Goal: Complete Application Form: Complete application form

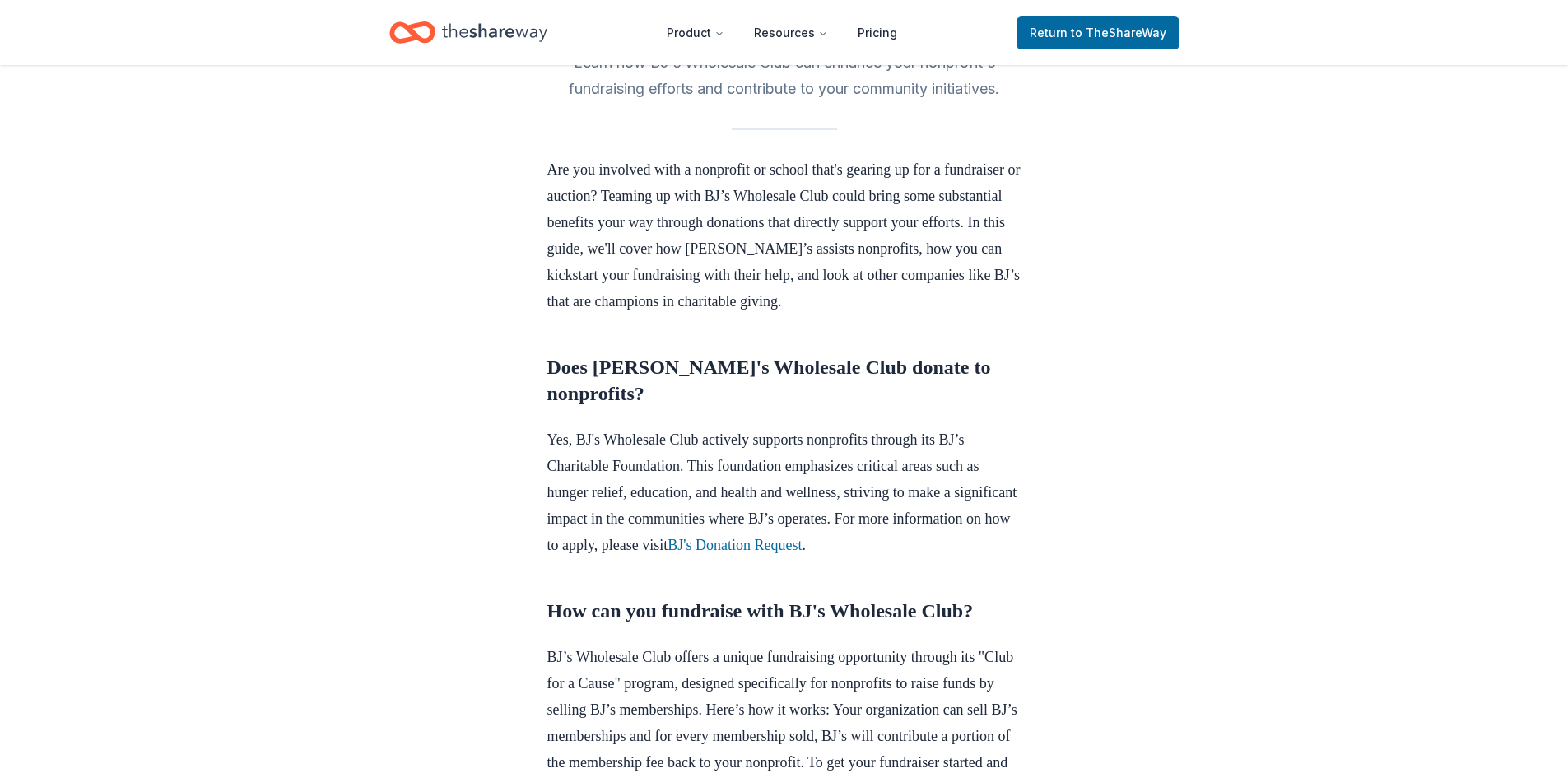
scroll to position [494, 0]
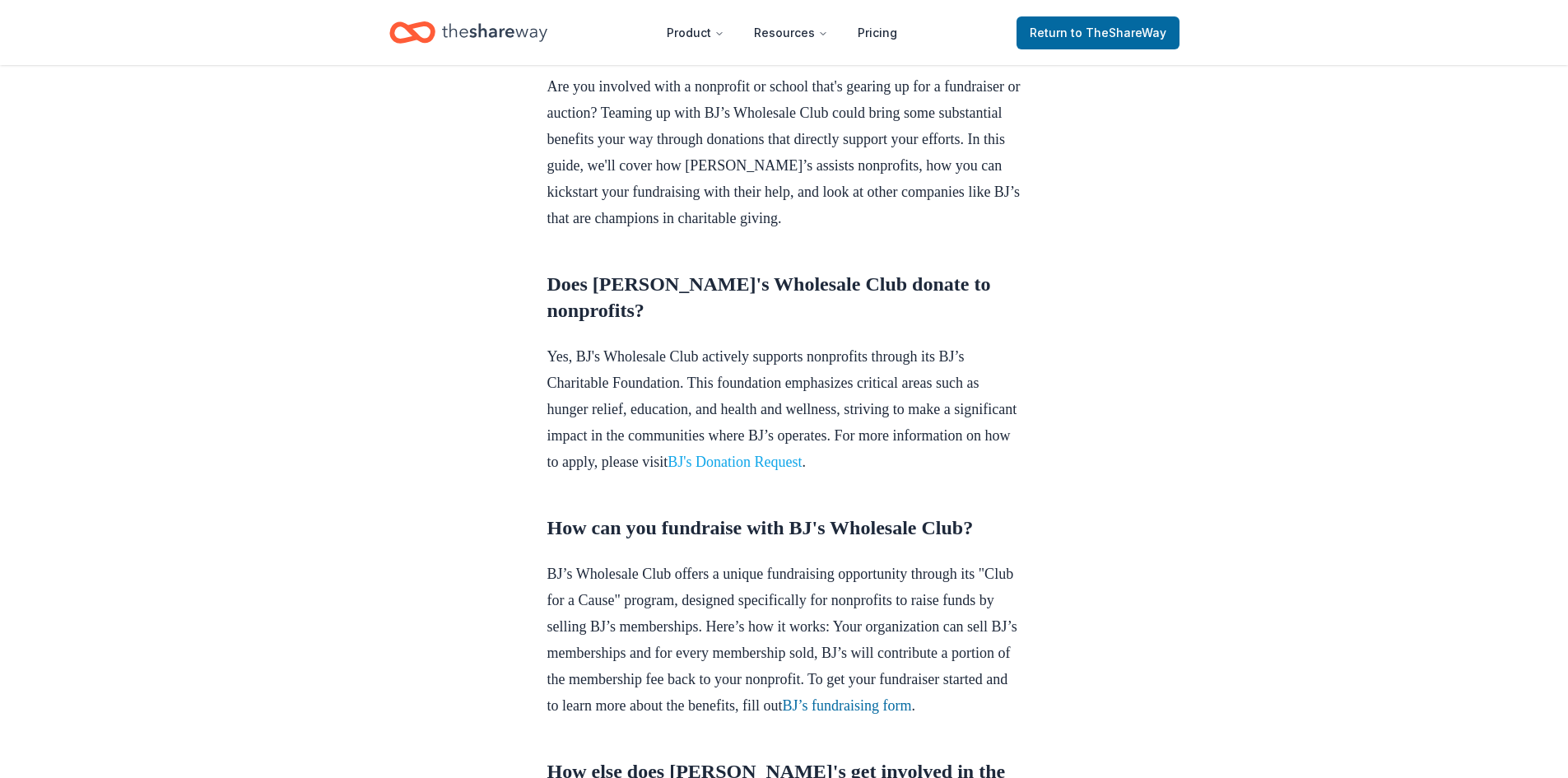
click at [801, 470] on link "BJ's Donation Request" at bounding box center [734, 462] width 134 height 17
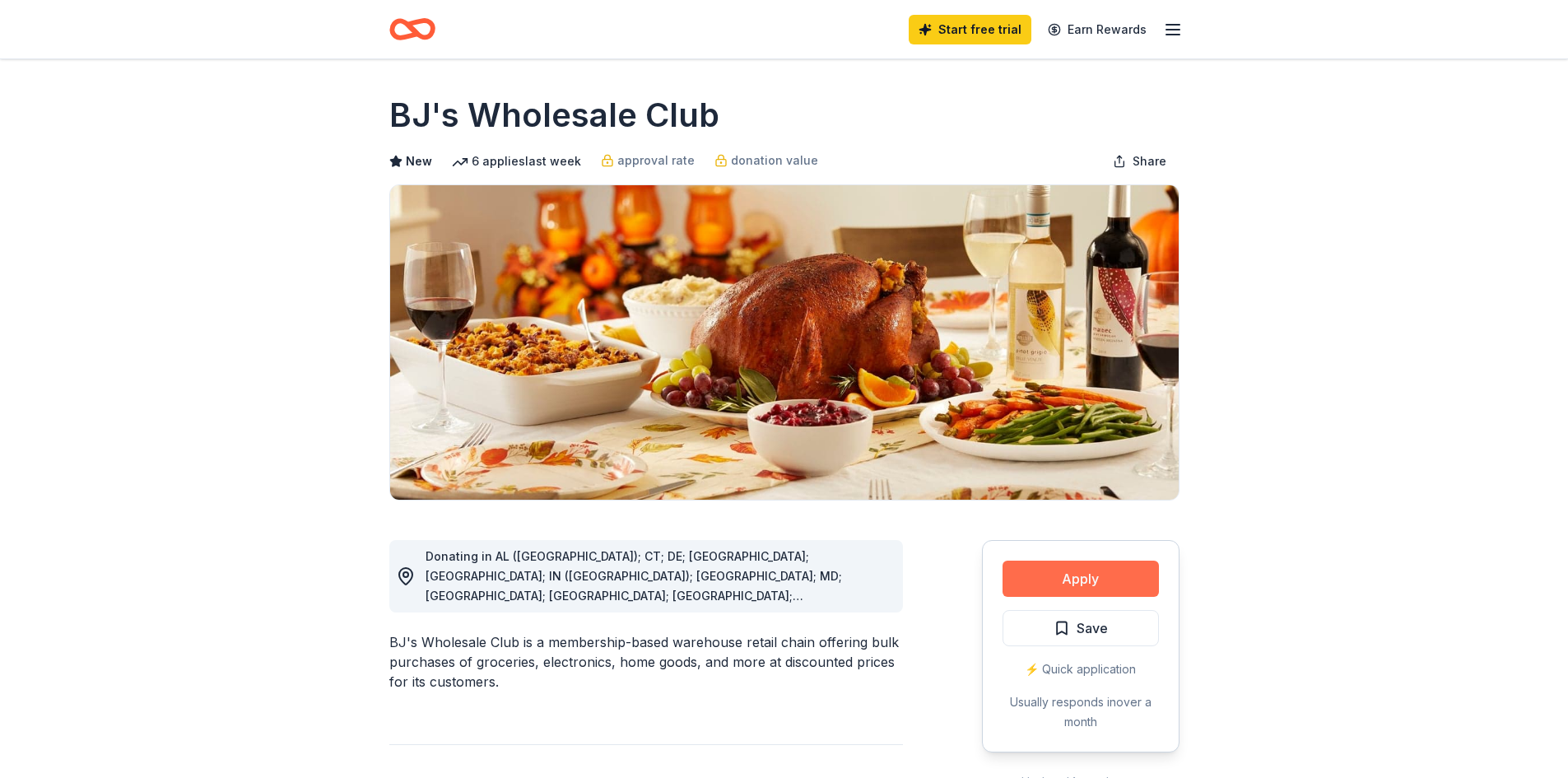
click at [1073, 572] on button "Apply" at bounding box center [1080, 578] width 157 height 36
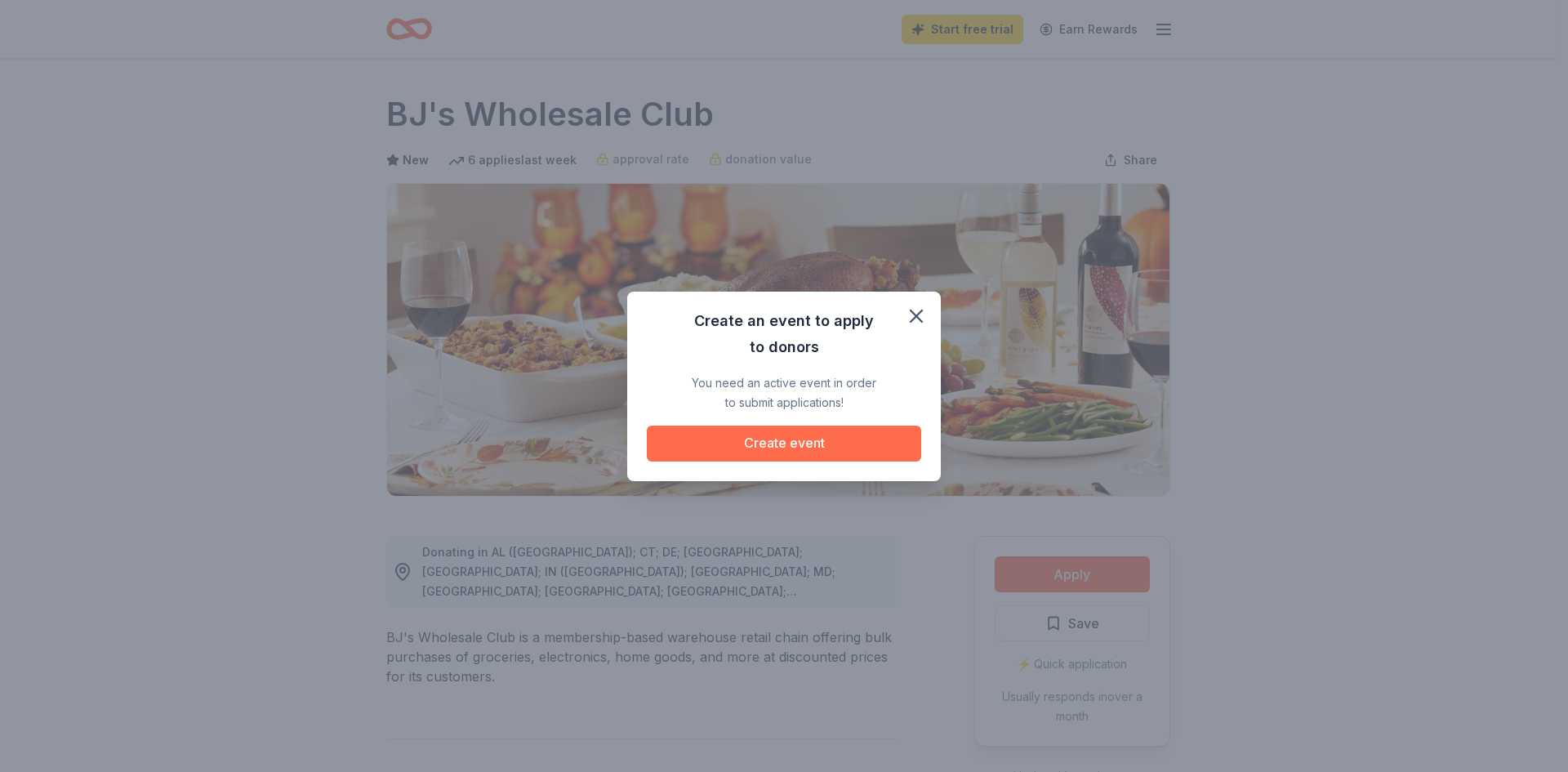
click at [800, 442] on button "Create event" at bounding box center [784, 444] width 275 height 36
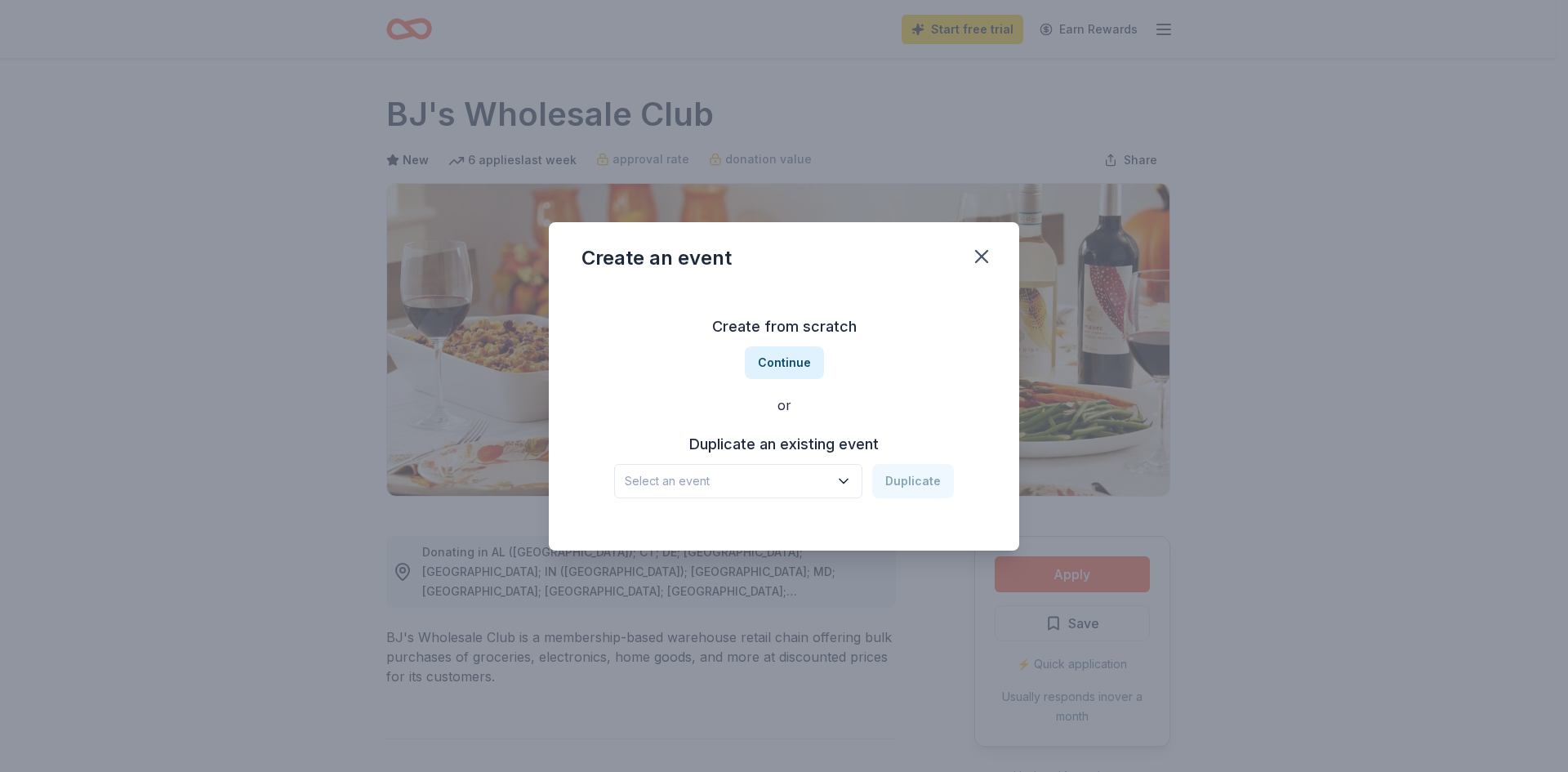
click at [845, 479] on icon "button" at bounding box center [843, 481] width 17 height 17
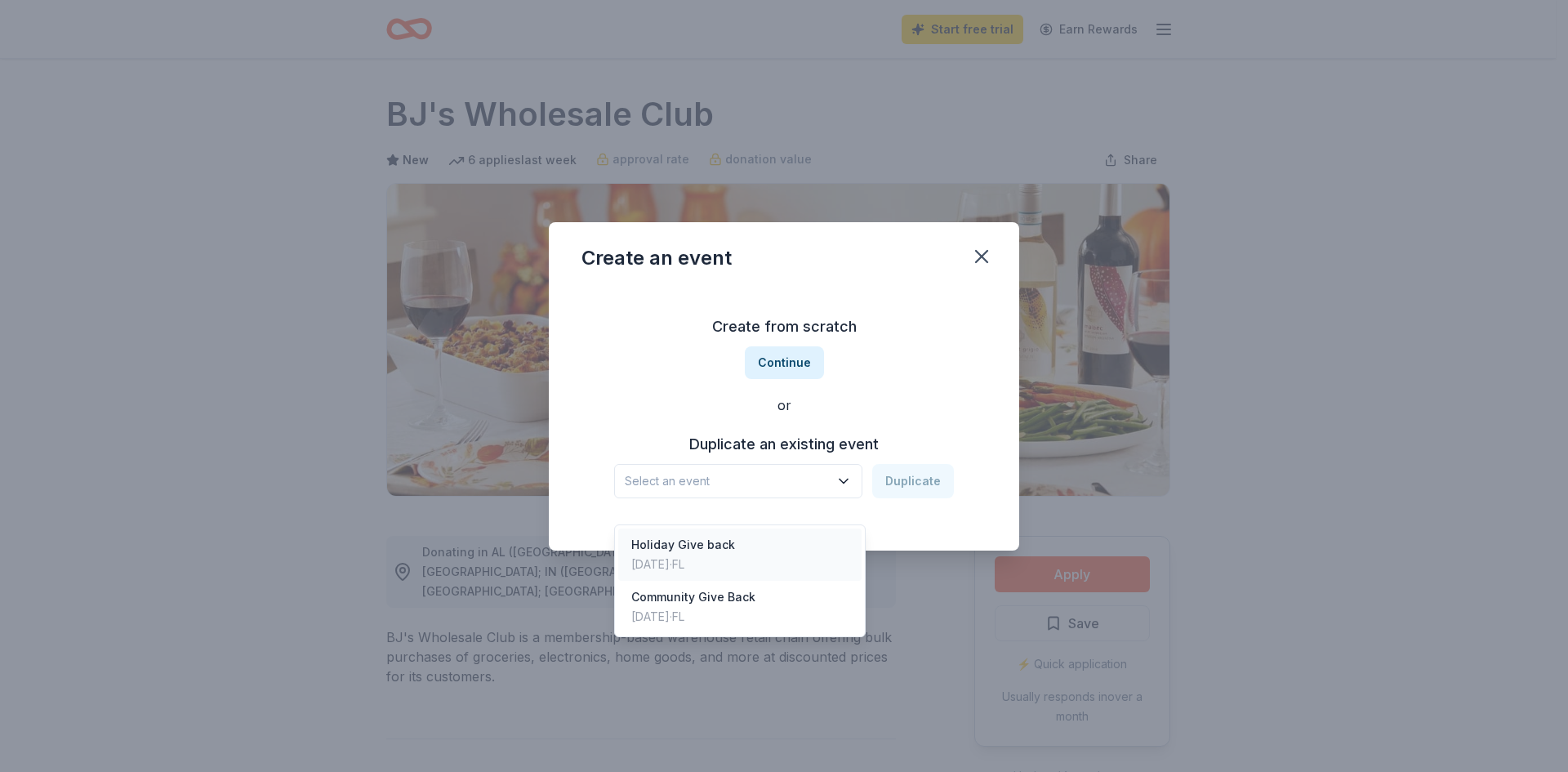
click at [698, 536] on div "Holiday Give back" at bounding box center [683, 545] width 104 height 20
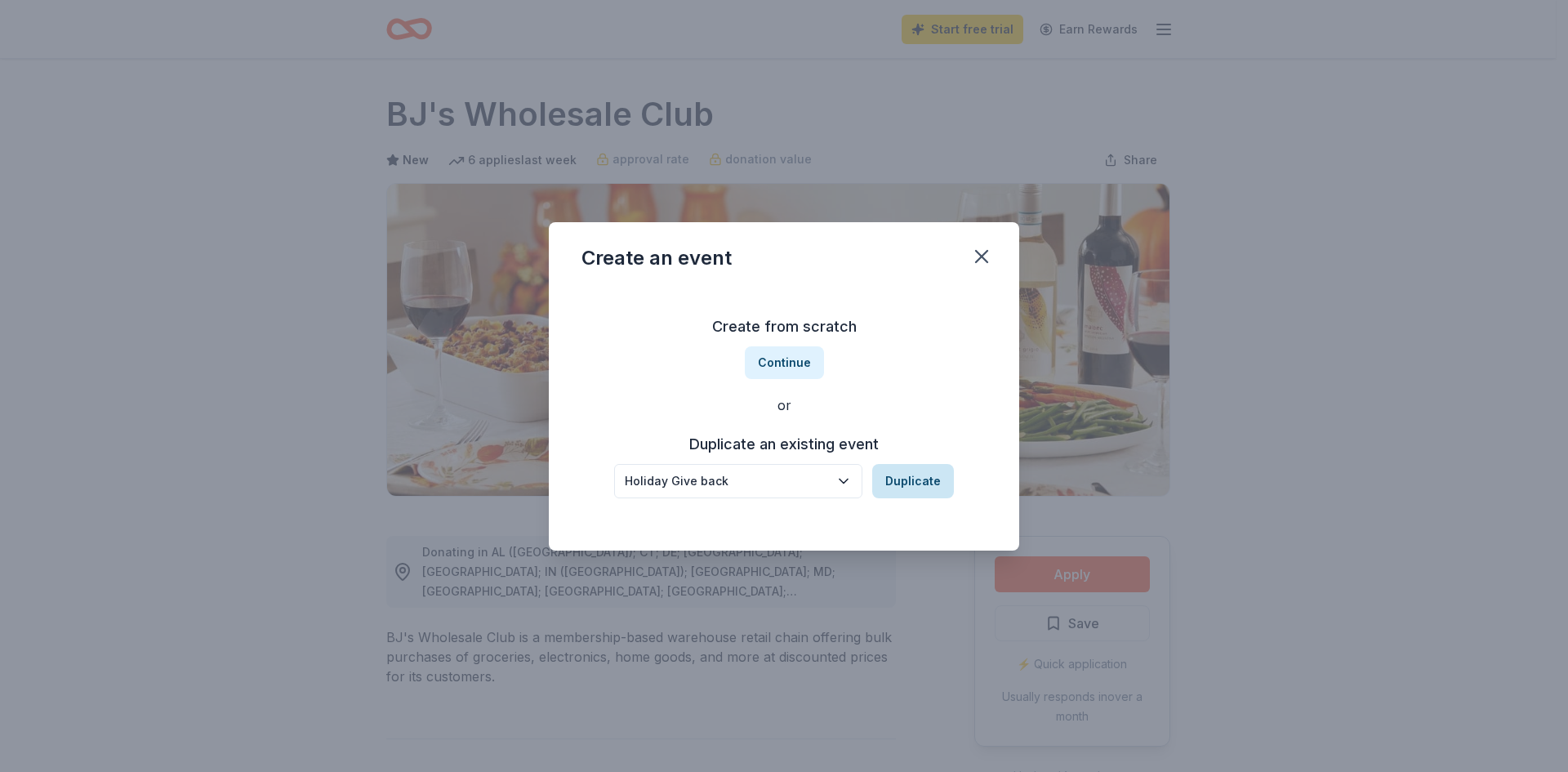
click at [900, 478] on button "Duplicate" at bounding box center [913, 481] width 82 height 34
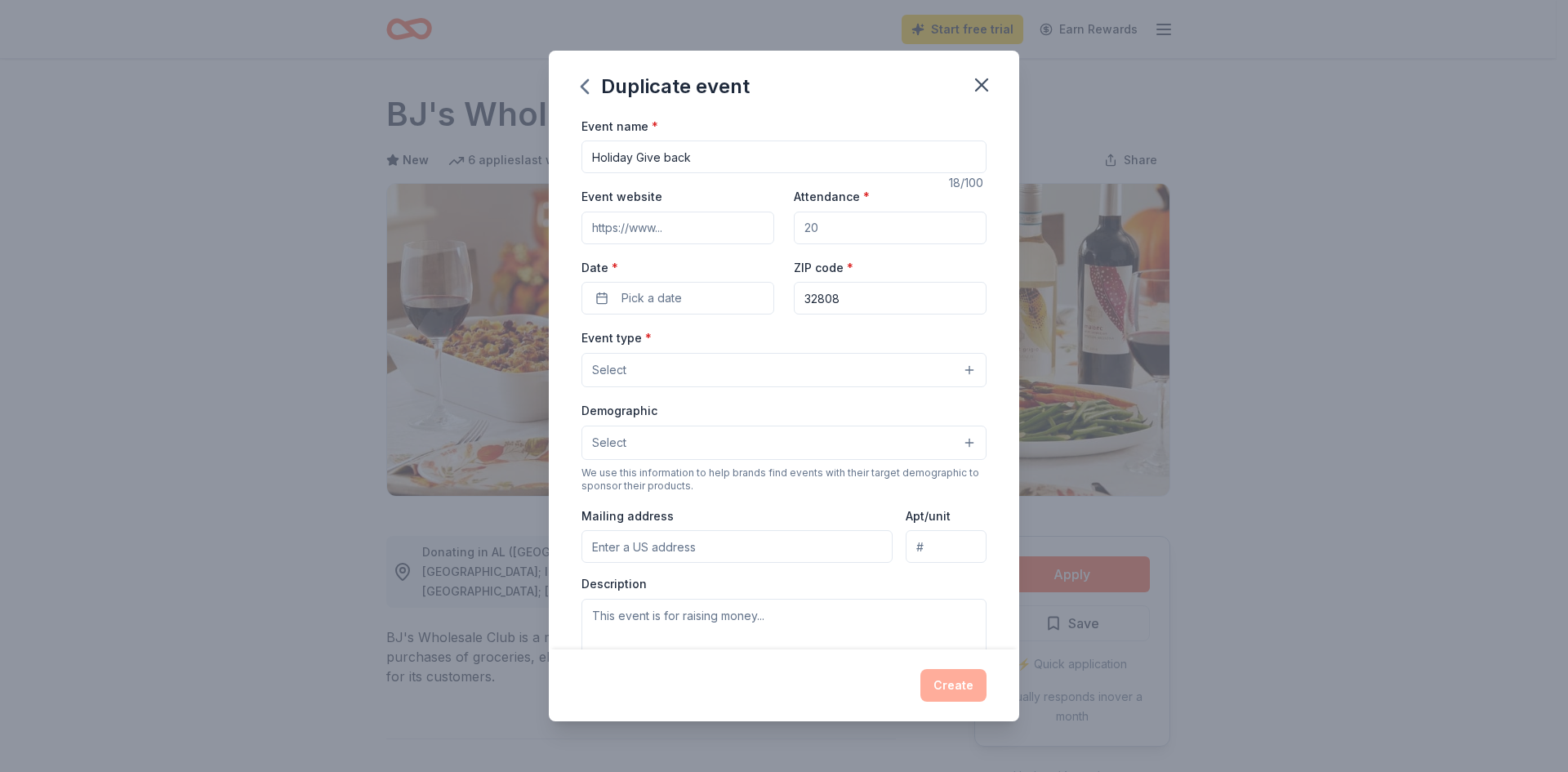
click at [758, 150] on input "Holiday Give back" at bounding box center [784, 156] width 405 height 32
type input "Holiday Give back 2025"
click at [841, 216] on input "Attendance *" at bounding box center [890, 228] width 192 height 32
click at [712, 297] on button "Pick a date" at bounding box center [677, 297] width 192 height 32
click at [757, 338] on button "Go to next month" at bounding box center [762, 341] width 22 height 22
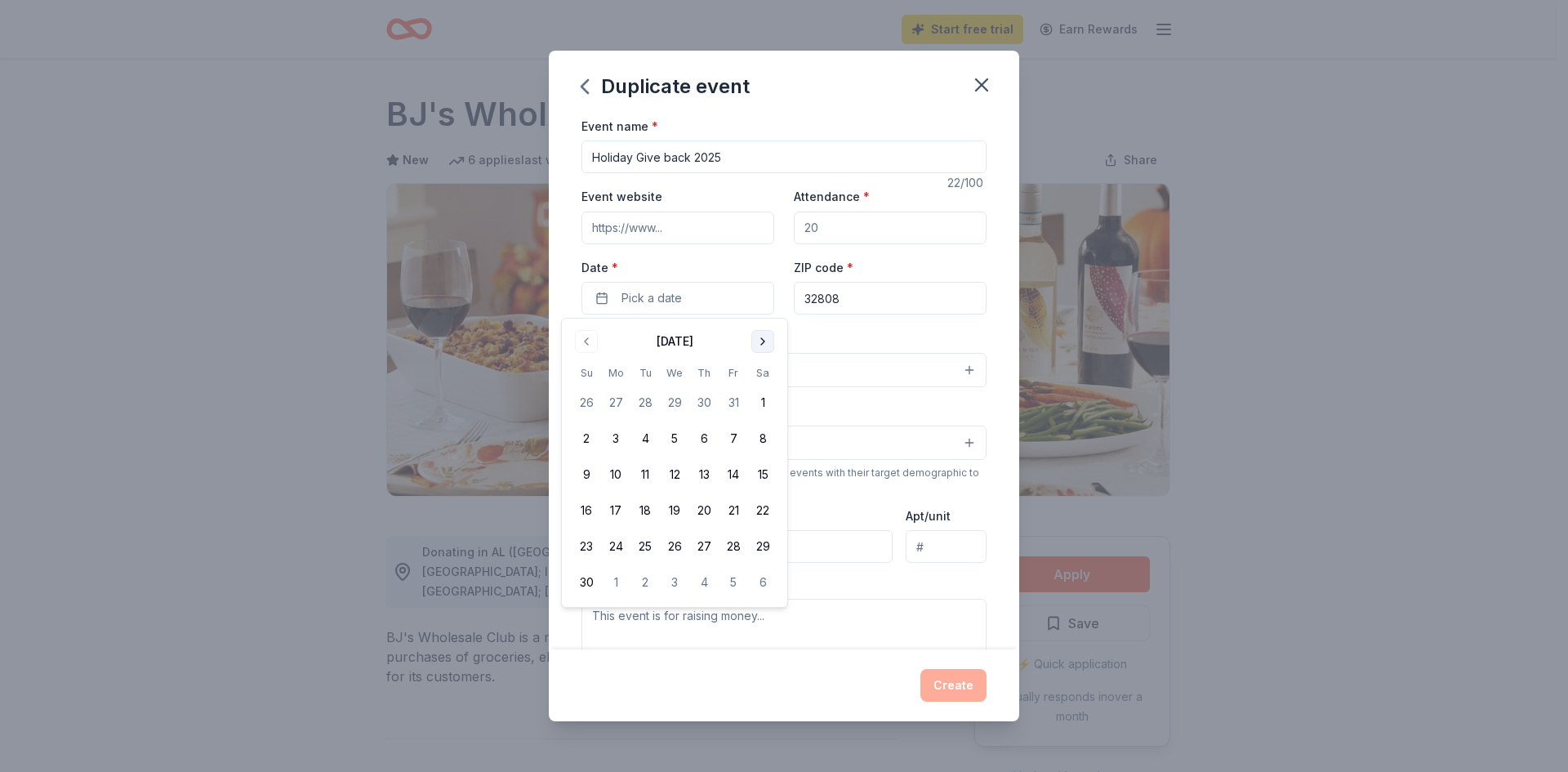
click at [757, 338] on button "Go to next month" at bounding box center [762, 341] width 22 height 22
click at [700, 505] on button "25" at bounding box center [704, 511] width 29 height 29
click at [835, 506] on div "Mailing address" at bounding box center [737, 535] width 312 height 58
click at [956, 365] on button "Select" at bounding box center [784, 369] width 405 height 34
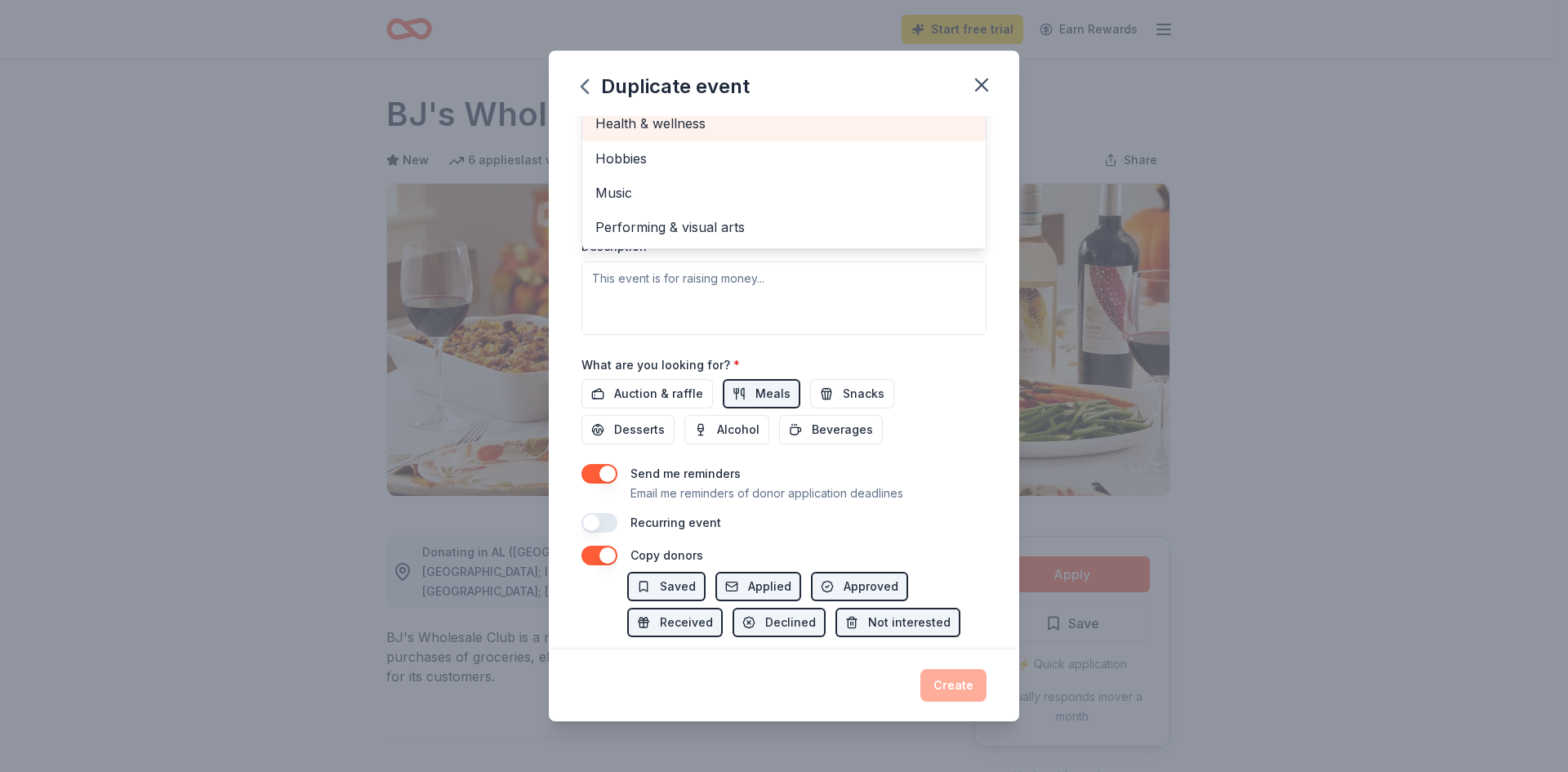
scroll to position [245, 0]
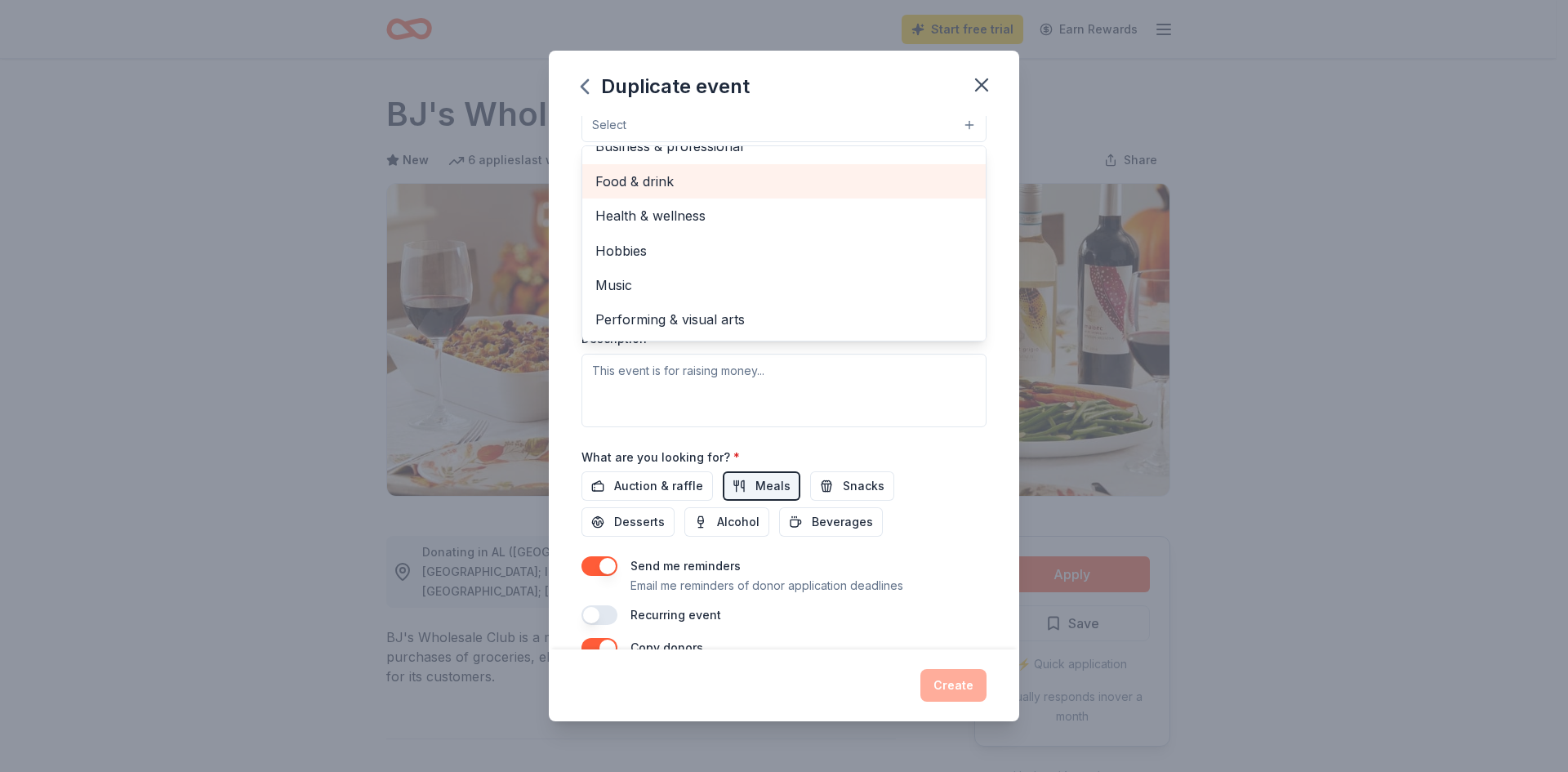
click at [671, 177] on span "Food & drink" at bounding box center [784, 182] width 377 height 21
click at [1321, 207] on div "Duplicate event Event name * Holiday Give back 2025 22 /100 Event website Atten…" at bounding box center [784, 386] width 1568 height 772
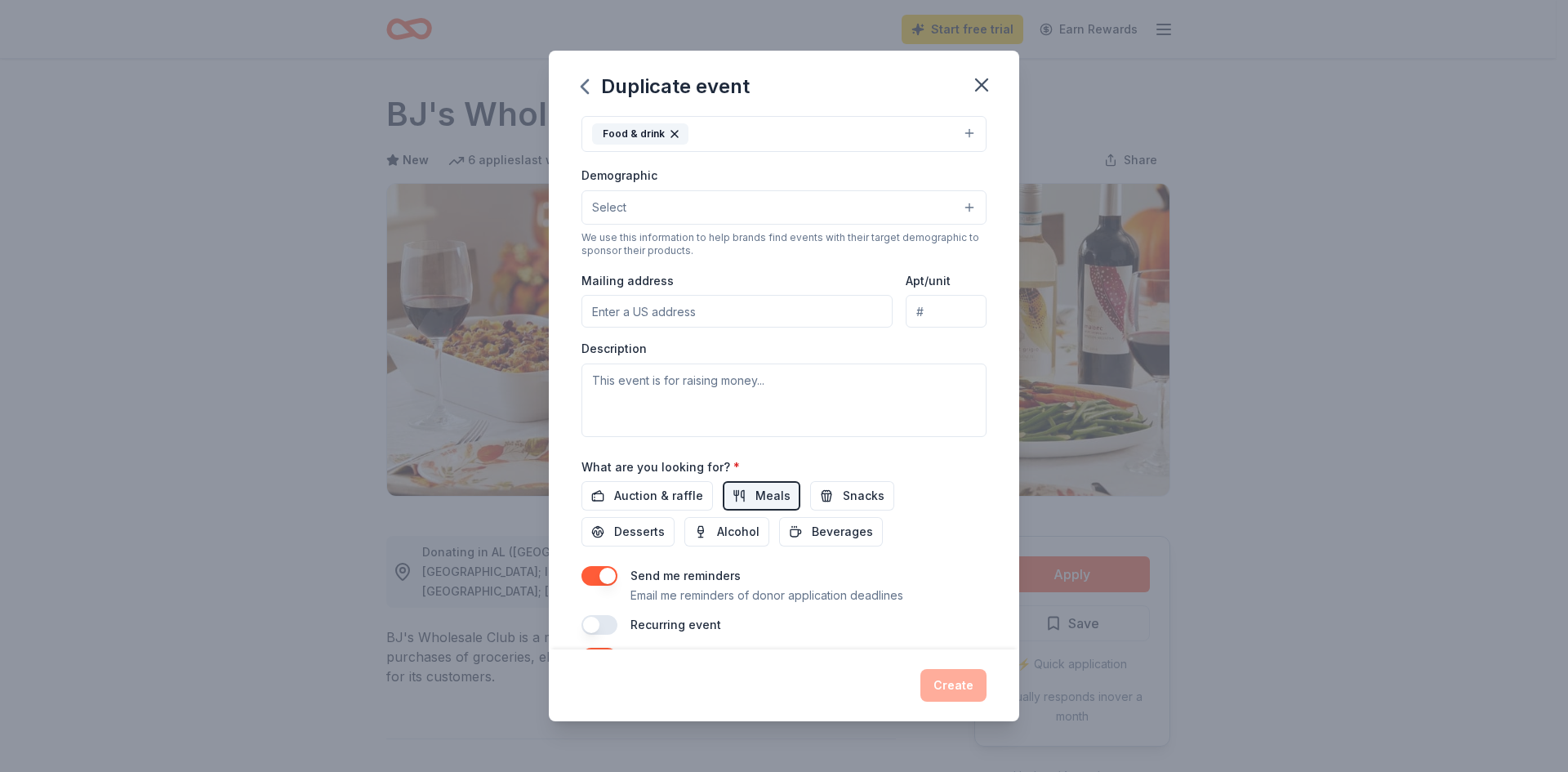
click at [953, 205] on button "Select" at bounding box center [784, 207] width 405 height 34
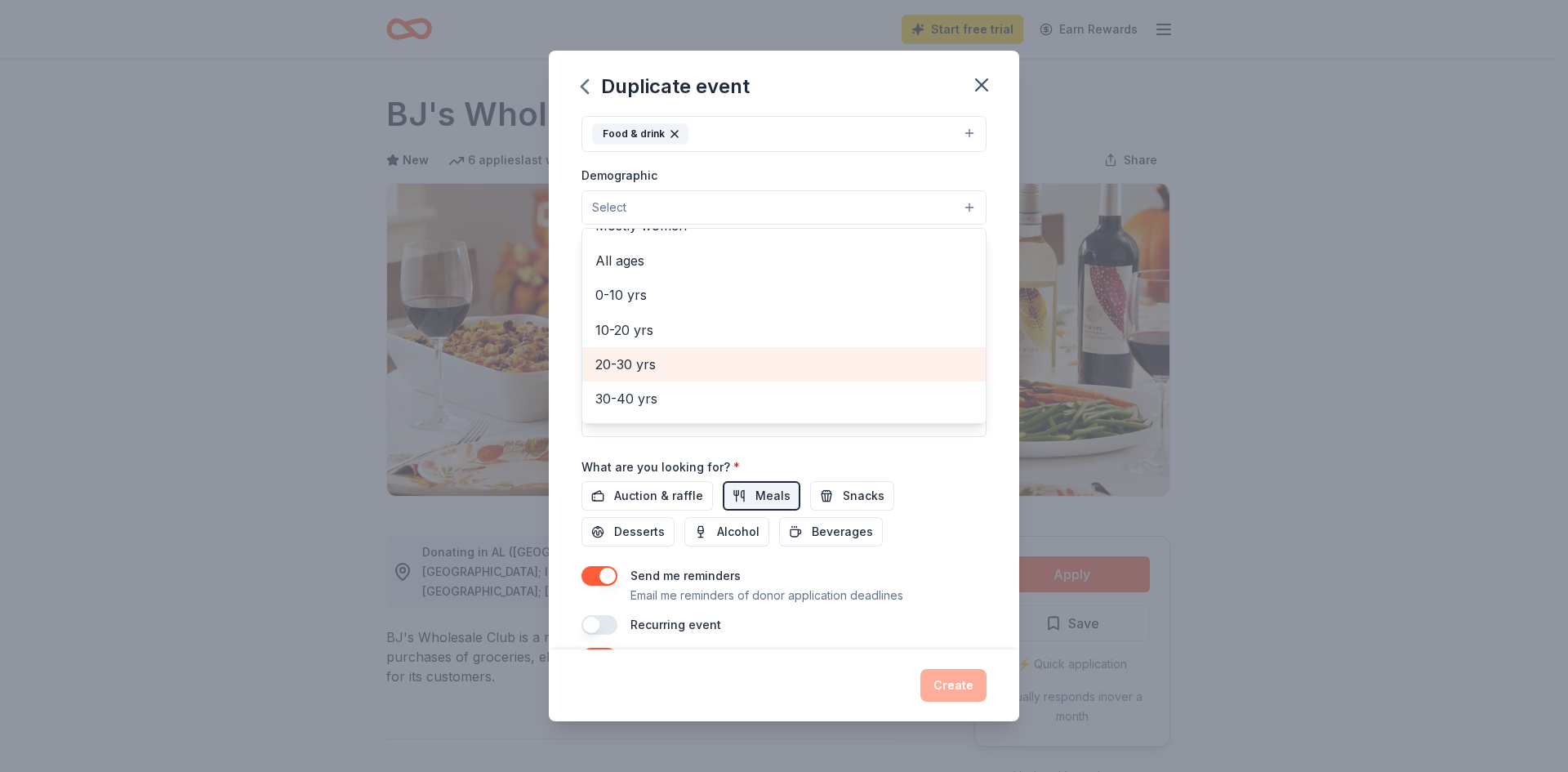
scroll to position [0, 0]
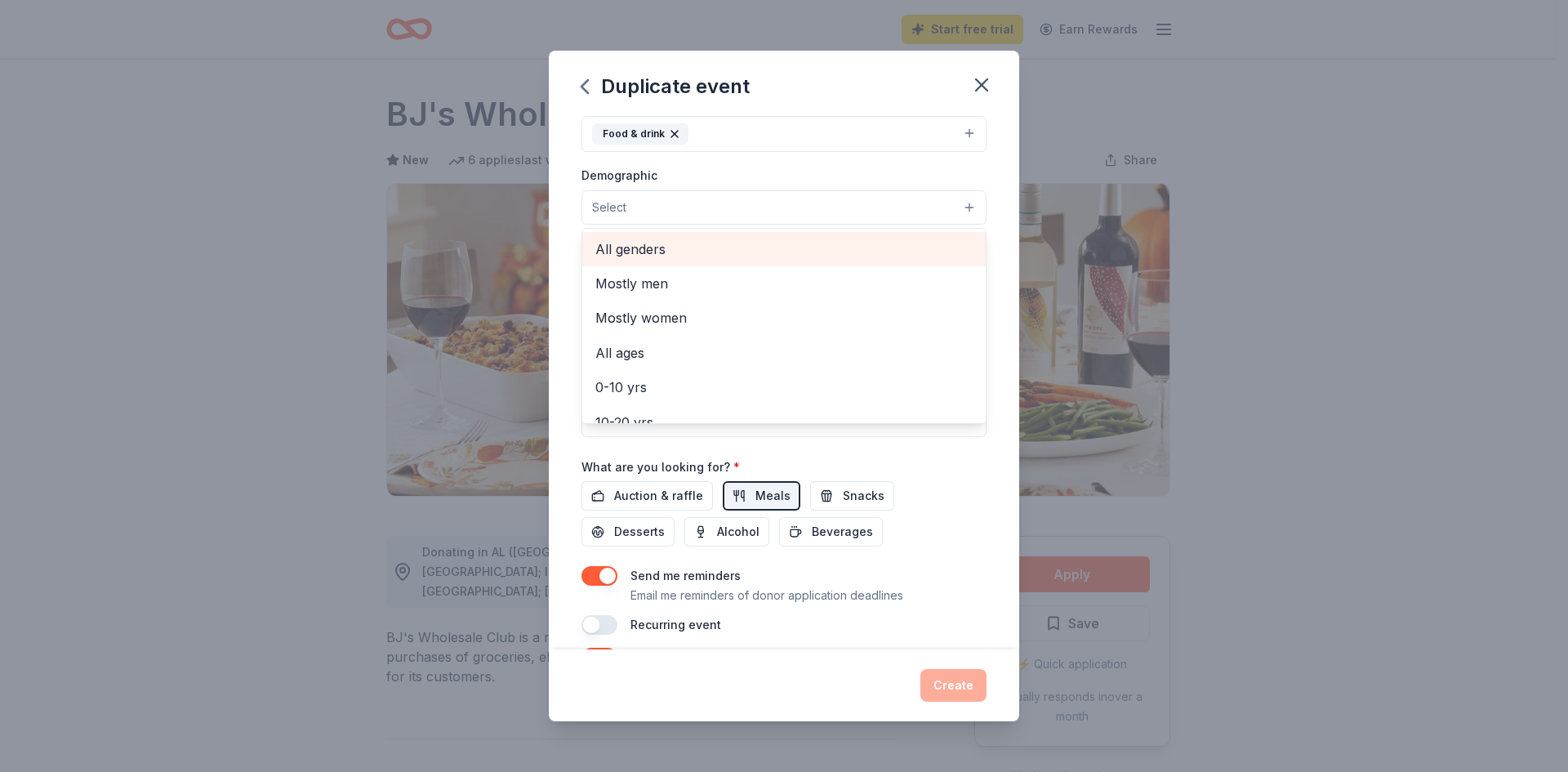
click at [669, 250] on span "All genders" at bounding box center [784, 249] width 377 height 21
click at [1197, 247] on div "Duplicate event Event name * Holiday Give back 2025 22 /100 Event website Atten…" at bounding box center [784, 386] width 1568 height 772
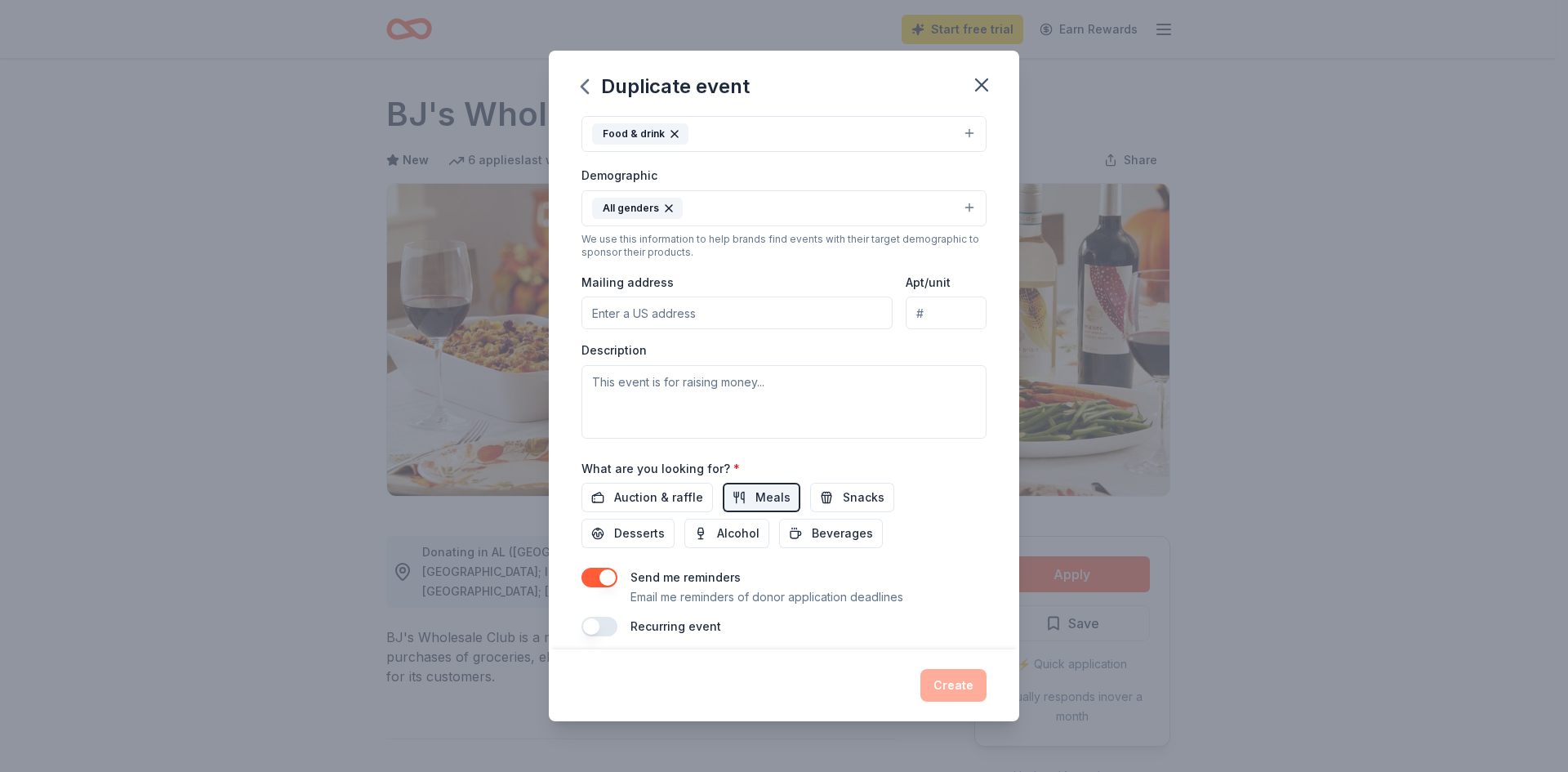
click at [746, 312] on input "Mailing address" at bounding box center [737, 313] width 312 height 32
type input "2617 GRASSMERE LANE"
drag, startPoint x: 596, startPoint y: 379, endPoint x: 821, endPoint y: 386, distance: 225.1
click at [764, 387] on textarea at bounding box center [784, 402] width 405 height 73
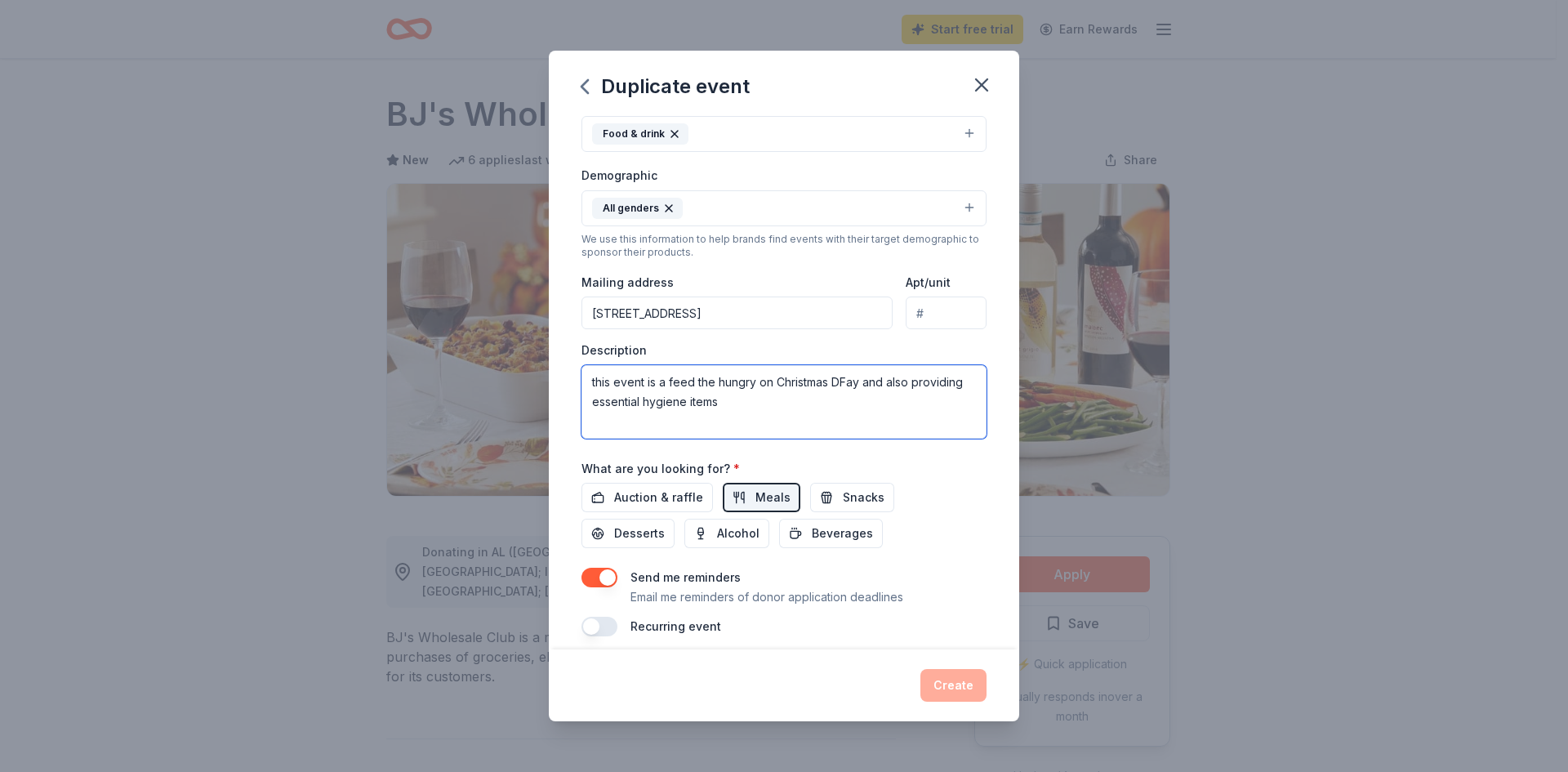
click at [842, 372] on textarea "this event is a feed the hungry on Christmas DFay and also providing essential …" at bounding box center [784, 402] width 405 height 73
type textarea "this event is a feed the hungry on Christmas Day and also providing essential h…"
click at [960, 615] on div "Send me reminders Email me reminders of donor application deadlines Recurring e…" at bounding box center [784, 602] width 405 height 68
click at [611, 623] on button "button" at bounding box center [599, 626] width 36 height 20
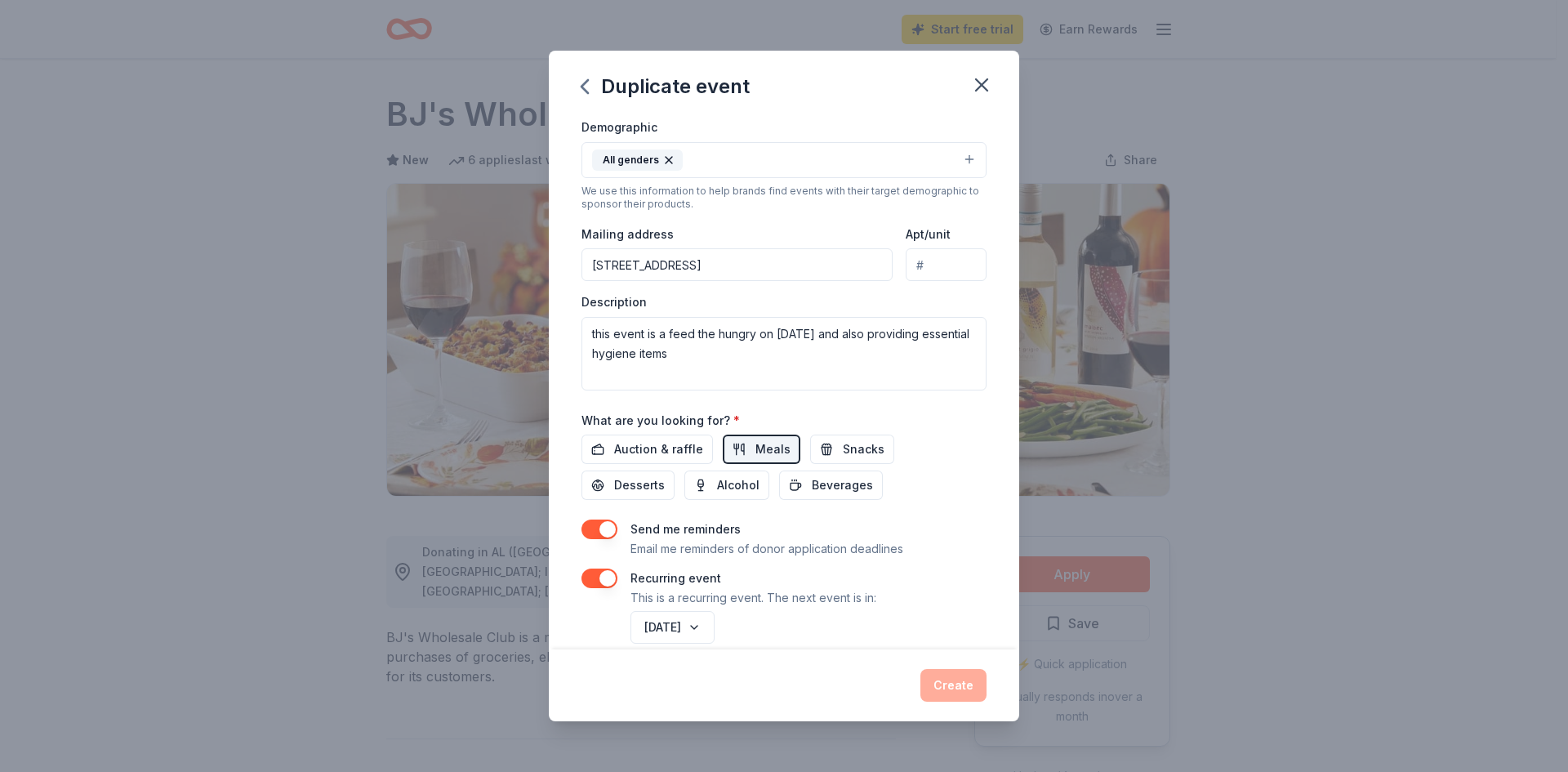
scroll to position [73, 0]
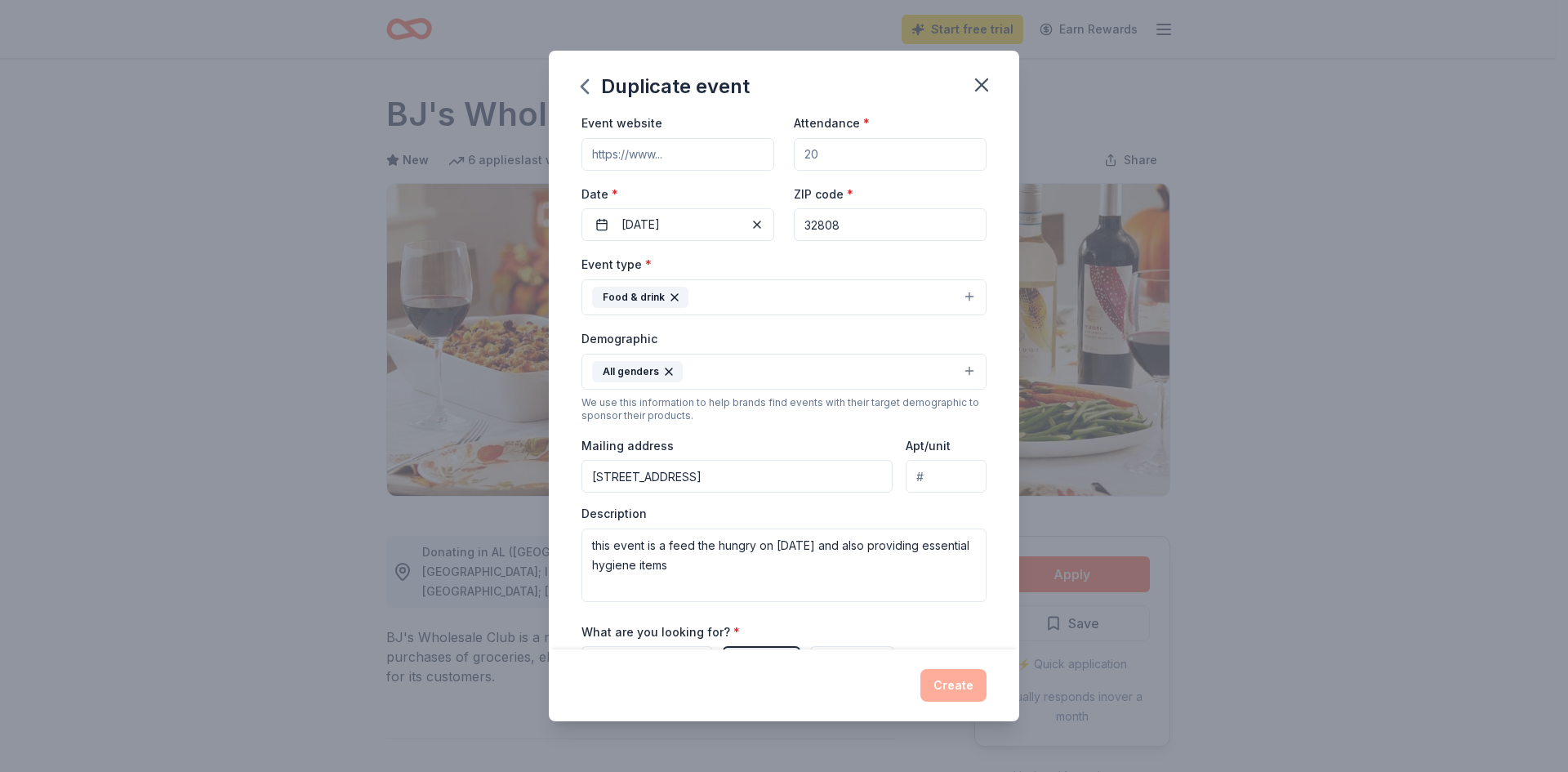
click at [864, 120] on span "*" at bounding box center [867, 123] width 7 height 14
click at [856, 138] on input "Attendance *" at bounding box center [890, 153] width 192 height 32
click at [877, 228] on input "32808" at bounding box center [890, 224] width 192 height 32
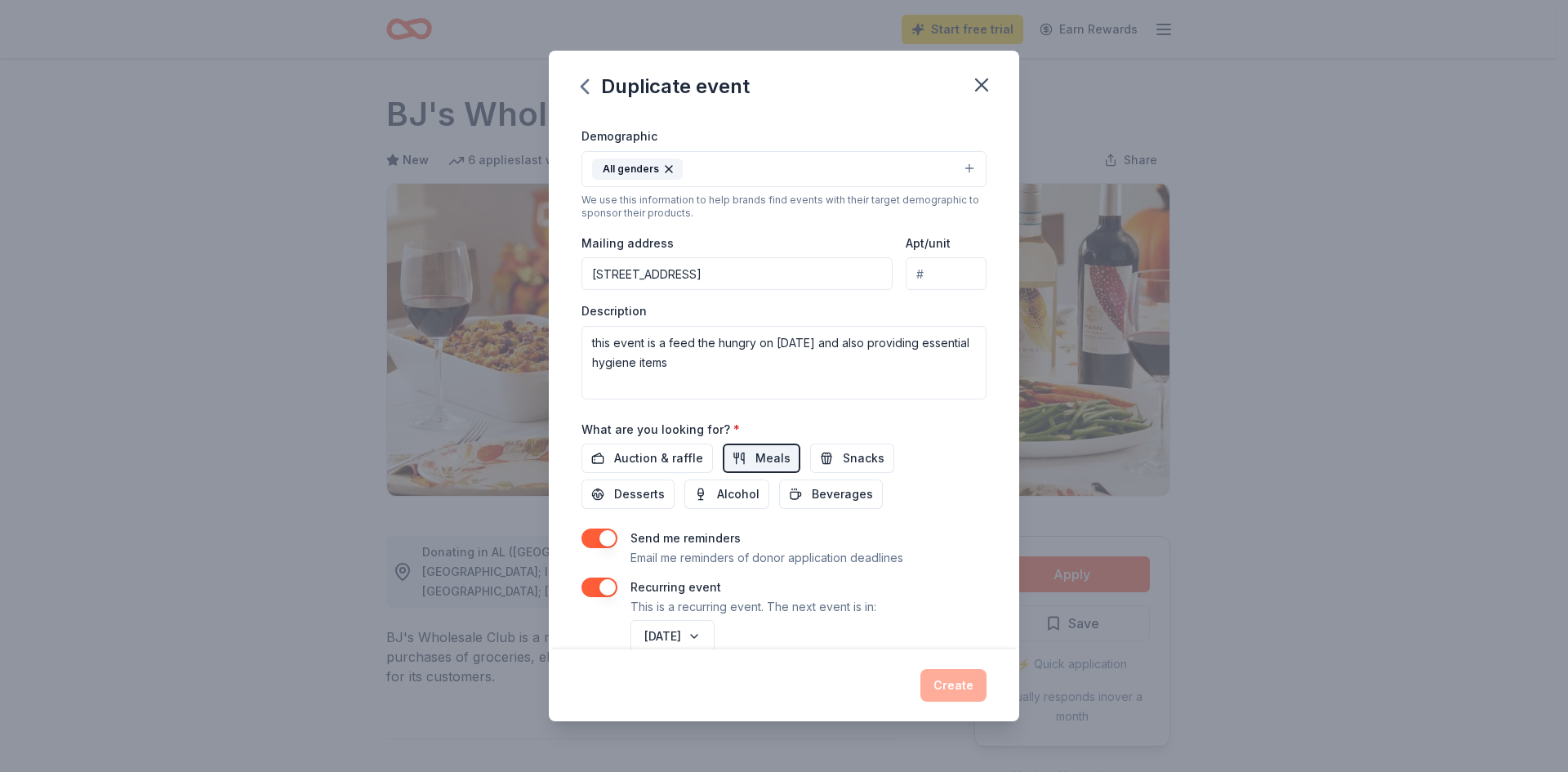
scroll to position [489, 0]
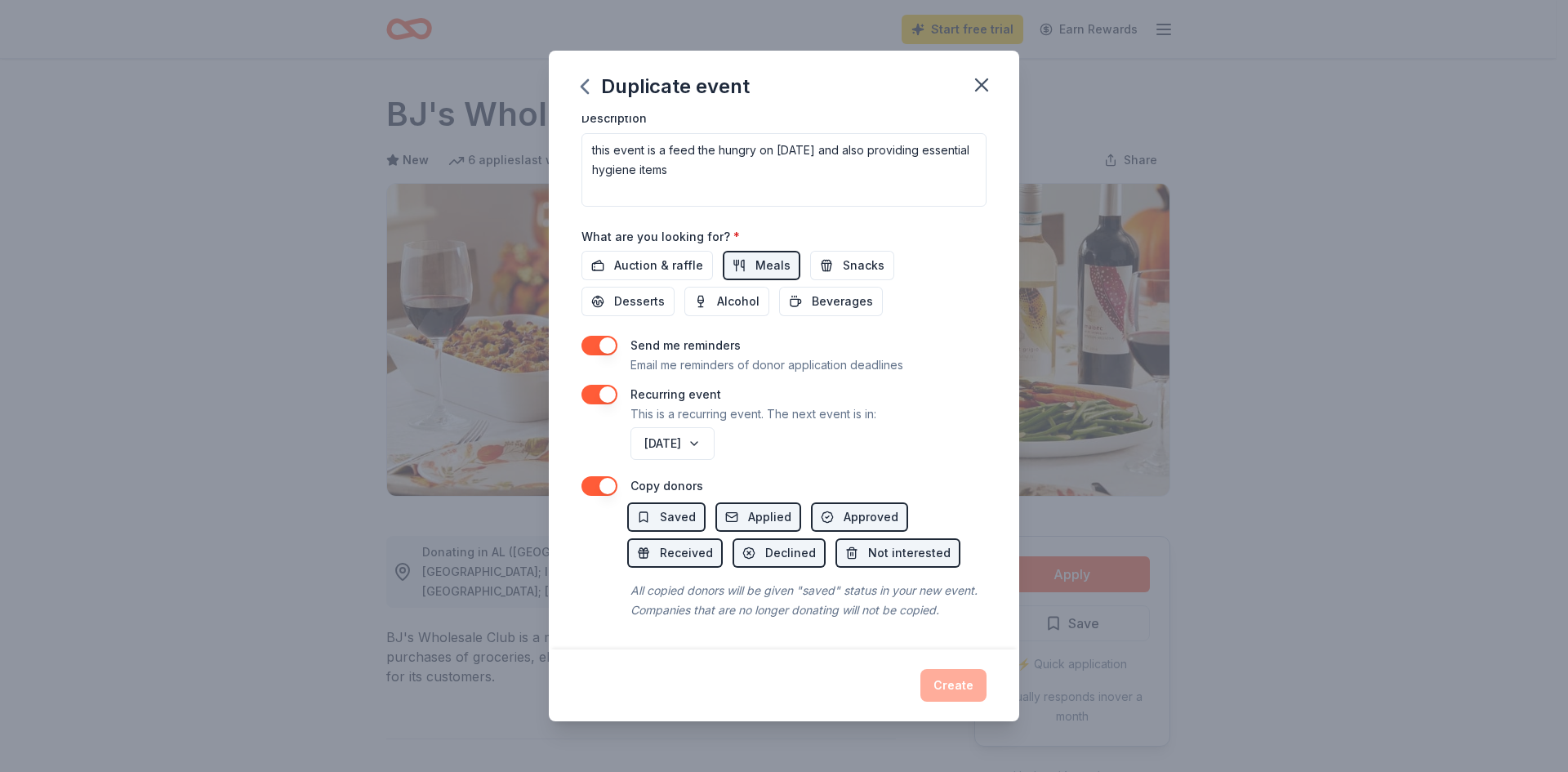
type input "32805"
click at [952, 685] on div "Create" at bounding box center [784, 685] width 405 height 32
click at [952, 686] on div "Create" at bounding box center [784, 685] width 405 height 32
click at [715, 427] on button "December 2026" at bounding box center [673, 443] width 84 height 32
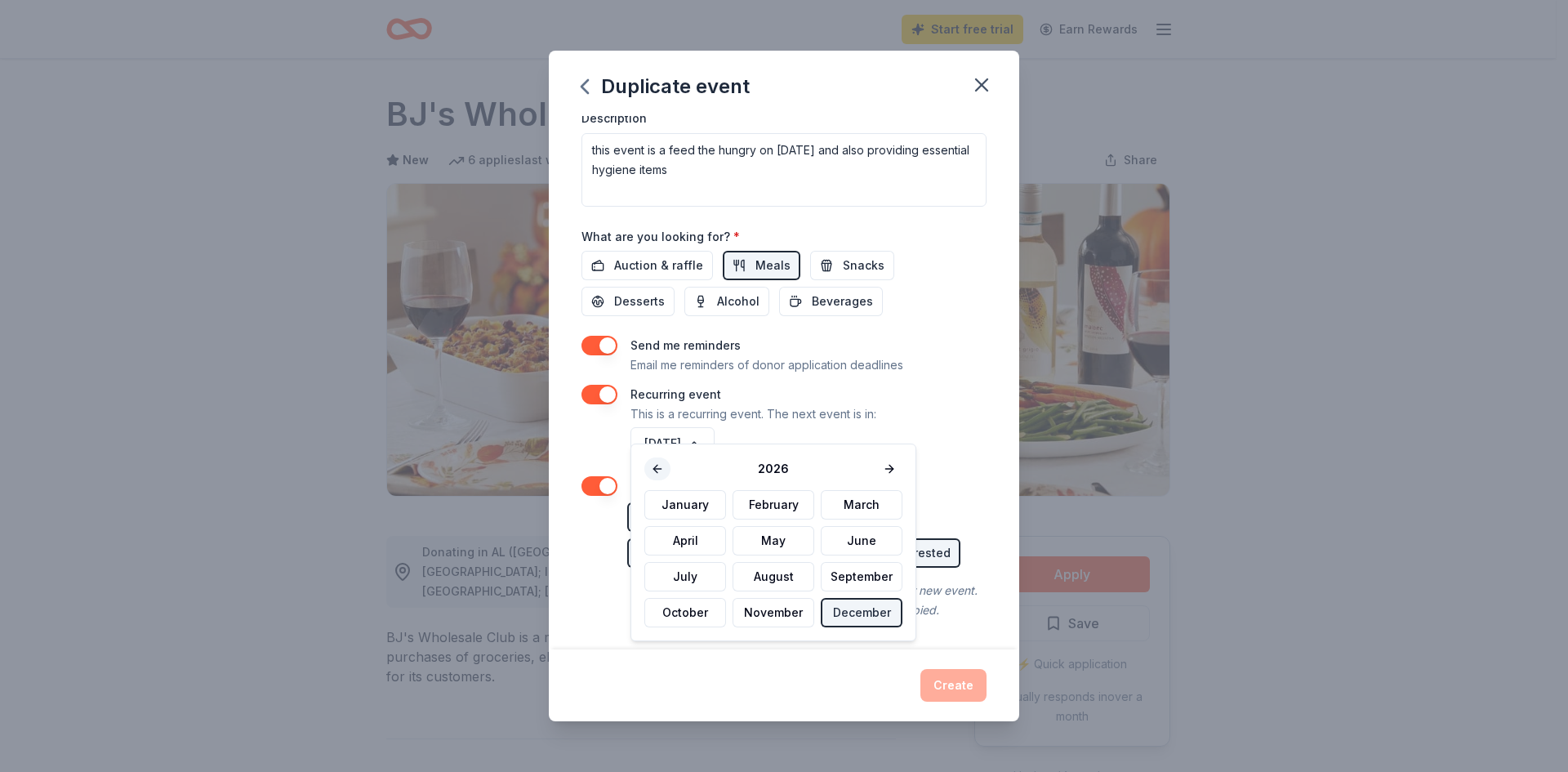
click at [652, 466] on button at bounding box center [657, 468] width 26 height 22
click at [880, 615] on button "December" at bounding box center [862, 613] width 82 height 29
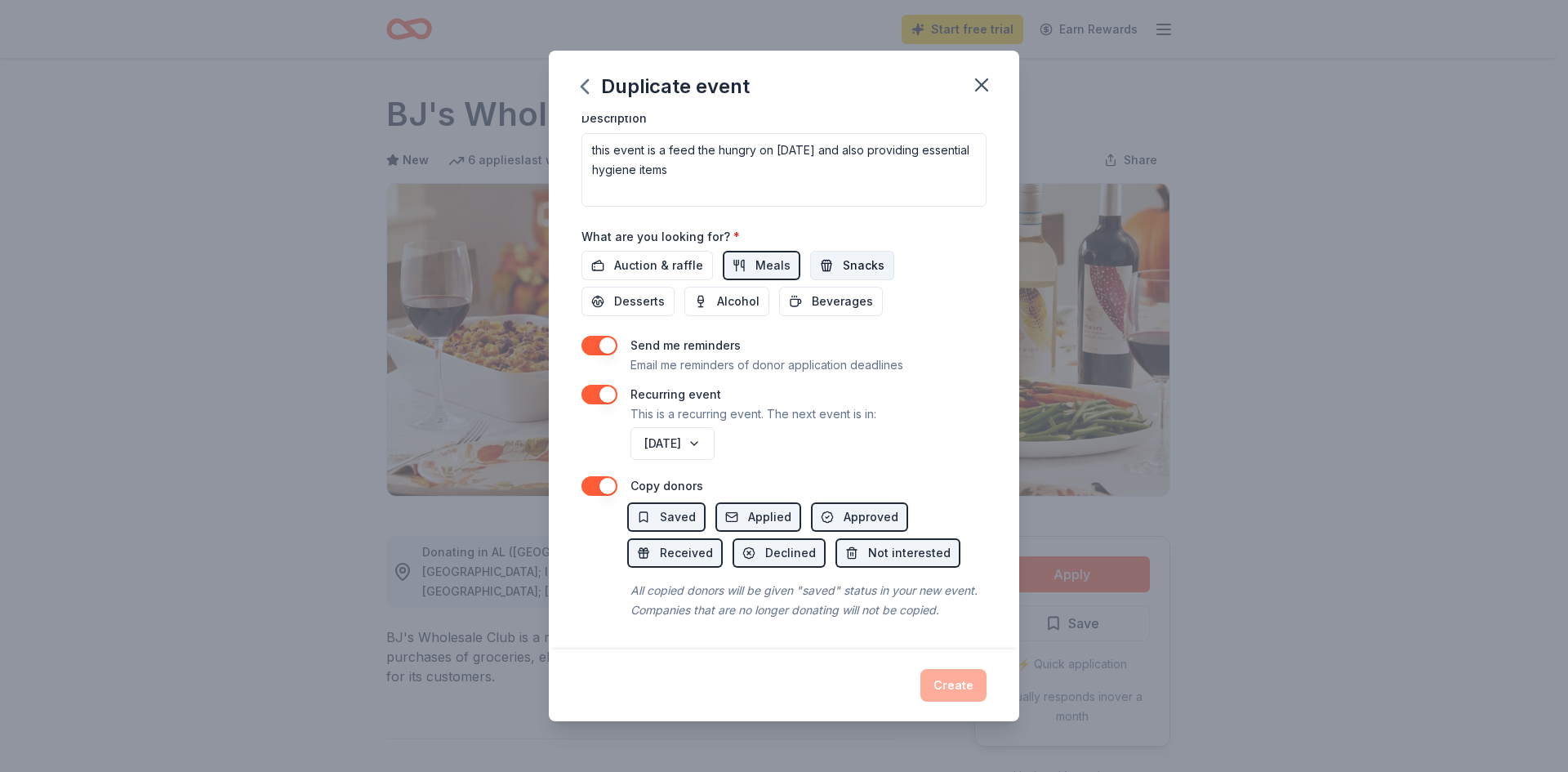
click at [843, 256] on span "Snacks" at bounding box center [864, 266] width 42 height 20
click at [642, 292] on span "Desserts" at bounding box center [640, 302] width 51 height 20
click at [840, 292] on span "Beverages" at bounding box center [842, 302] width 62 height 20
click at [599, 476] on button "button" at bounding box center [599, 486] width 36 height 20
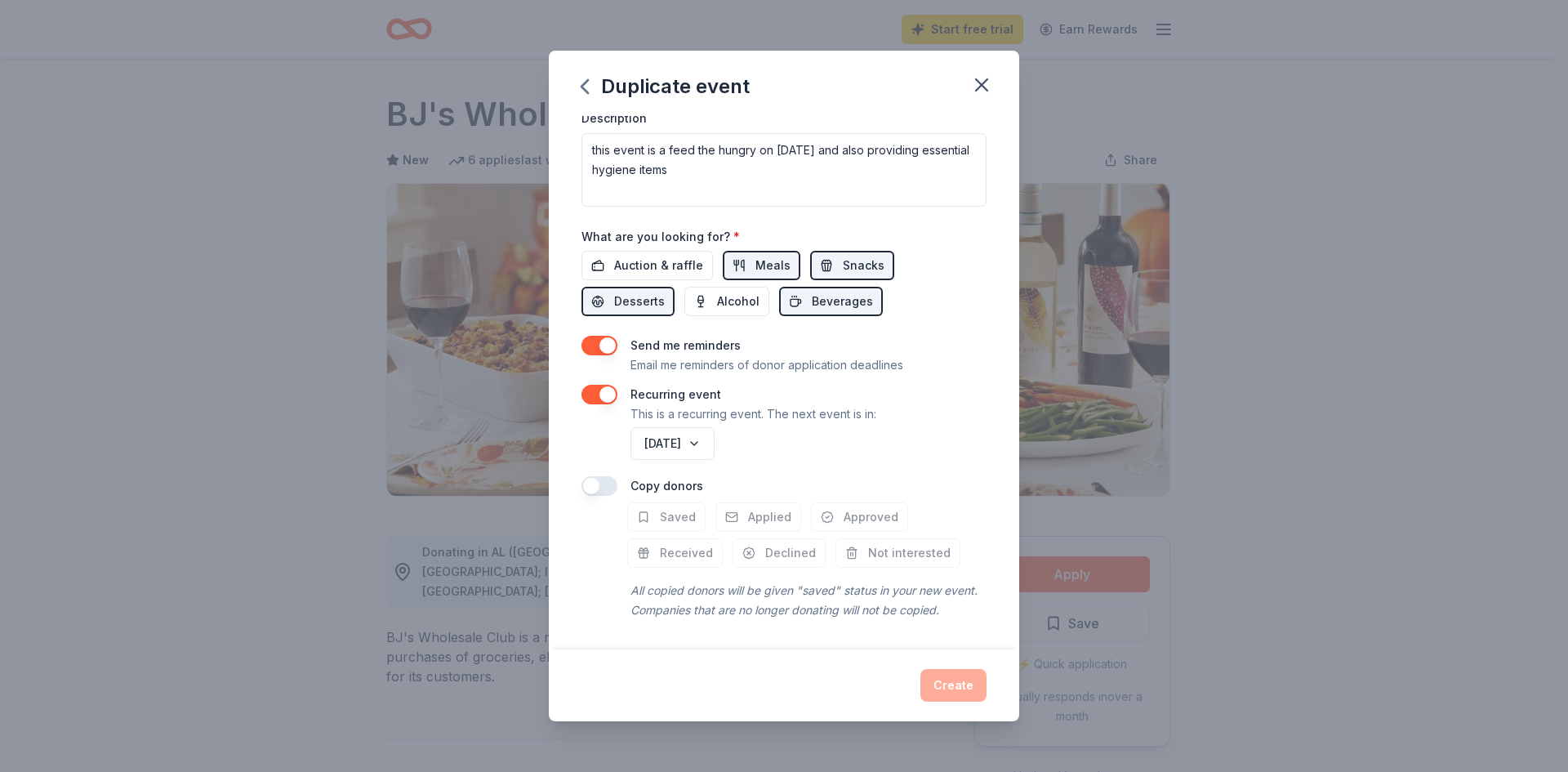
click at [599, 476] on button "button" at bounding box center [599, 486] width 36 height 20
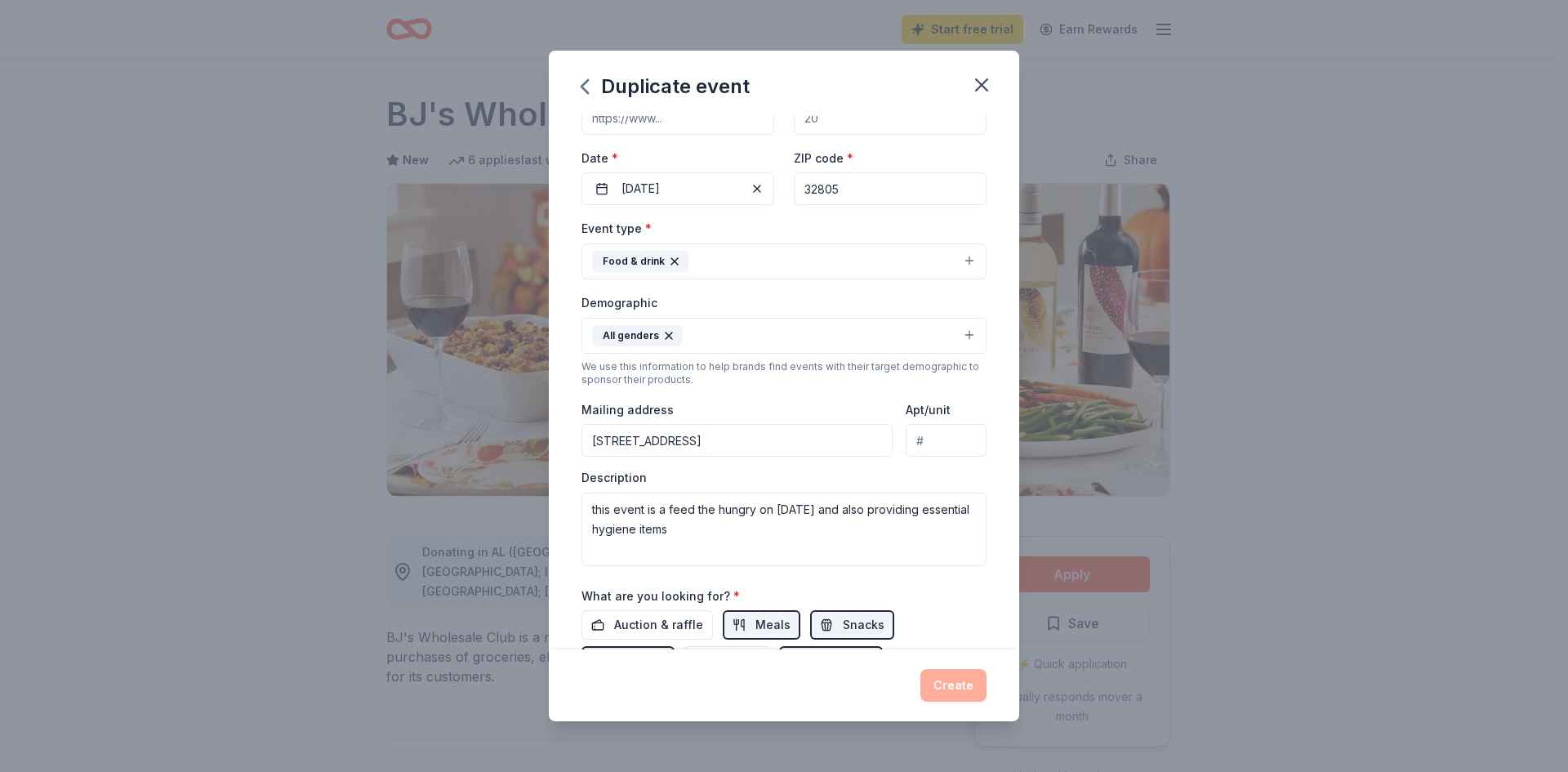
scroll to position [80, 0]
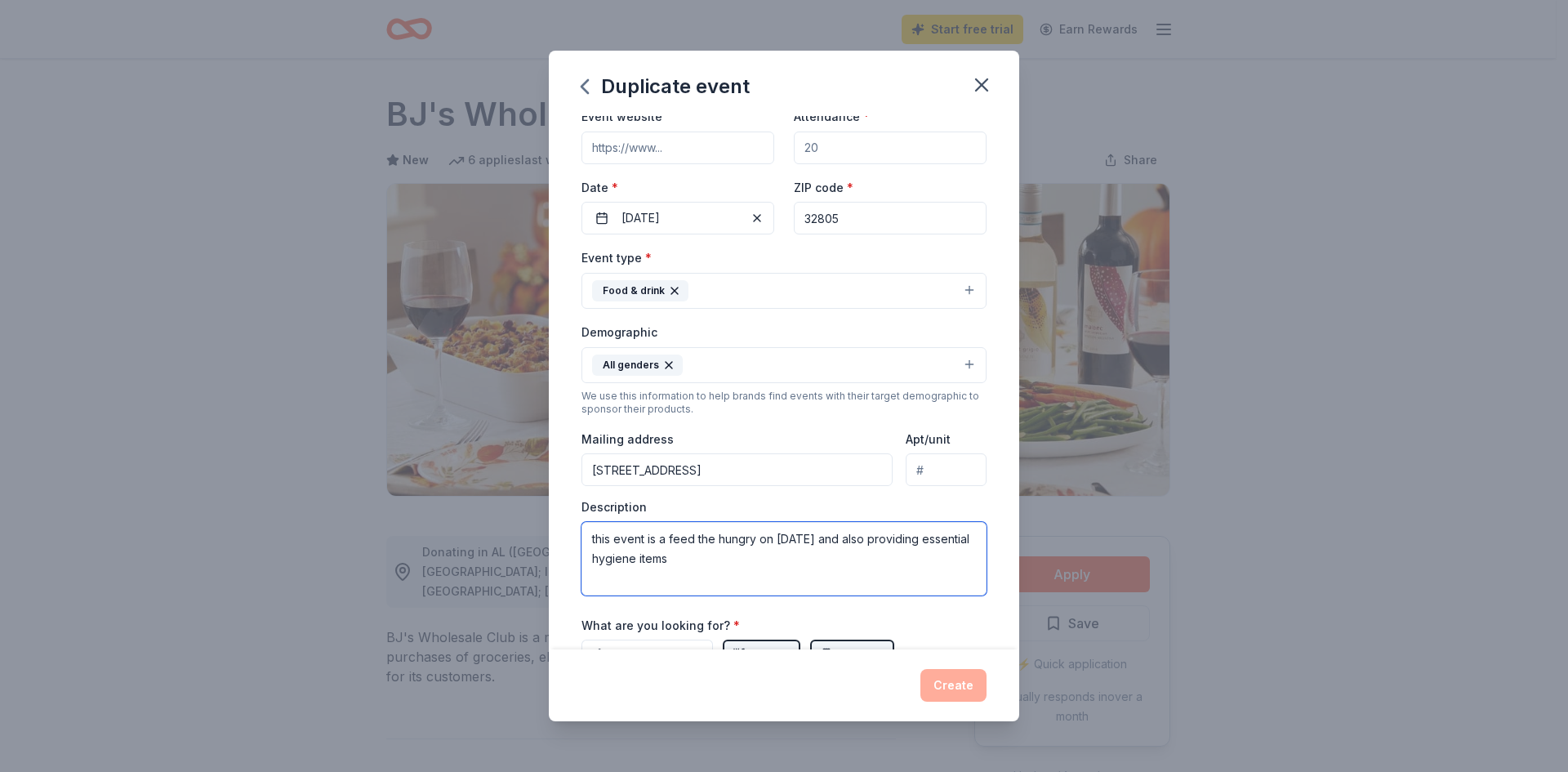
click at [591, 539] on textarea "this event is a feed the hungry on Christmas Day and also providing essential h…" at bounding box center [784, 558] width 405 height 73
click at [880, 536] on textarea "This is our Annual feed the hungry on Christmas Day and also providing essentia…" at bounding box center [784, 558] width 405 height 73
click at [940, 535] on textarea "This is our Annual feed the hungry on Christmas Day event and also providing es…" at bounding box center [784, 558] width 405 height 73
click at [823, 568] on textarea "This is our Annual feed the hungry on Christmas Day event and we also providing…" at bounding box center [784, 558] width 405 height 73
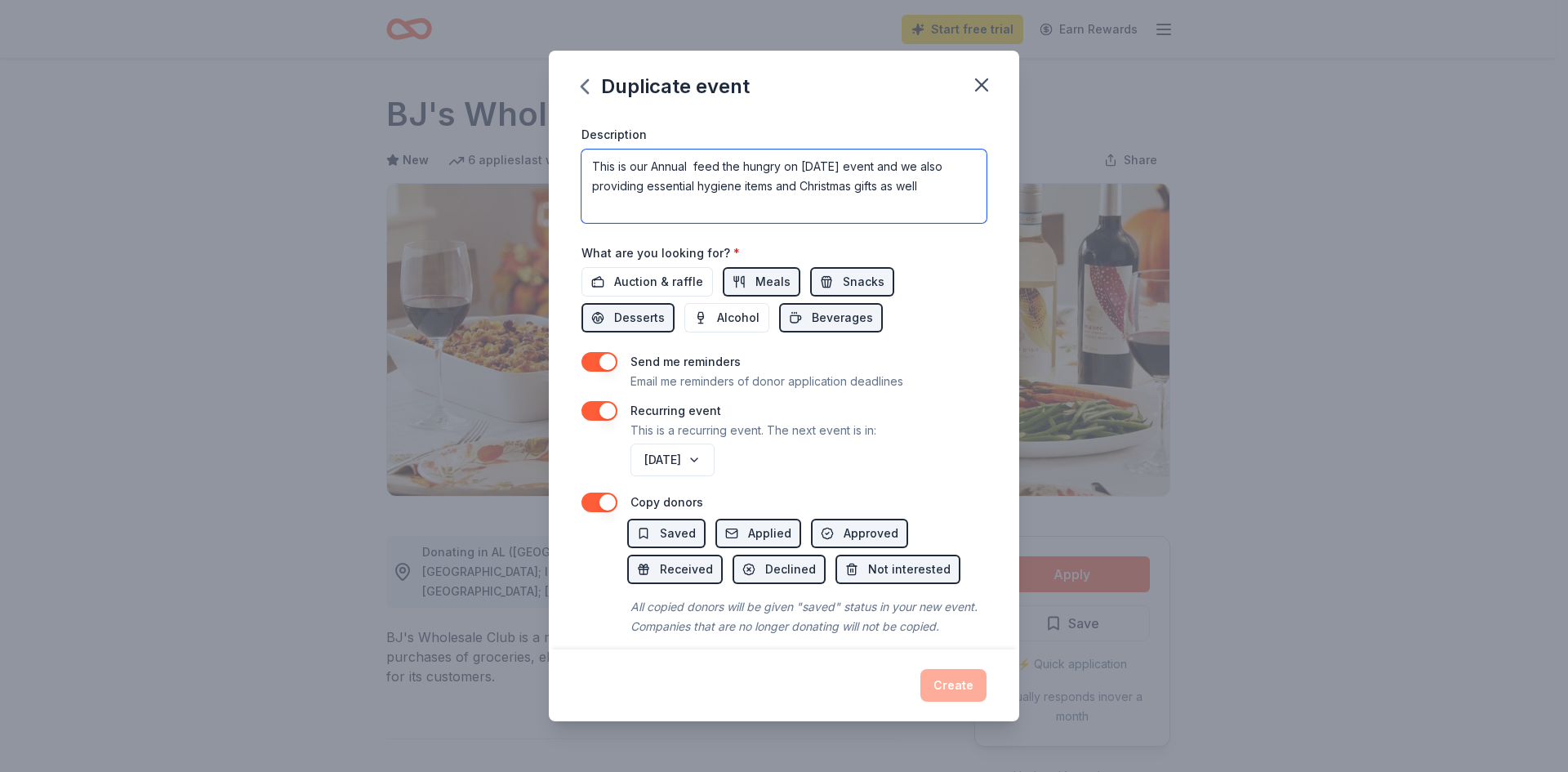
scroll to position [489, 0]
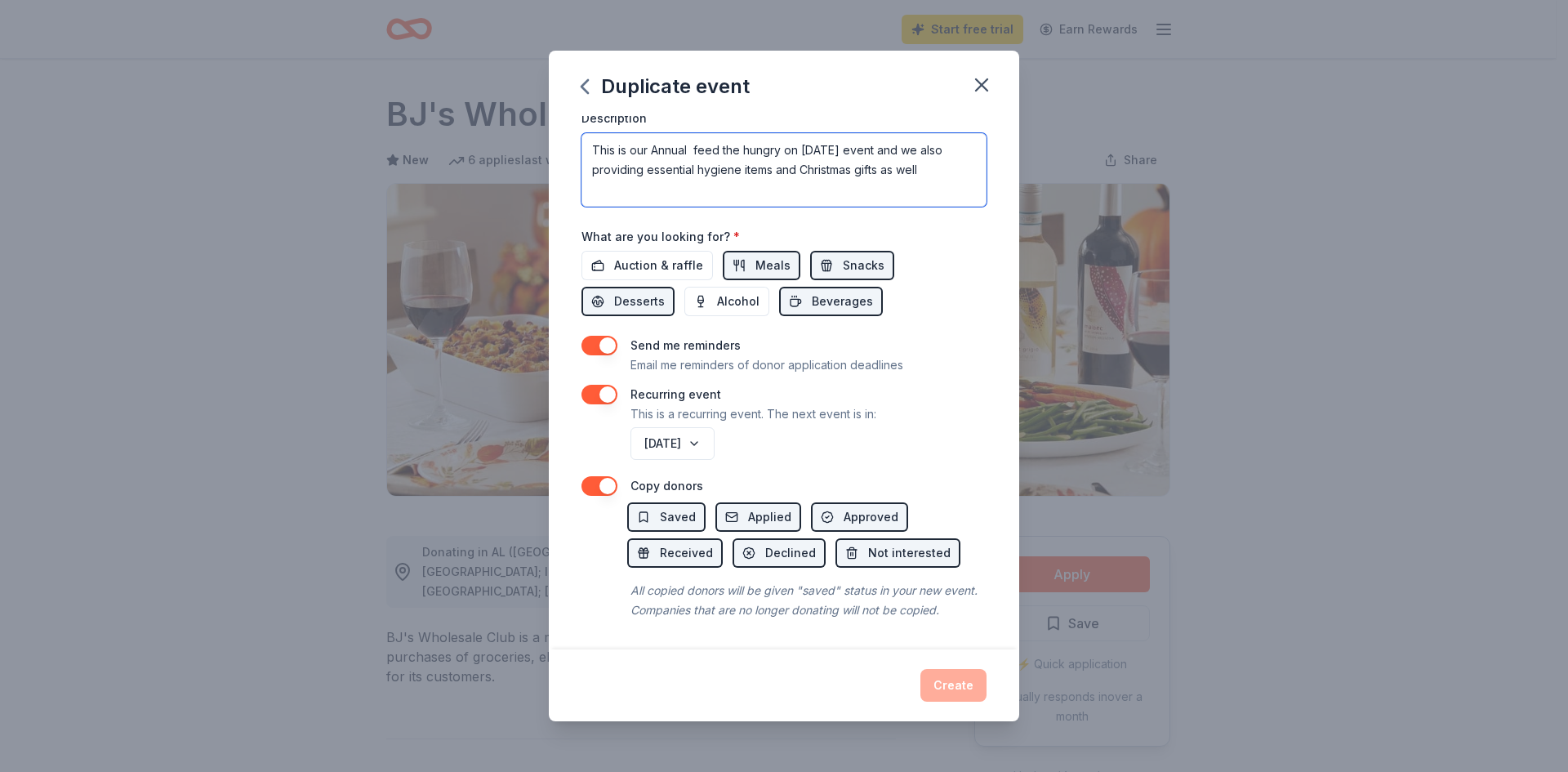
type textarea "This is our Annual feed the hungry on Christmas Day event and we also providing…"
click at [965, 682] on div "Create" at bounding box center [784, 685] width 405 height 32
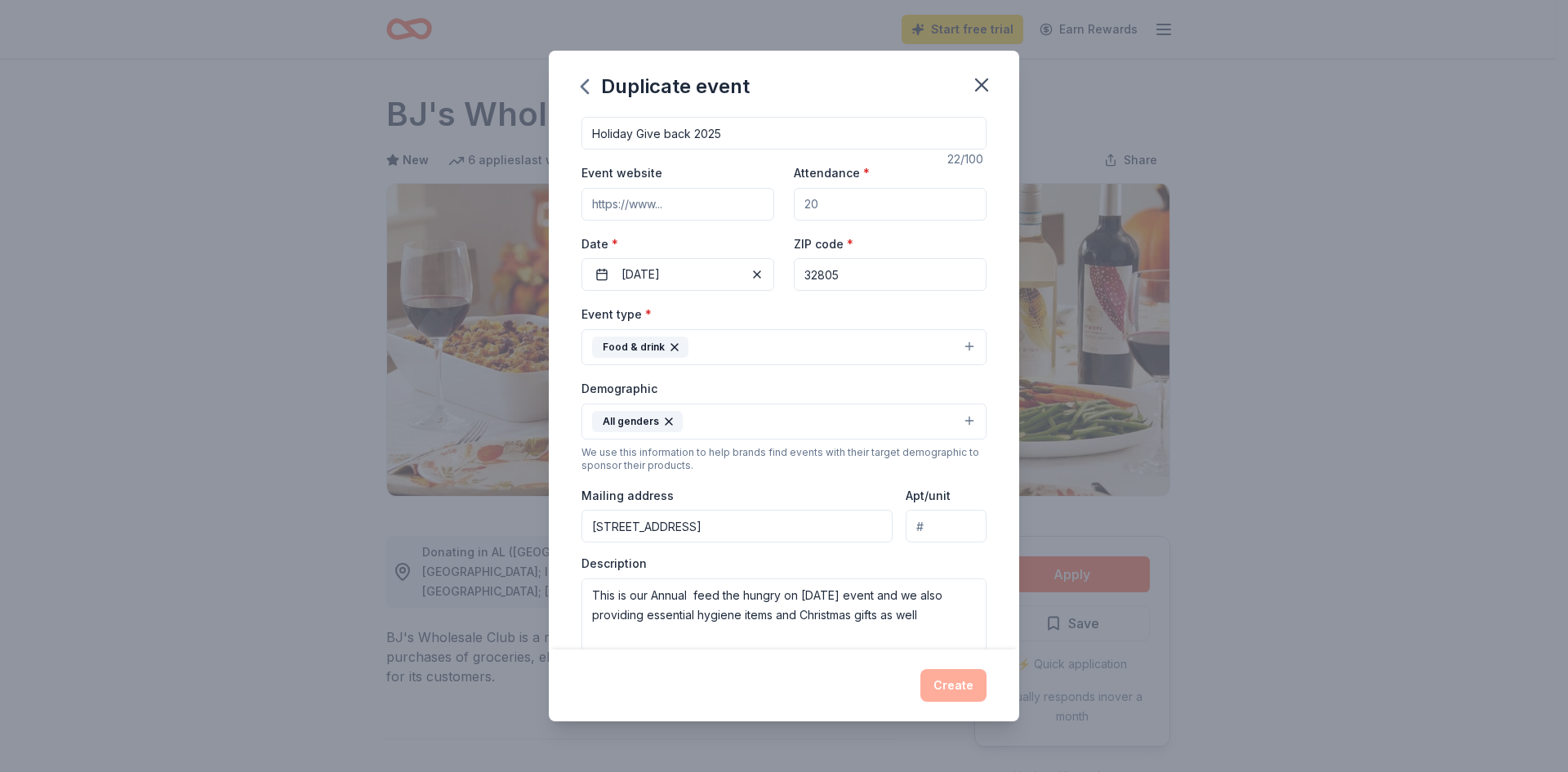
scroll to position [0, 0]
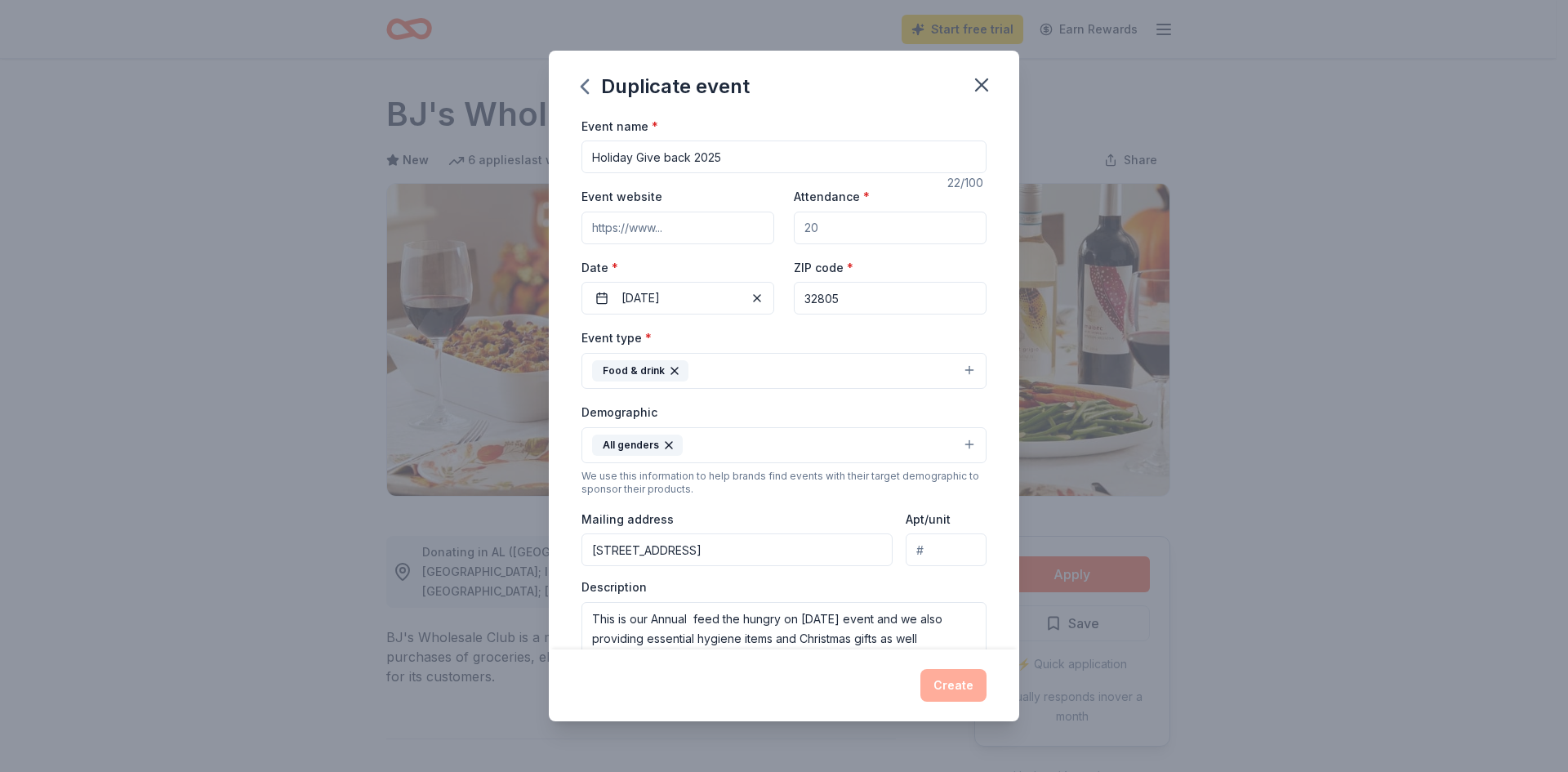
click at [561, 108] on div "Duplicate event" at bounding box center [784, 83] width 471 height 65
click at [580, 81] on icon "button" at bounding box center [584, 86] width 26 height 26
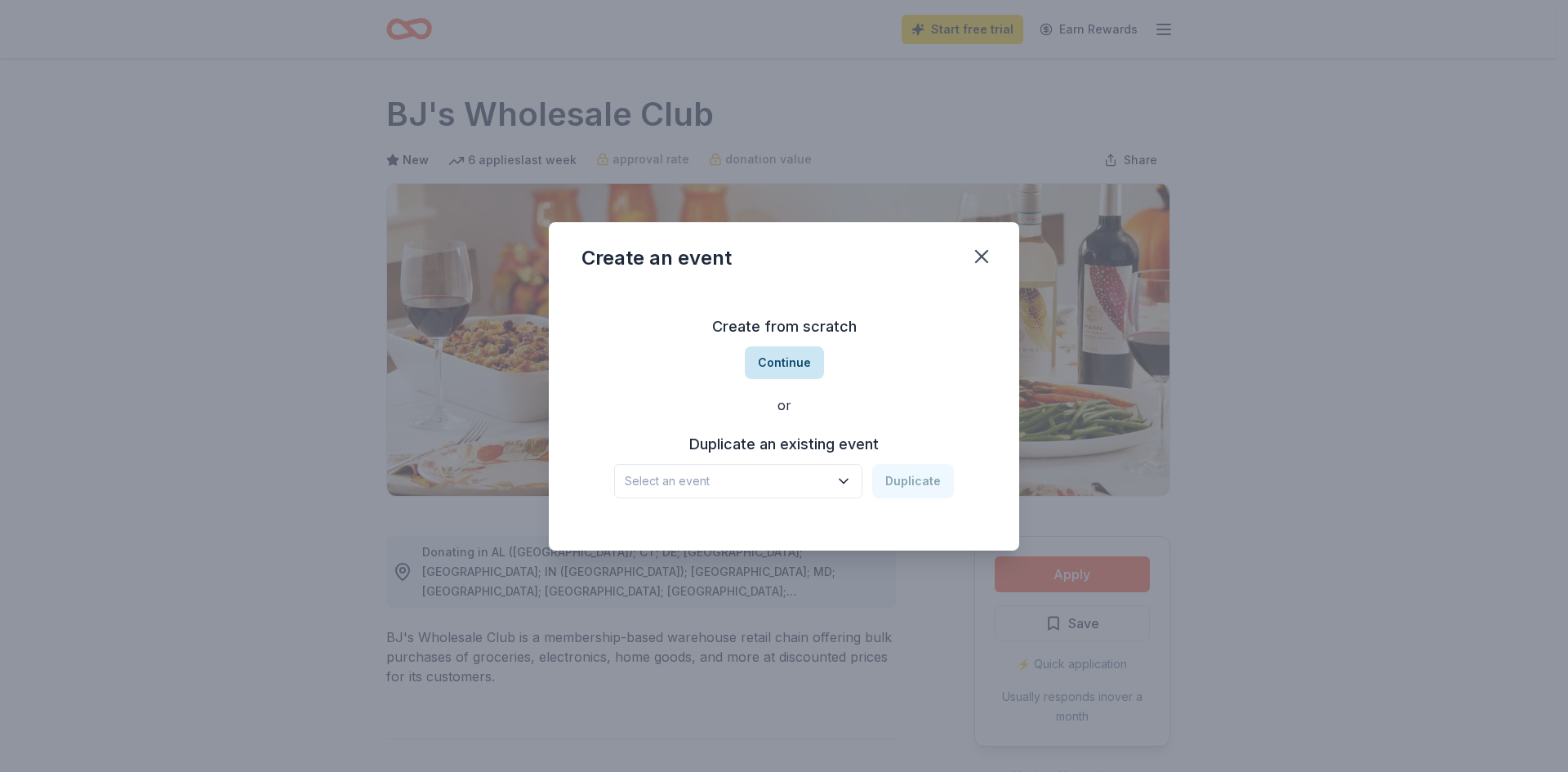
click at [796, 363] on button "Continue" at bounding box center [784, 363] width 79 height 32
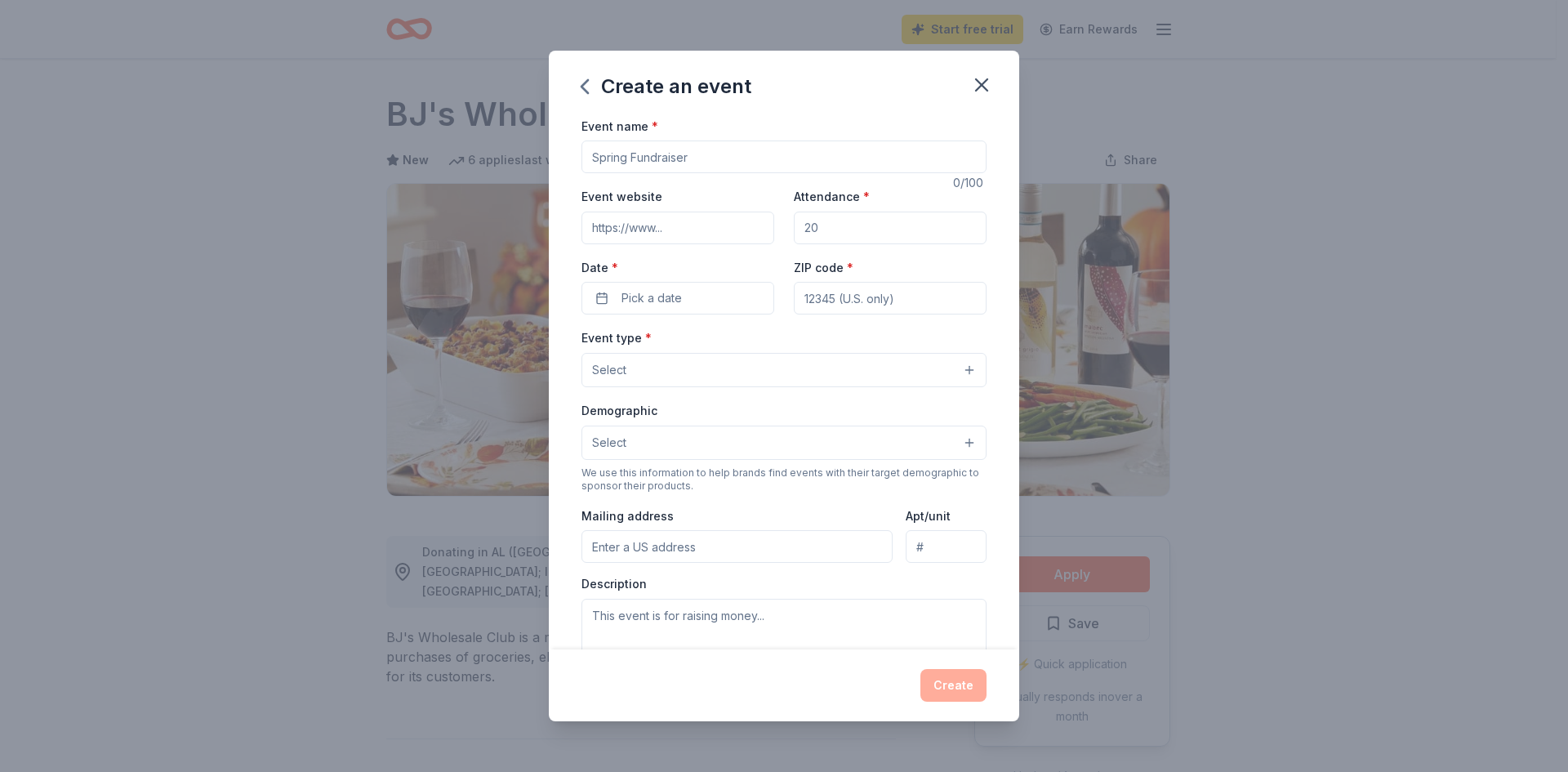
drag, startPoint x: 600, startPoint y: 159, endPoint x: 770, endPoint y: 166, distance: 170.1
click at [758, 166] on input "Event name *" at bounding box center [784, 156] width 405 height 32
type input "Christmas Feed The Hungry"
click at [733, 305] on button "Pick a date" at bounding box center [677, 297] width 192 height 32
click at [764, 343] on button "Go to next month" at bounding box center [762, 341] width 22 height 22
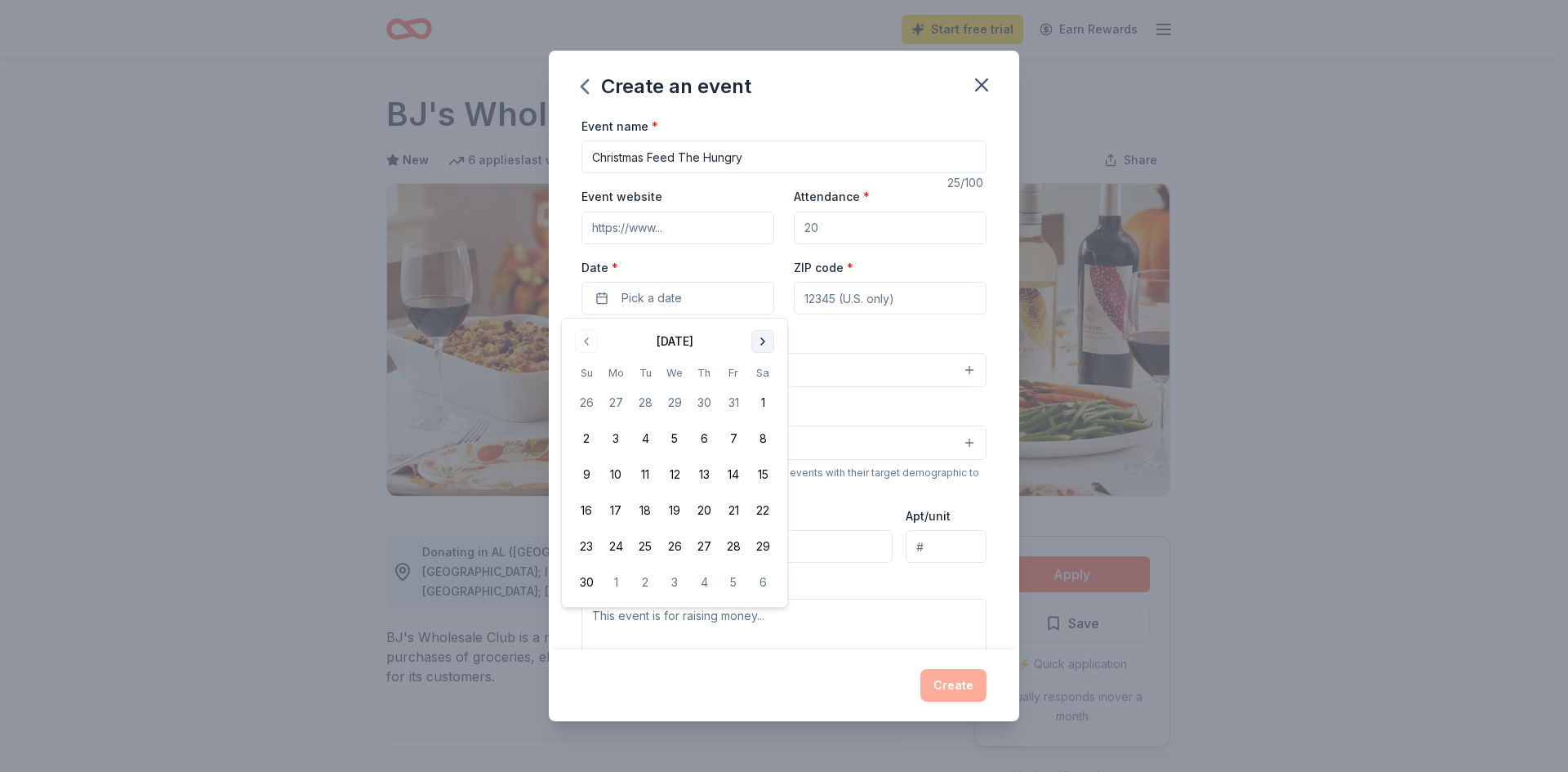
click at [764, 343] on button "Go to next month" at bounding box center [762, 341] width 22 height 22
click at [706, 511] on button "25" at bounding box center [704, 511] width 29 height 29
click at [705, 511] on button "25" at bounding box center [704, 511] width 29 height 29
click at [882, 303] on input "ZIP code *" at bounding box center [890, 297] width 192 height 32
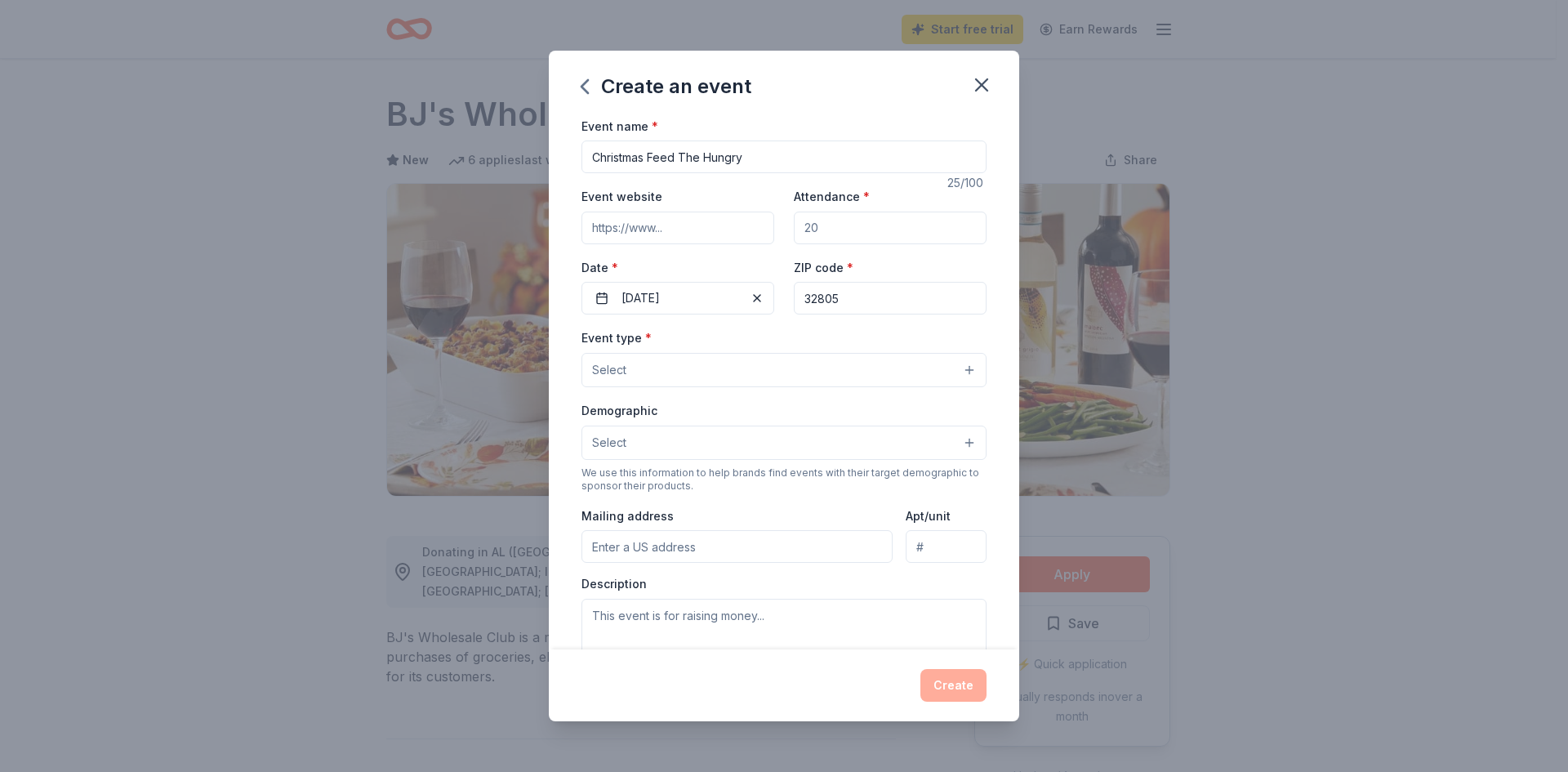
type input "32805"
click at [956, 366] on button "Select" at bounding box center [784, 369] width 405 height 34
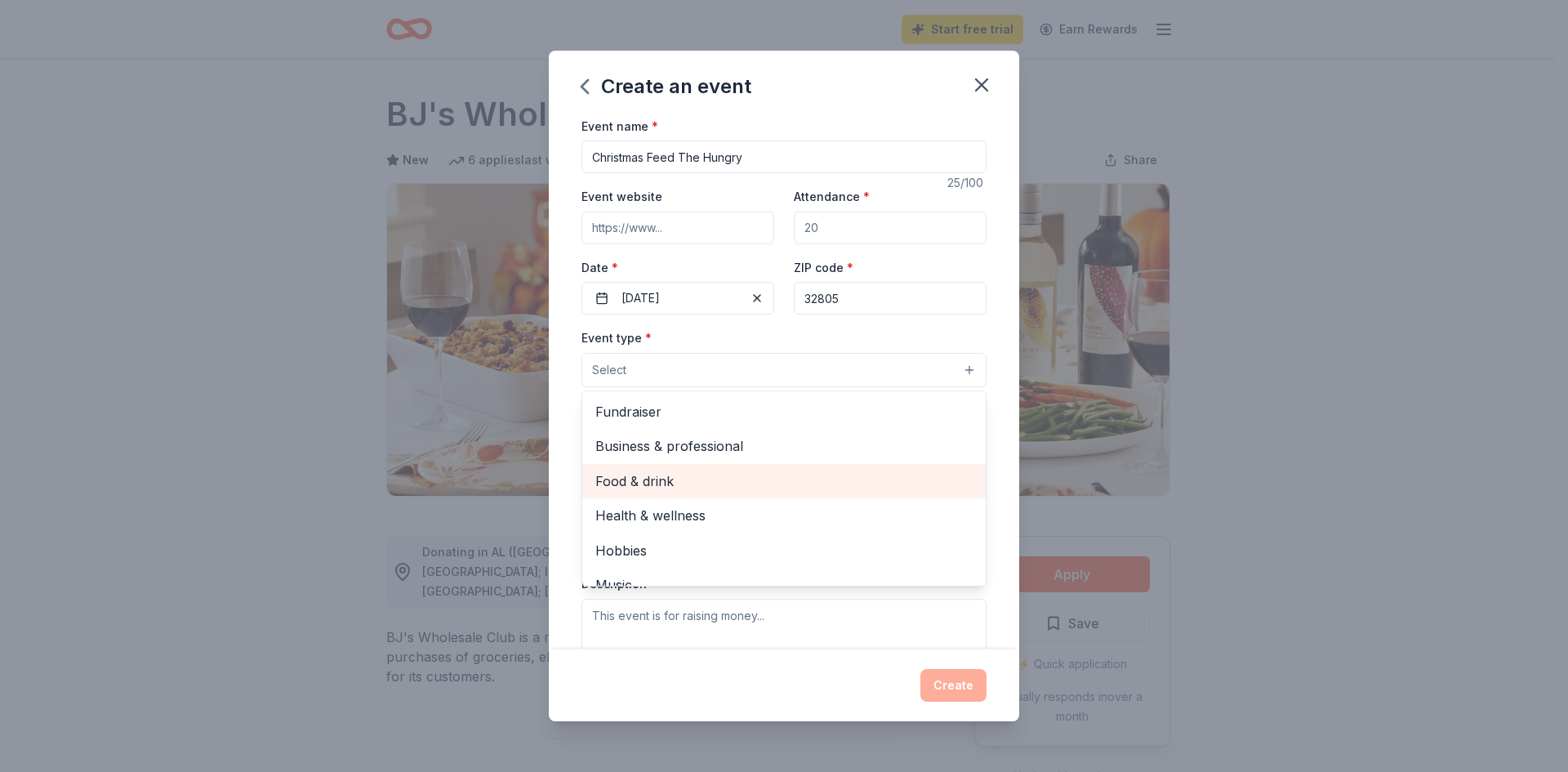
click at [782, 493] on div "Food & drink" at bounding box center [784, 481] width 403 height 34
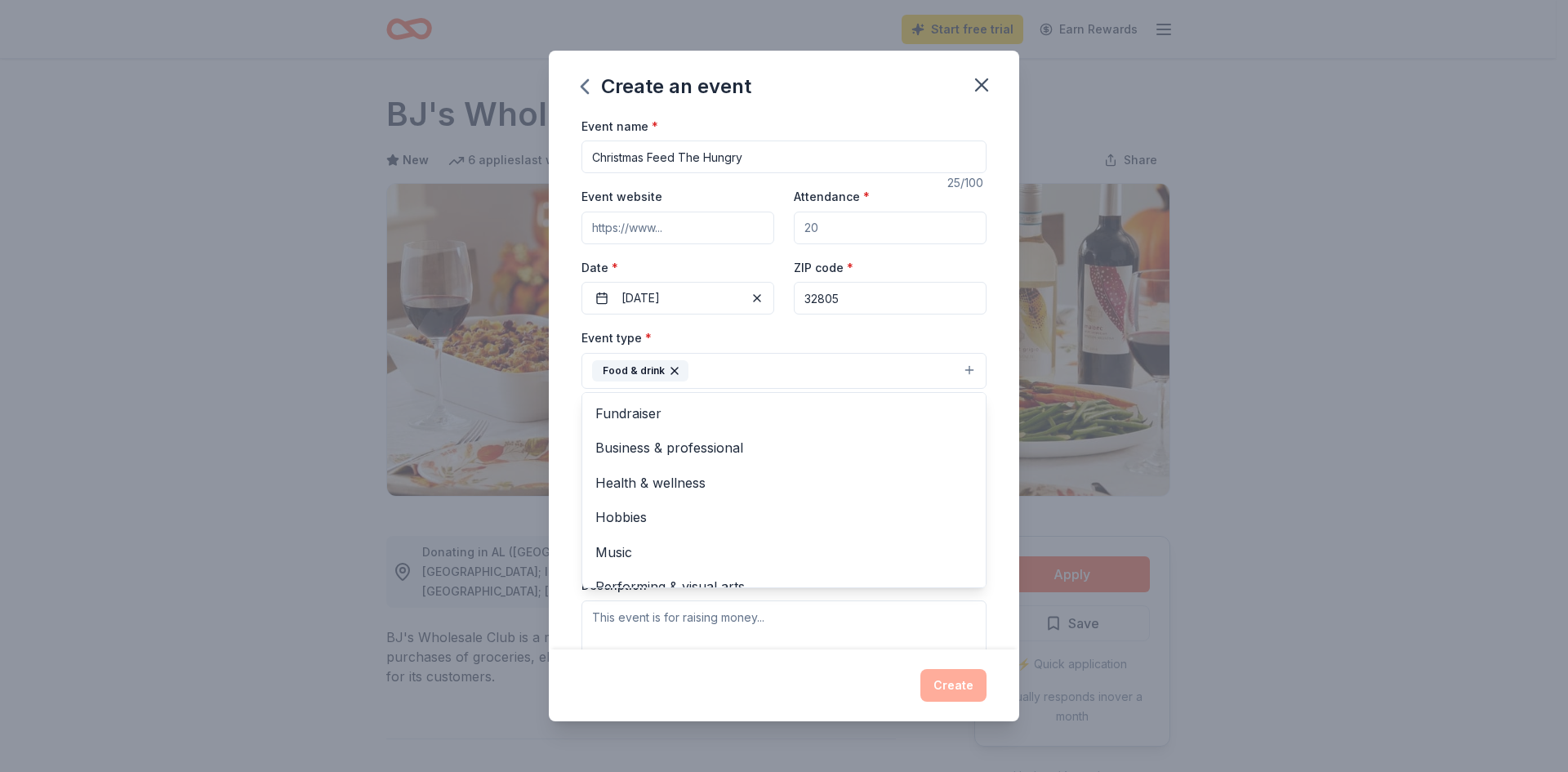
click at [1207, 388] on div "Create an event Event name * Christmas Feed The Hungry 25 /100 Event website At…" at bounding box center [784, 386] width 1568 height 772
click at [952, 446] on button "Select" at bounding box center [784, 444] width 405 height 34
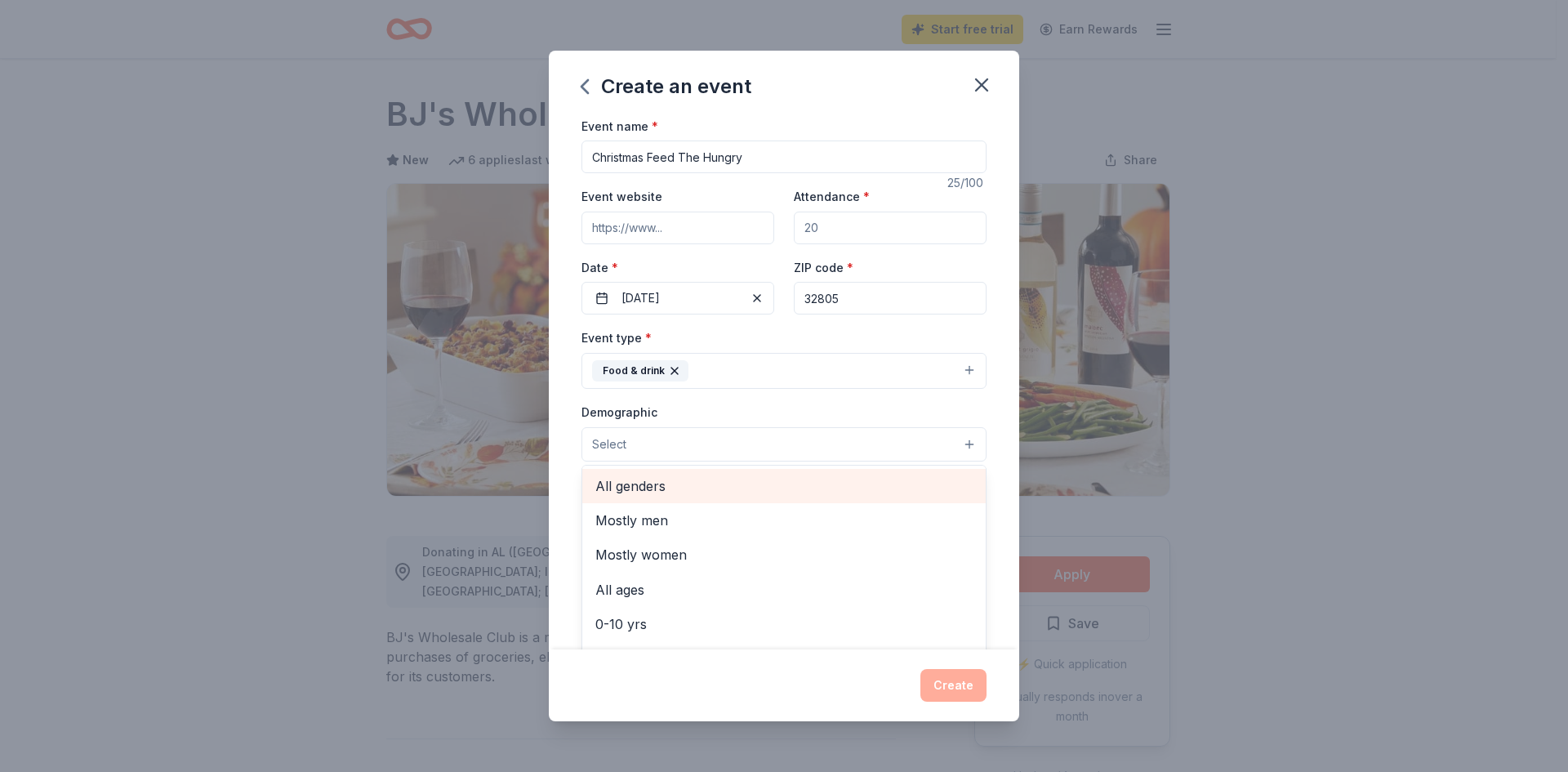
click at [705, 484] on span "All genders" at bounding box center [784, 487] width 377 height 21
click at [1289, 501] on div "Create an event Event name * Christmas Feed The Hungry 25 /100 Event website At…" at bounding box center [784, 386] width 1568 height 772
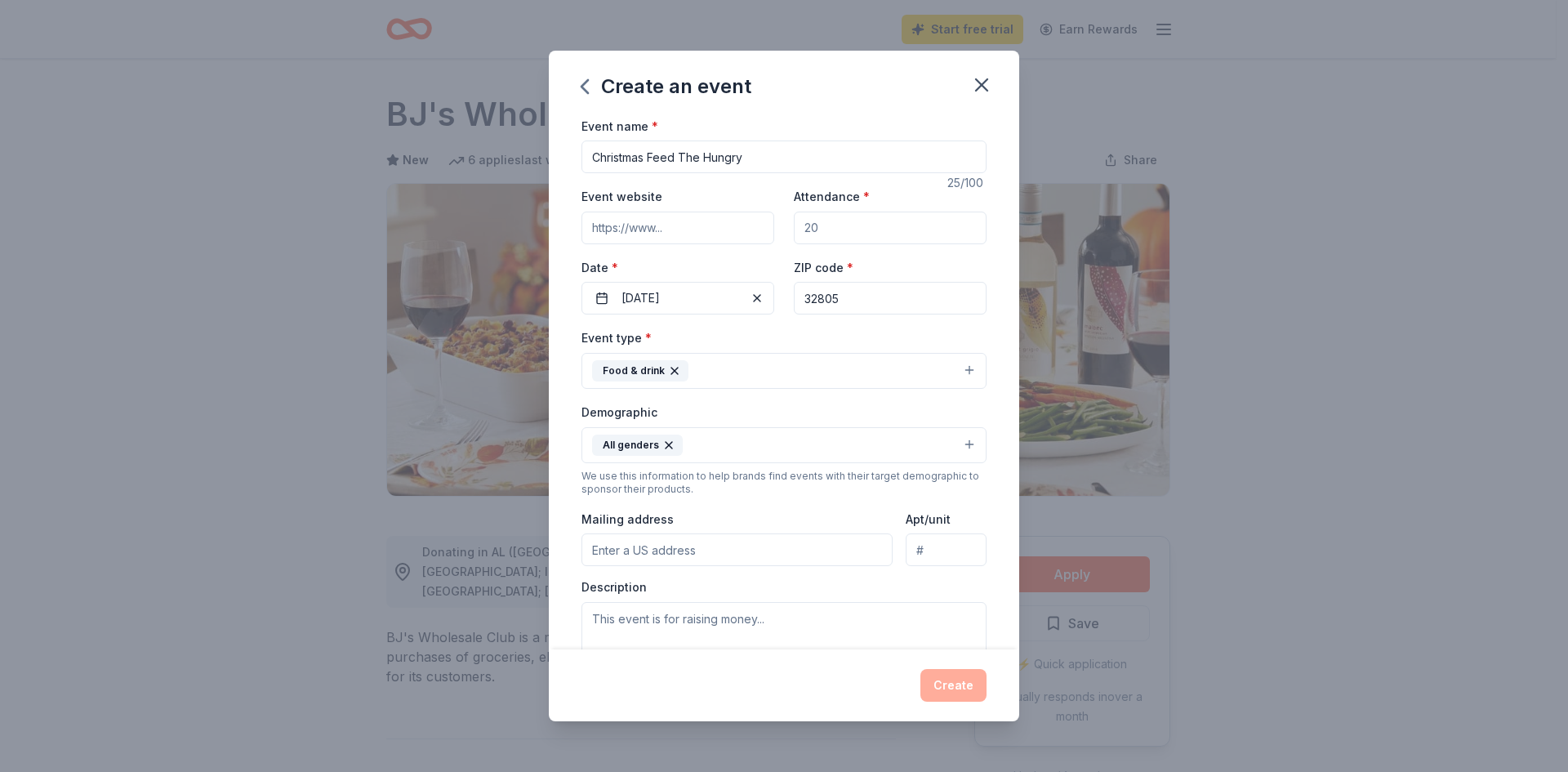
click at [850, 556] on input "Mailing address" at bounding box center [737, 549] width 312 height 32
type input "2617 GRASSMERE LANE"
click at [801, 622] on textarea at bounding box center [784, 638] width 405 height 73
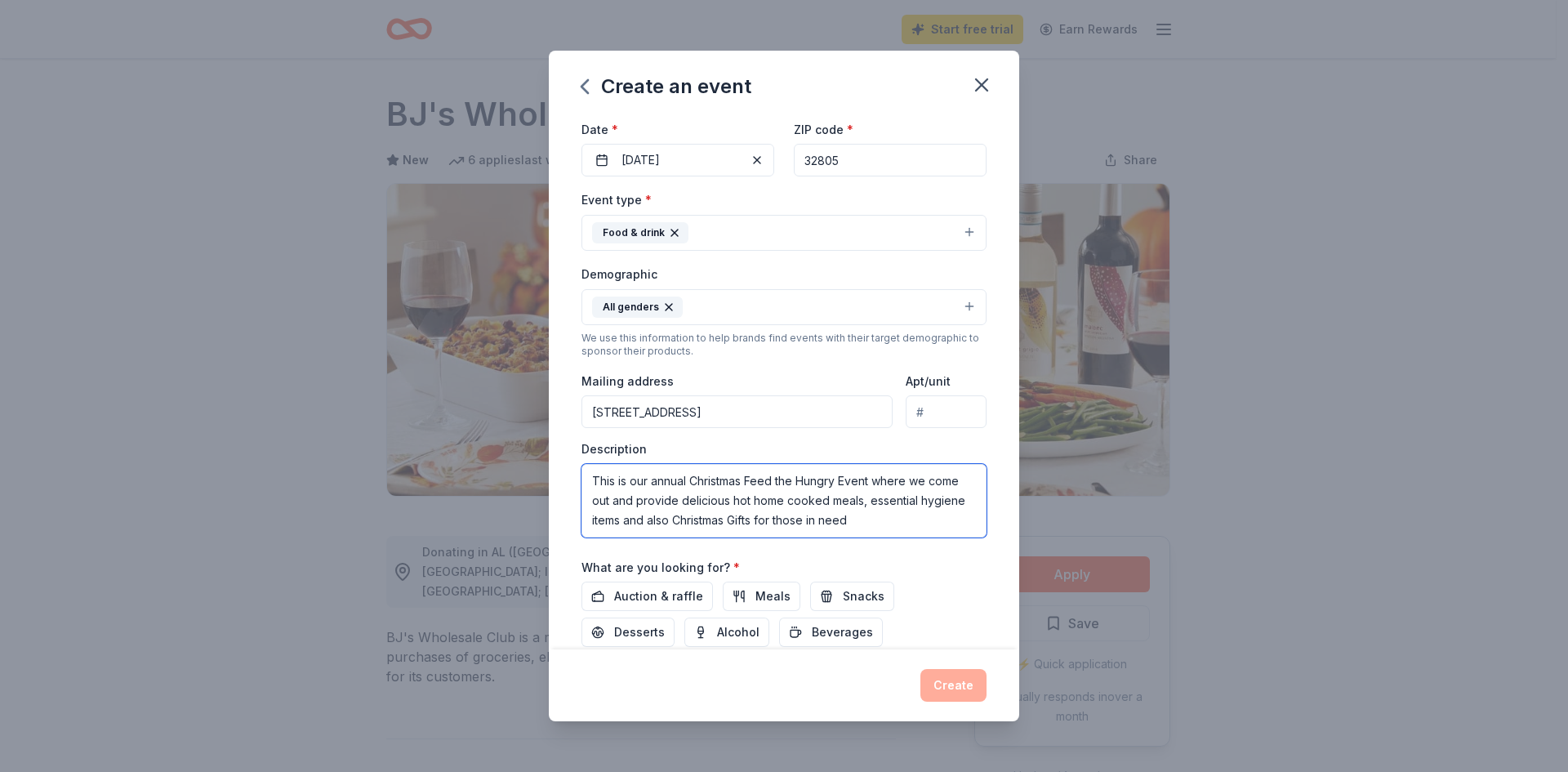
scroll to position [250, 0]
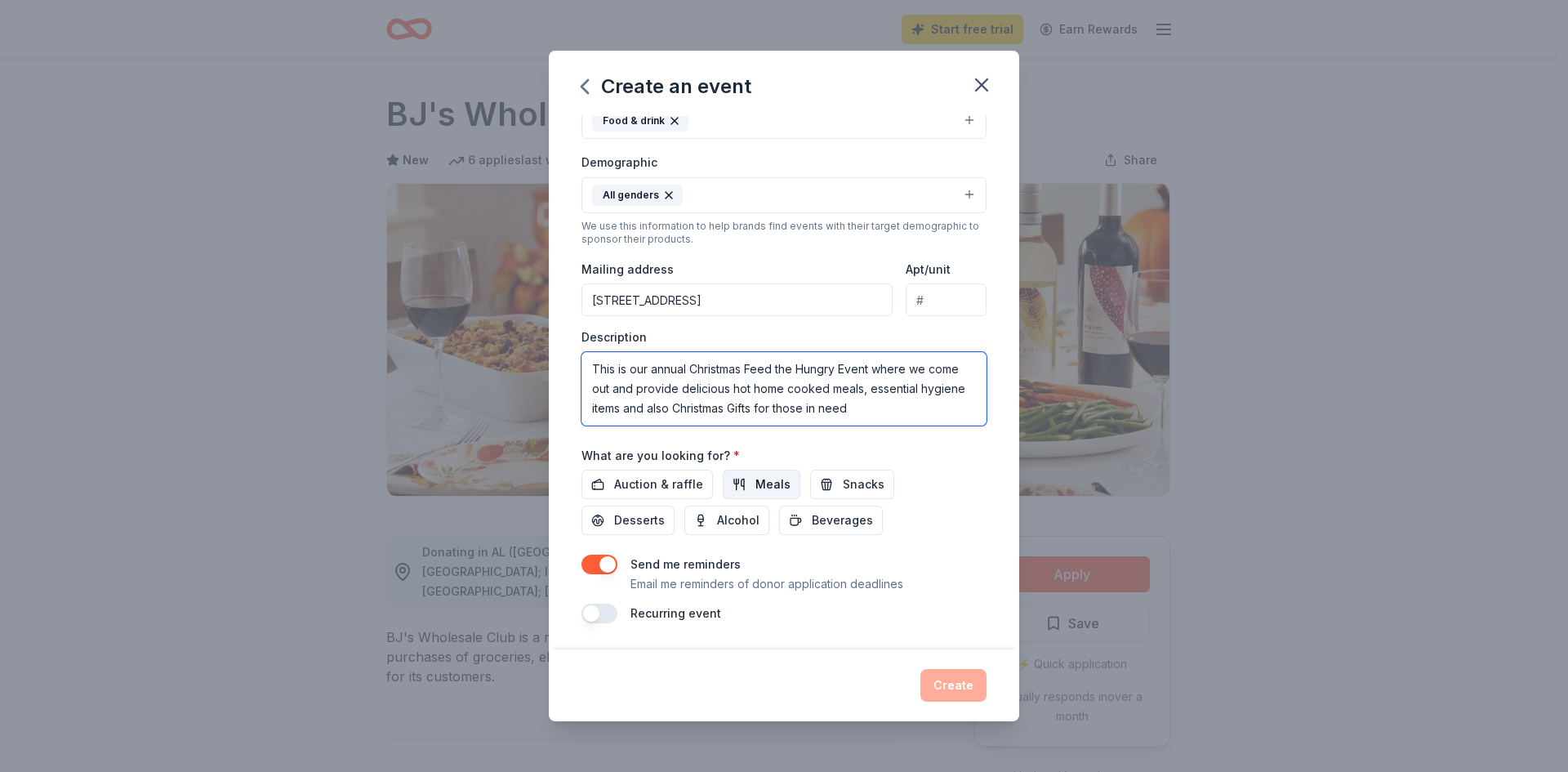
type textarea "This is our annual Christmas Feed the Hungry Event where we come out and provid…"
click at [771, 486] on span "Meals" at bounding box center [773, 485] width 35 height 20
click at [855, 475] on span "Snacks" at bounding box center [864, 485] width 42 height 20
drag, startPoint x: 647, startPoint y: 511, endPoint x: 656, endPoint y: 520, distance: 12.7
click at [647, 512] on span "Desserts" at bounding box center [640, 521] width 51 height 20
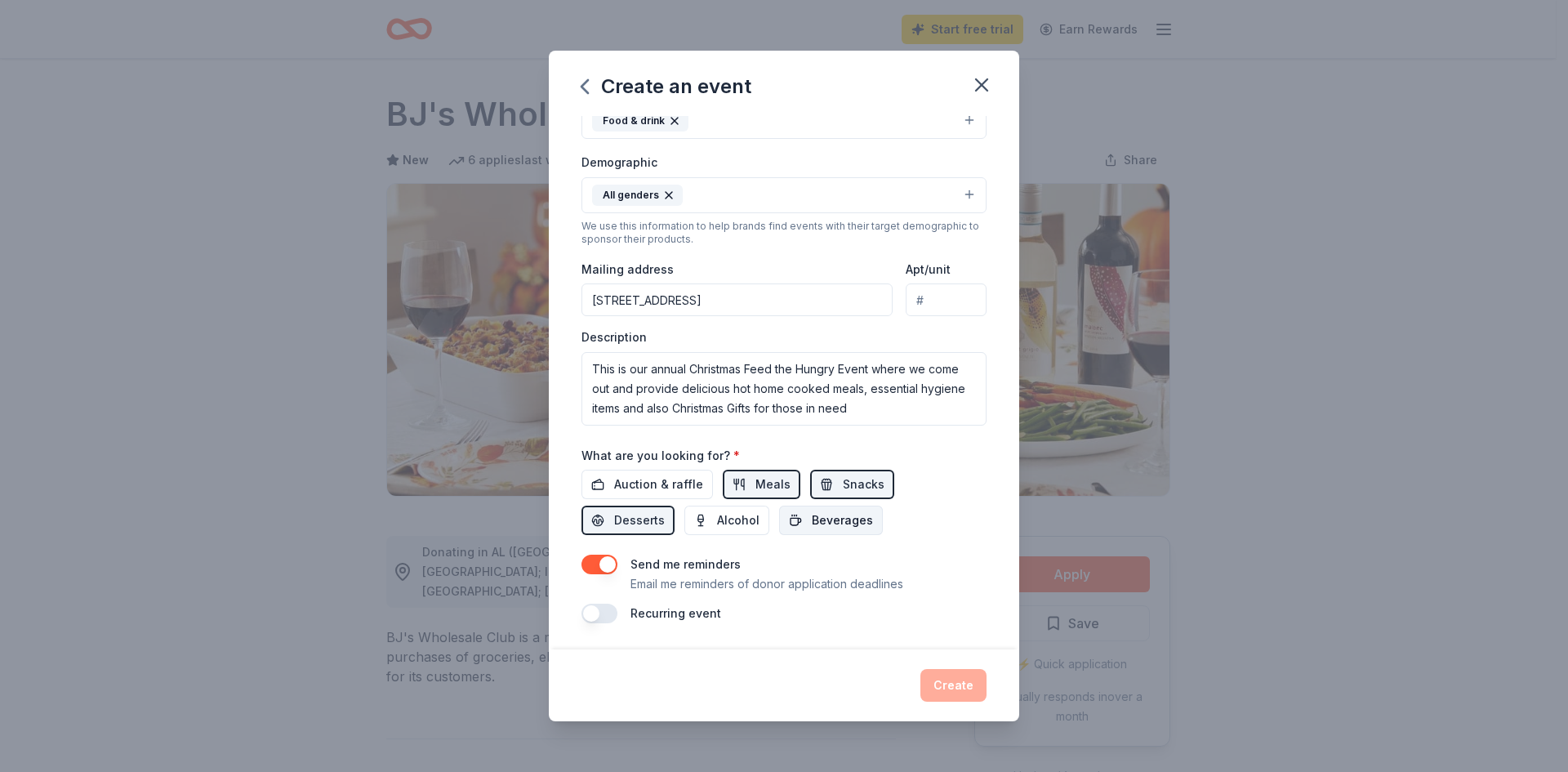
click at [830, 519] on span "Beverages" at bounding box center [842, 521] width 62 height 20
click at [591, 611] on button "button" at bounding box center [599, 614] width 36 height 20
click at [956, 681] on div "Create" at bounding box center [784, 685] width 405 height 32
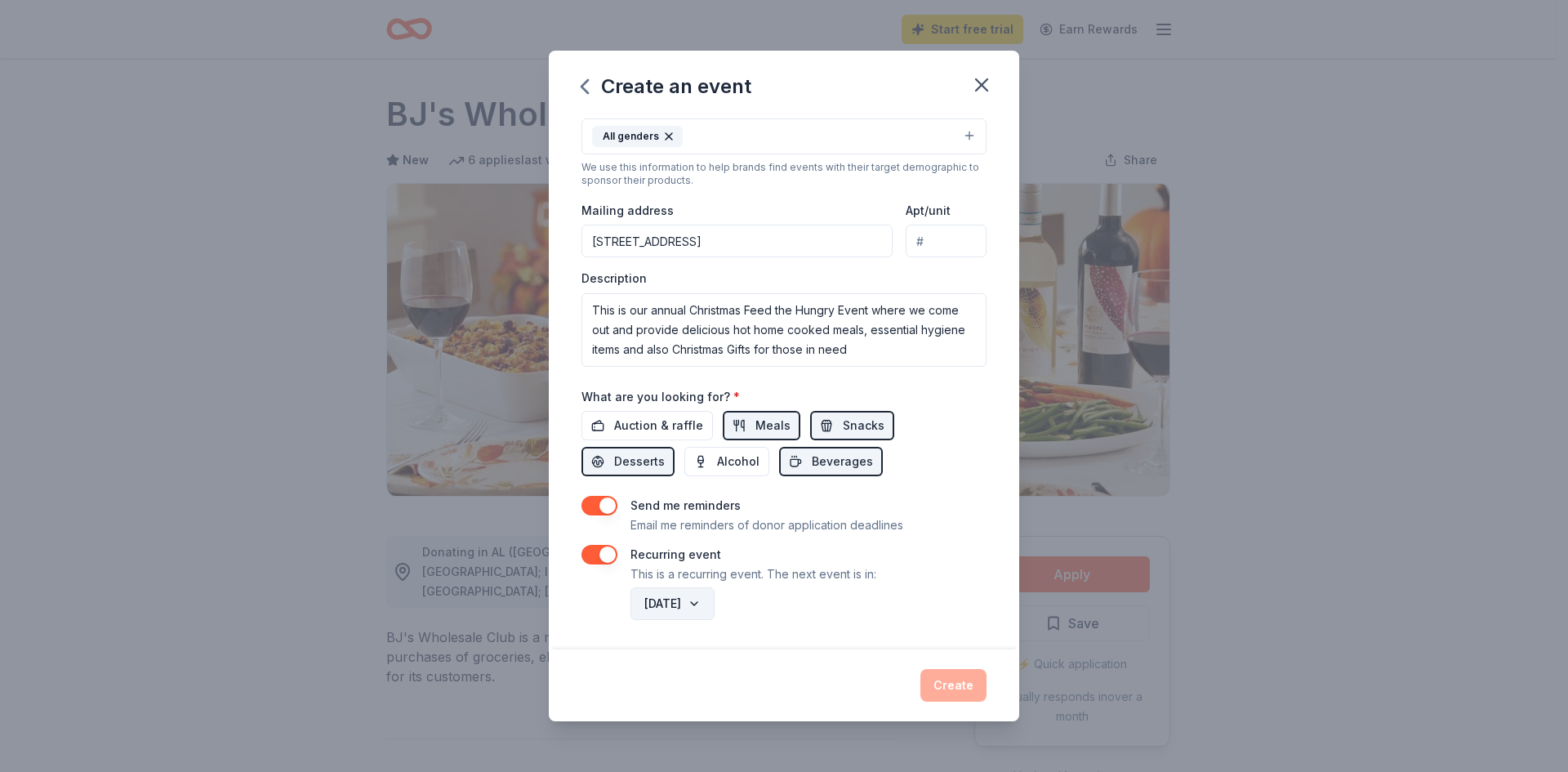
click at [715, 601] on button "December 2026" at bounding box center [673, 603] width 84 height 32
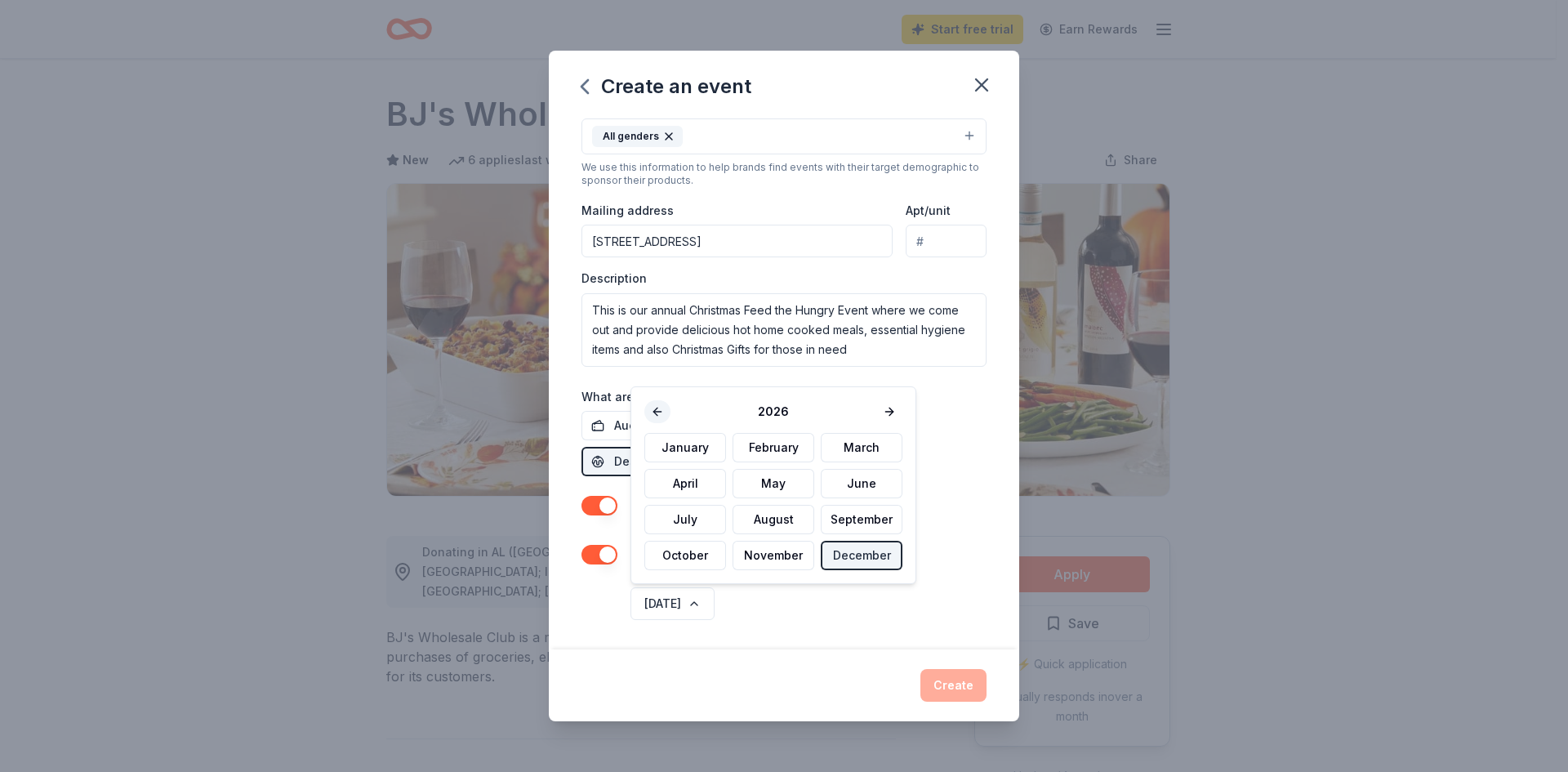
click at [657, 408] on button at bounding box center [657, 411] width 26 height 22
click at [847, 555] on button "December" at bounding box center [862, 556] width 82 height 29
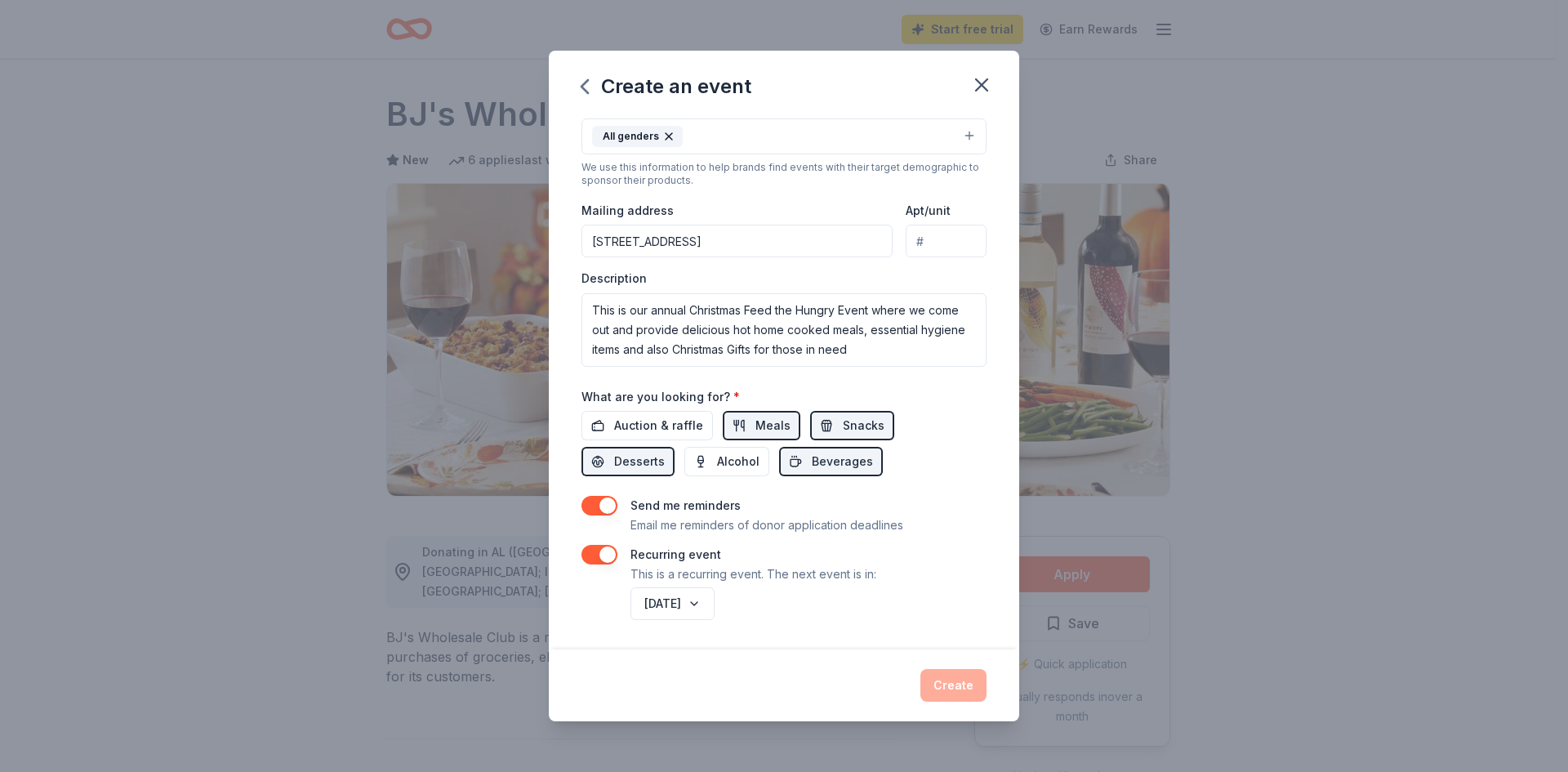
click at [975, 686] on div "Create" at bounding box center [784, 685] width 405 height 32
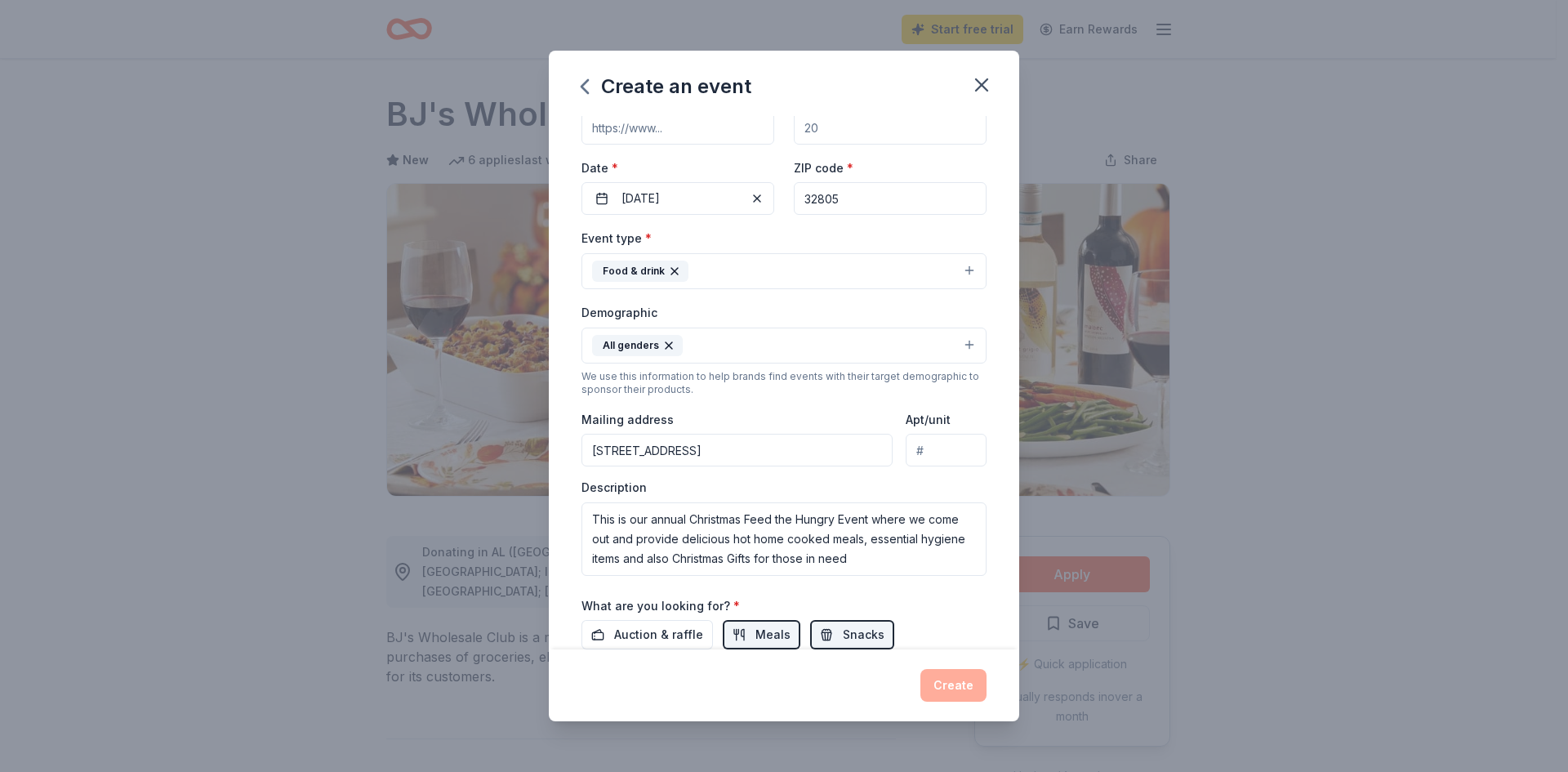
scroll to position [0, 0]
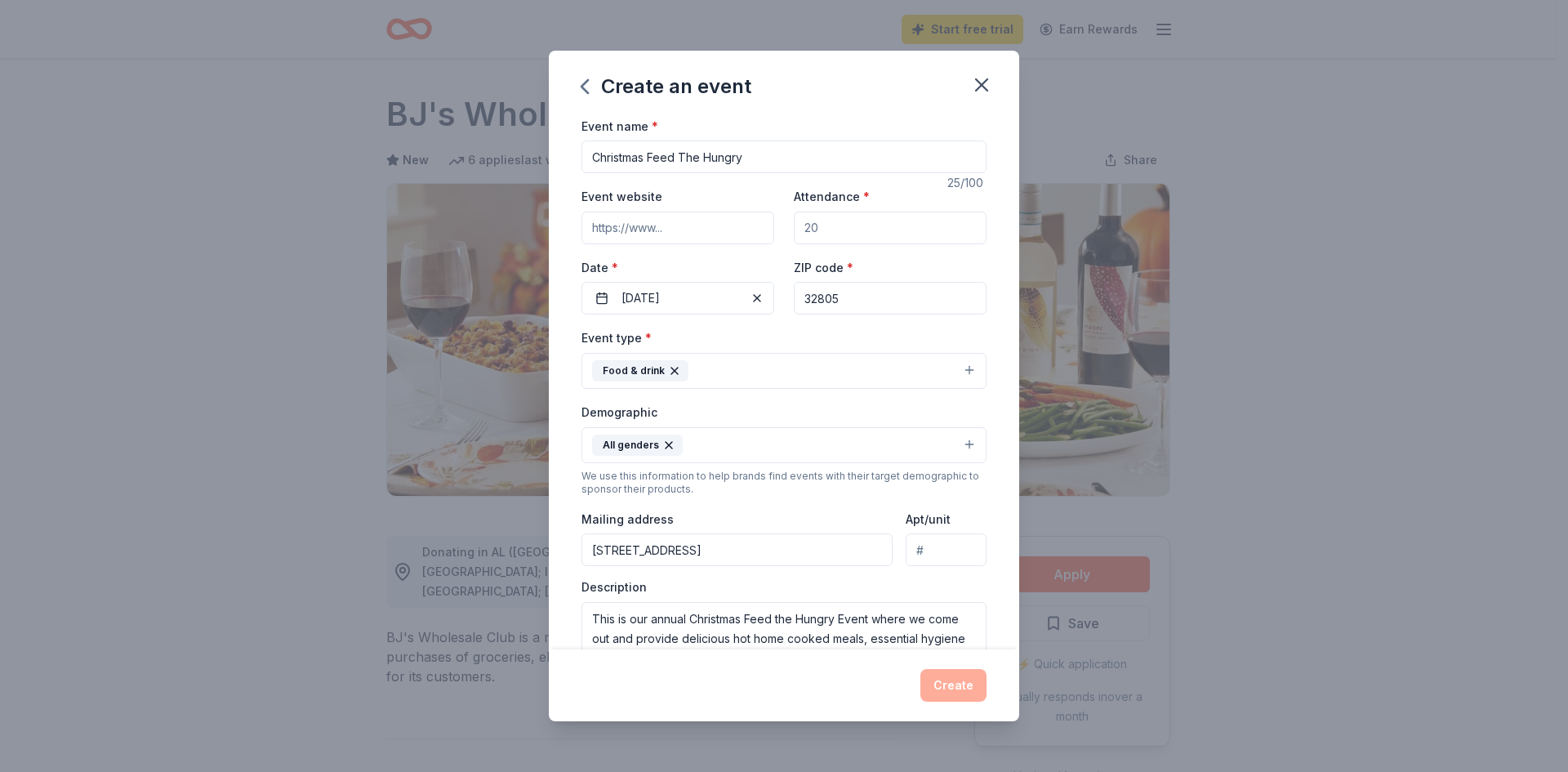
click at [590, 155] on input "Christmas Feed The Hungry" at bounding box center [784, 156] width 405 height 32
type input "Replenishing Souls Inc -Christmas Feed The Hungry"
click at [828, 236] on input "Attendance *" at bounding box center [890, 228] width 192 height 32
drag, startPoint x: 798, startPoint y: 226, endPoint x: 833, endPoint y: 228, distance: 35.1
click at [833, 228] on input "Attendance *" at bounding box center [890, 228] width 192 height 32
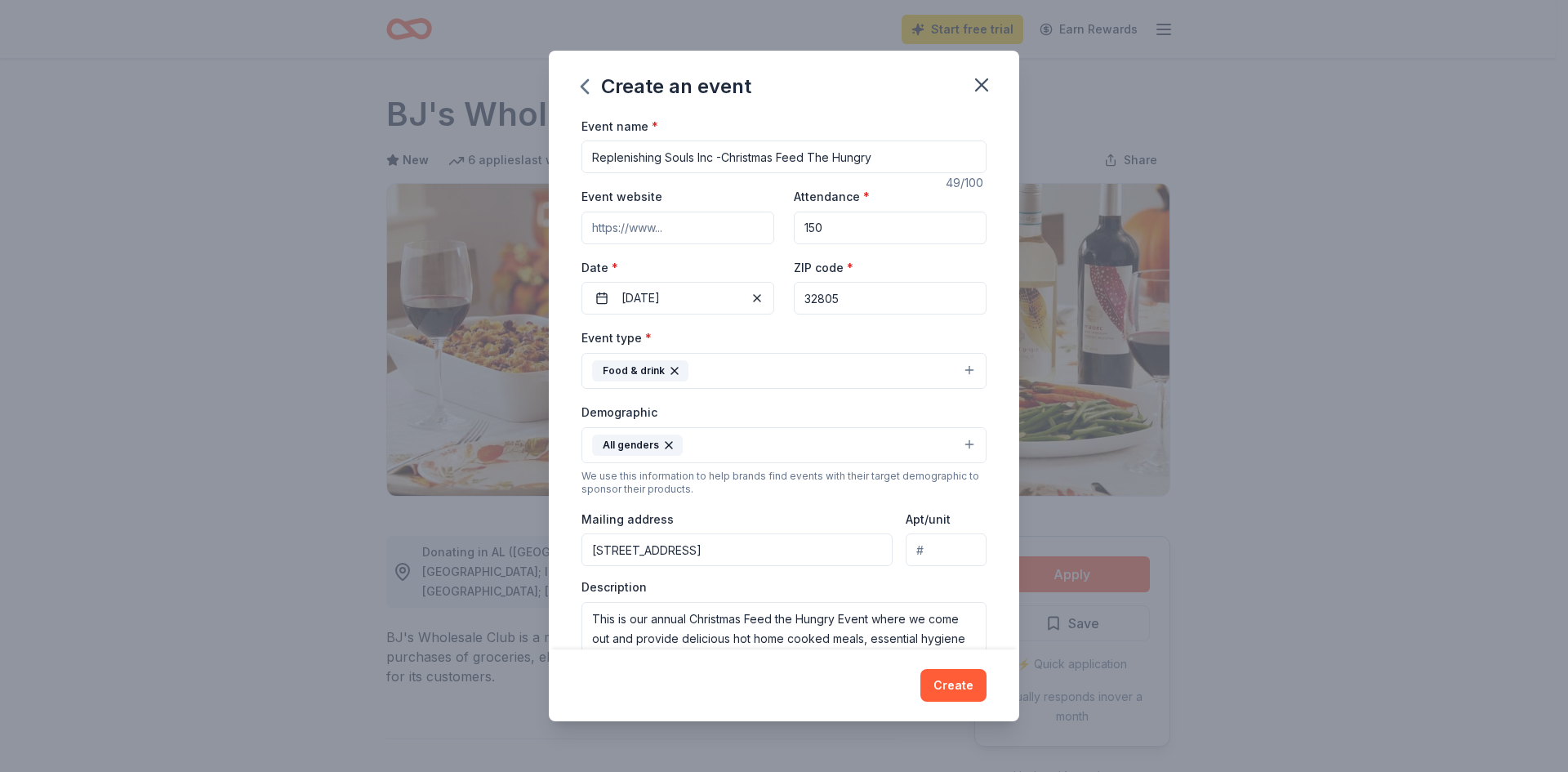
type input "150"
click at [1239, 214] on div "Create an event Event name * Replenishing Souls Inc -Christmas Feed The Hungry …" at bounding box center [784, 386] width 1568 height 772
click at [955, 684] on button "Create" at bounding box center [954, 685] width 66 height 32
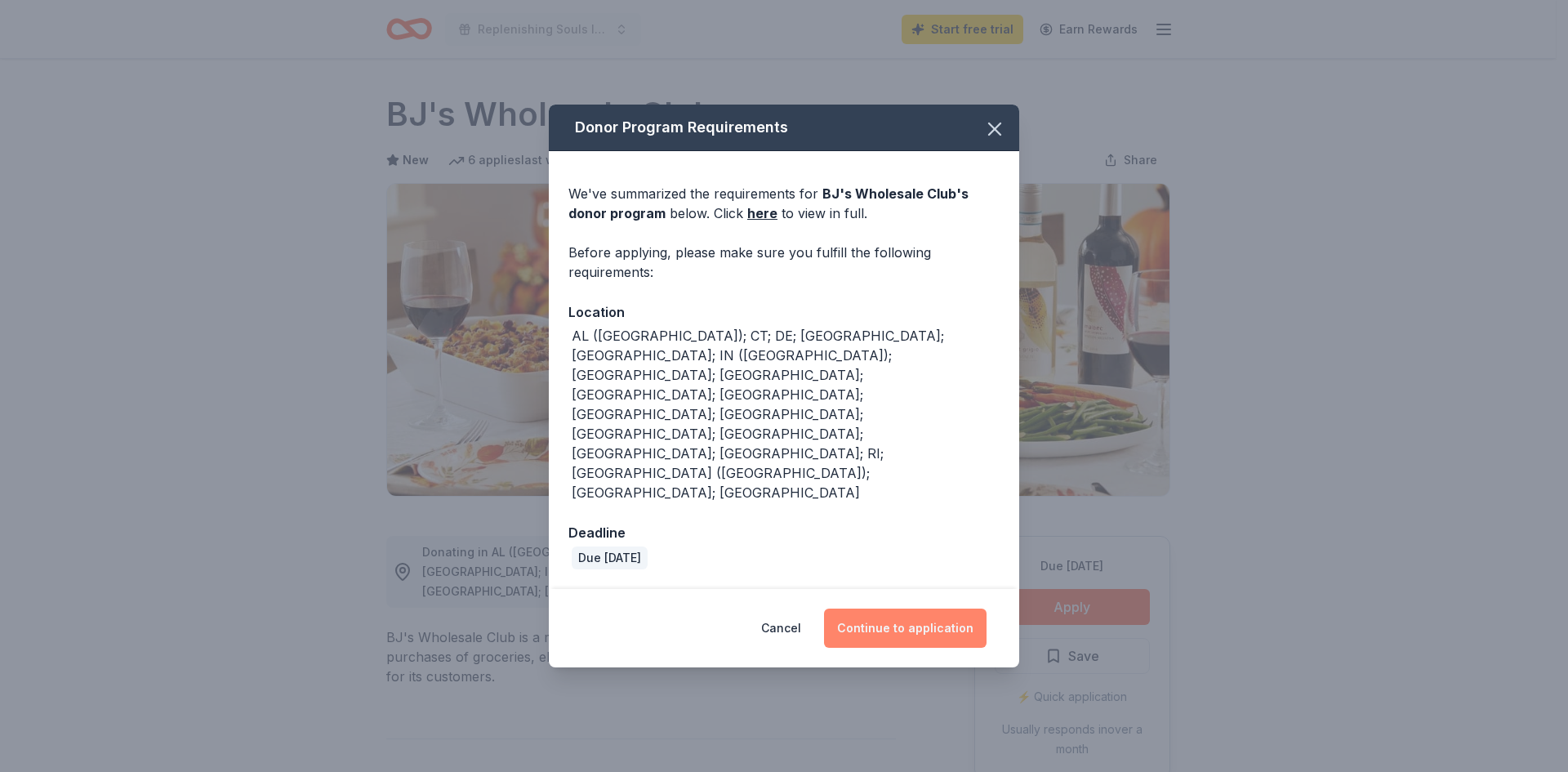
click at [914, 609] on button "Continue to application" at bounding box center [906, 628] width 162 height 39
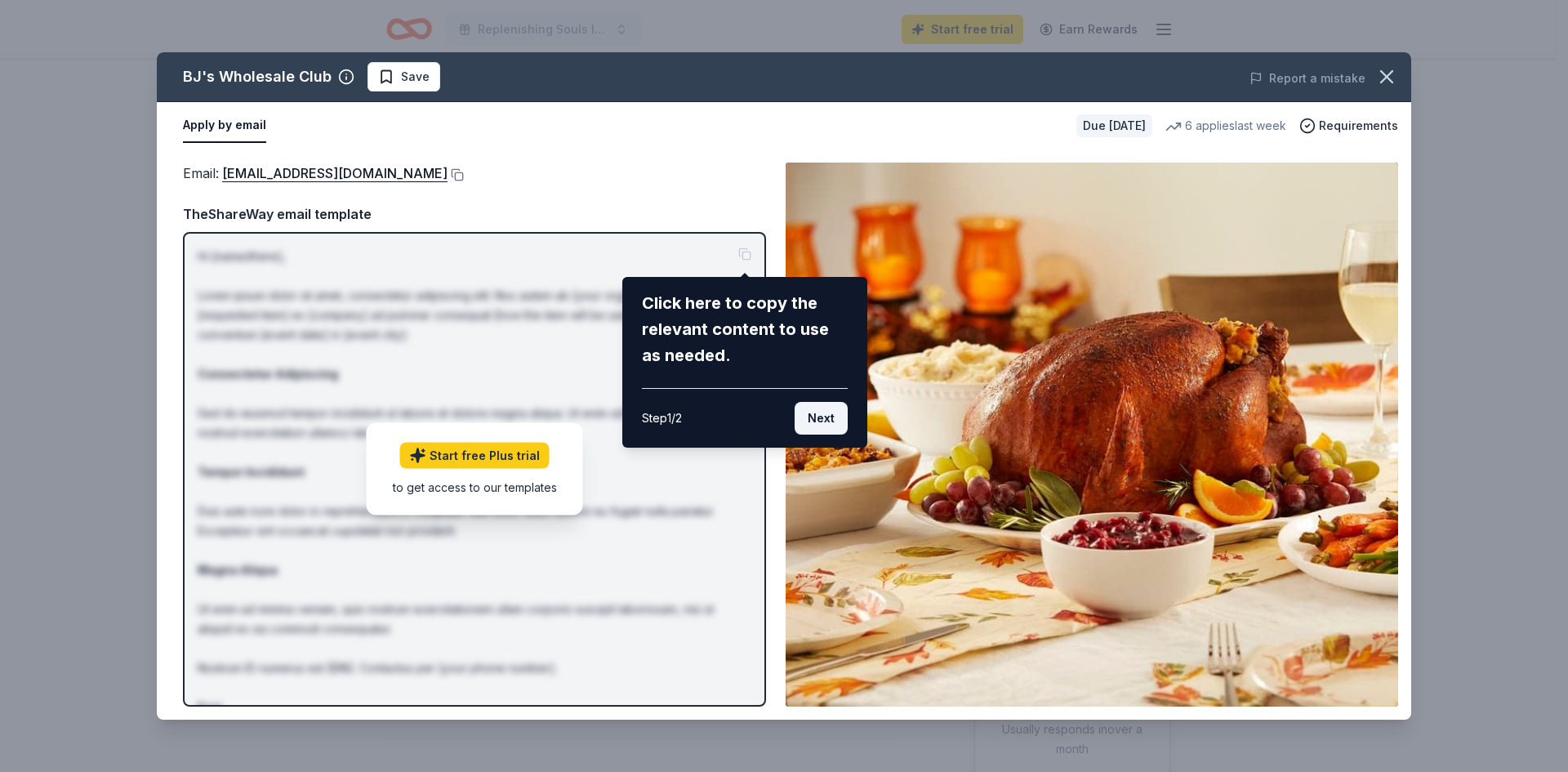
click at [821, 422] on button "Next" at bounding box center [822, 417] width 53 height 32
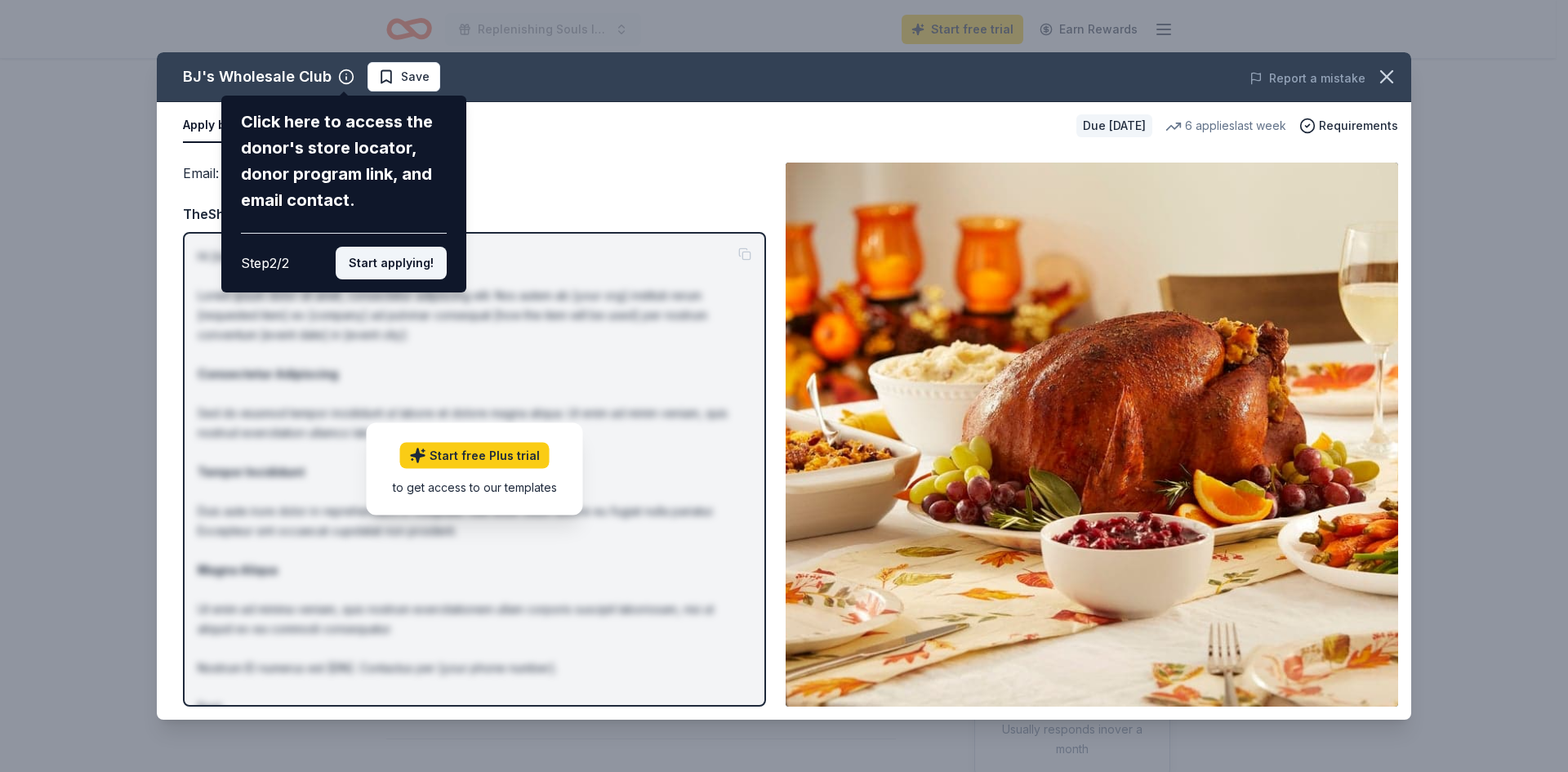
click at [418, 262] on button "Start applying!" at bounding box center [392, 263] width 111 height 32
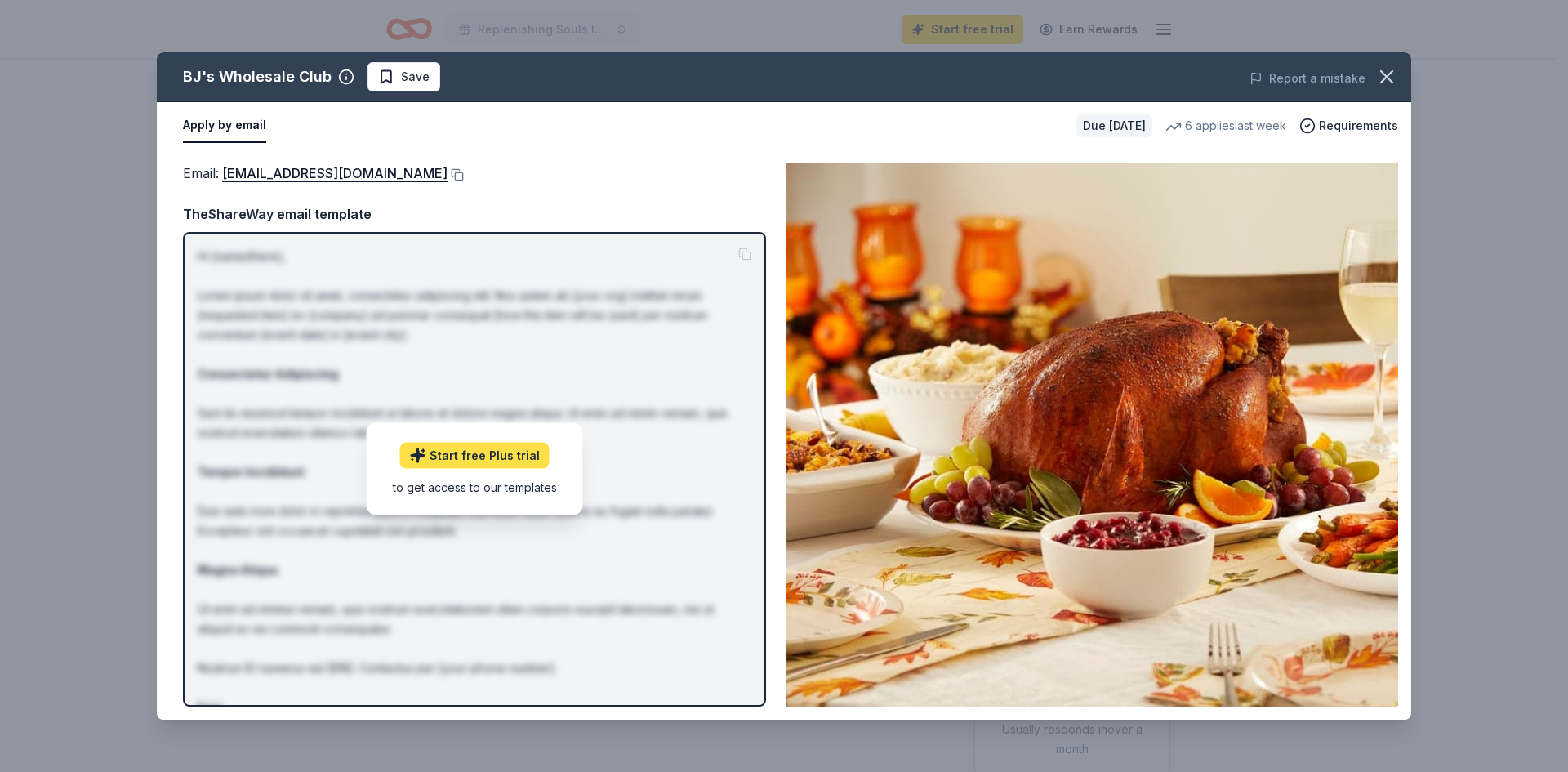
click at [488, 448] on link "Start free Plus trial" at bounding box center [475, 455] width 149 height 26
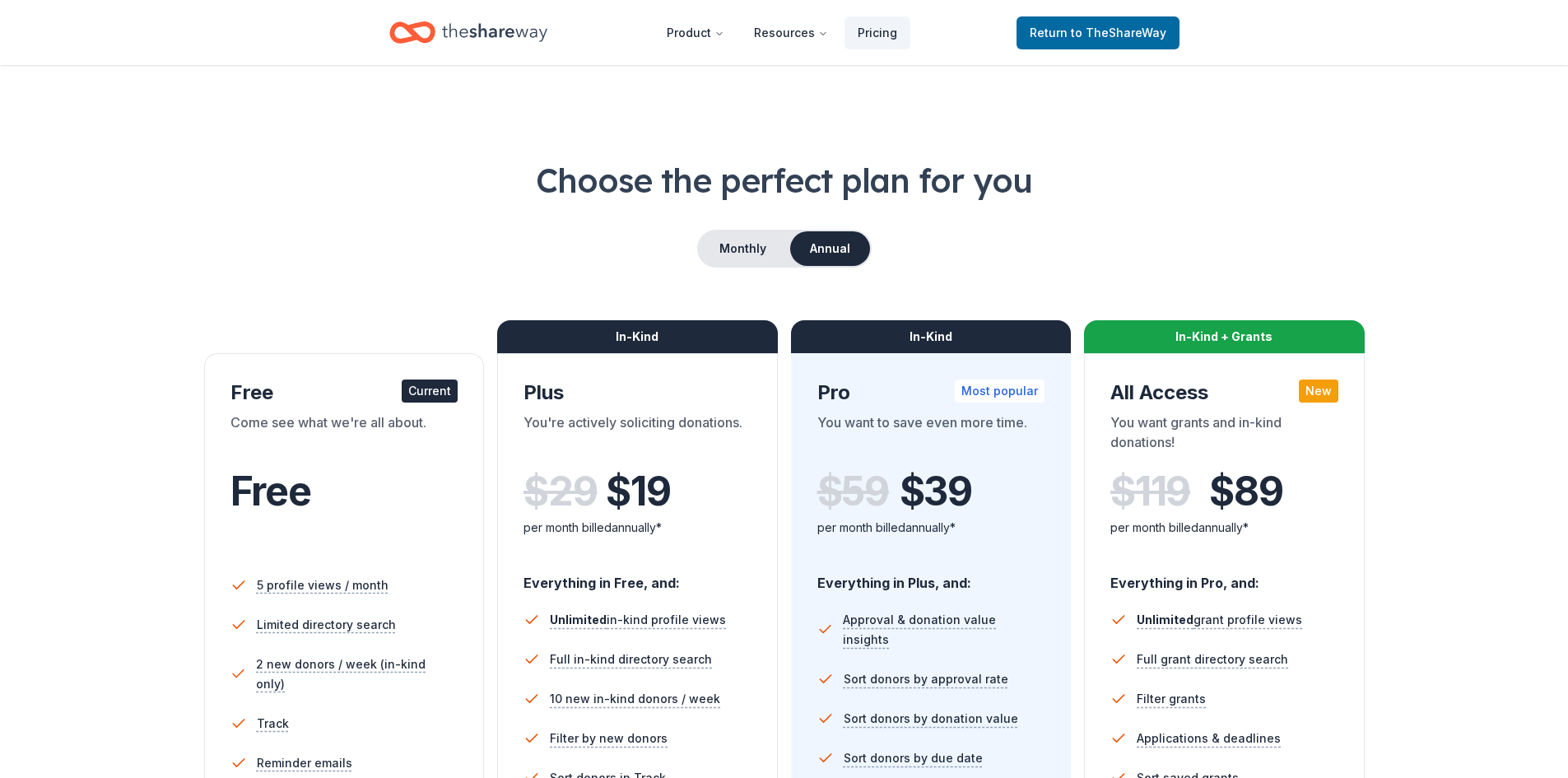
click at [412, 389] on div "Current" at bounding box center [429, 390] width 56 height 23
click at [429, 390] on div "Current" at bounding box center [429, 390] width 56 height 23
click at [1106, 36] on span "to TheShareWay" at bounding box center [1118, 32] width 95 height 14
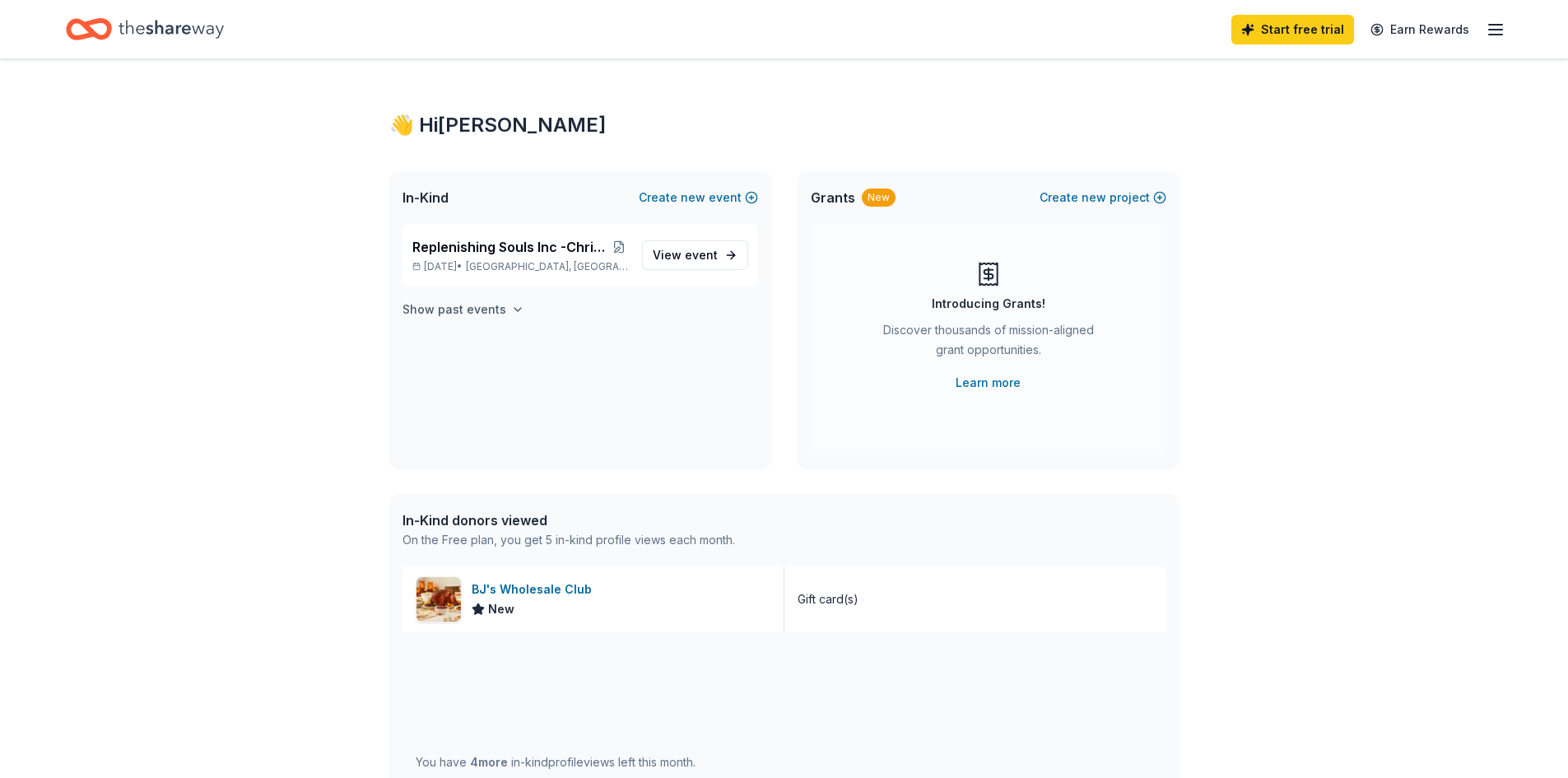
click at [511, 309] on icon "button" at bounding box center [517, 309] width 13 height 13
click at [1144, 471] on div "👋 Hi LaRetha In-Kind Create new event Replenishing Souls Inc -Christmas Feed Th…" at bounding box center [784, 633] width 843 height 1149
click at [686, 252] on span "event" at bounding box center [701, 255] width 32 height 14
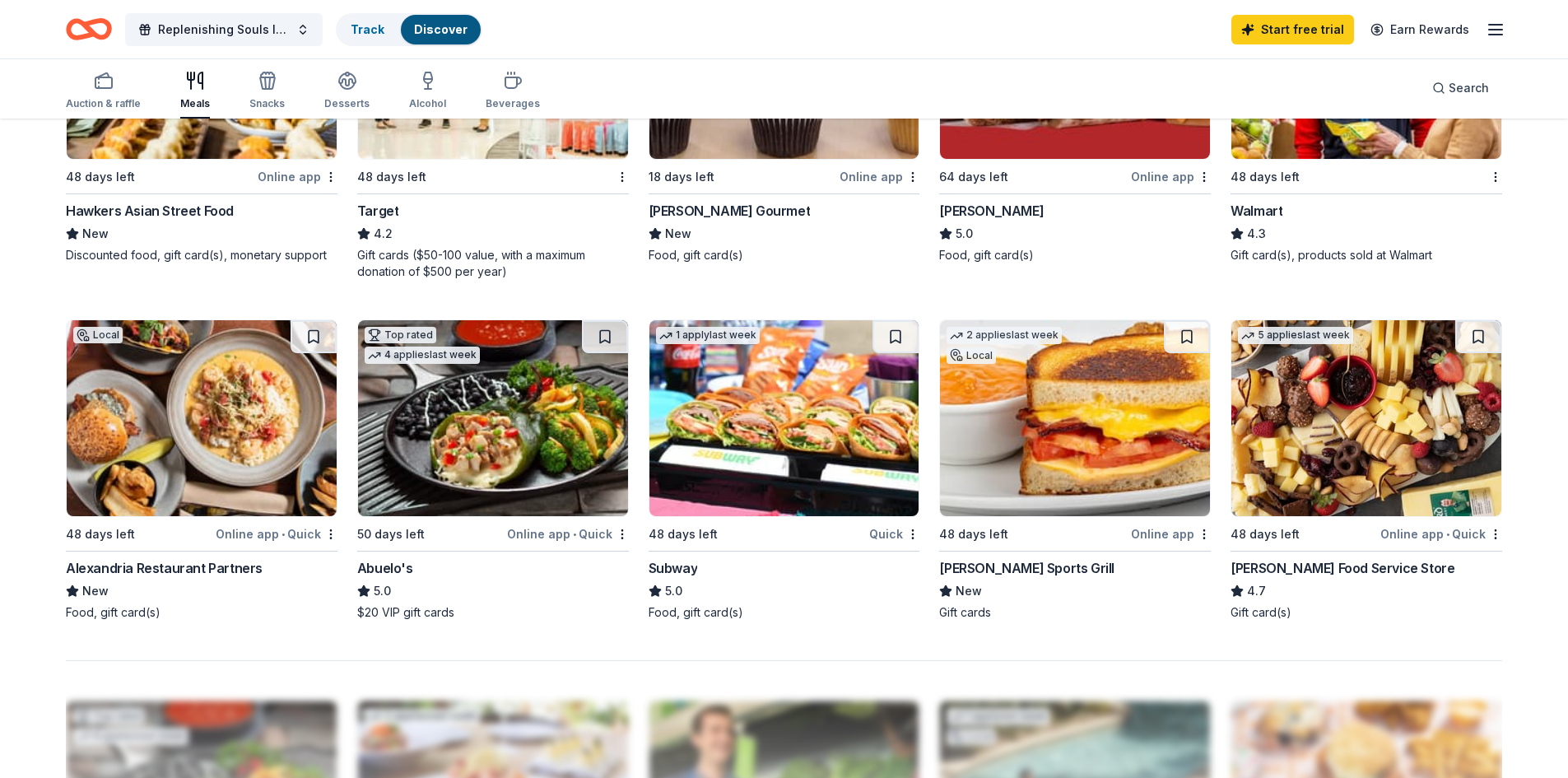
scroll to position [1153, 0]
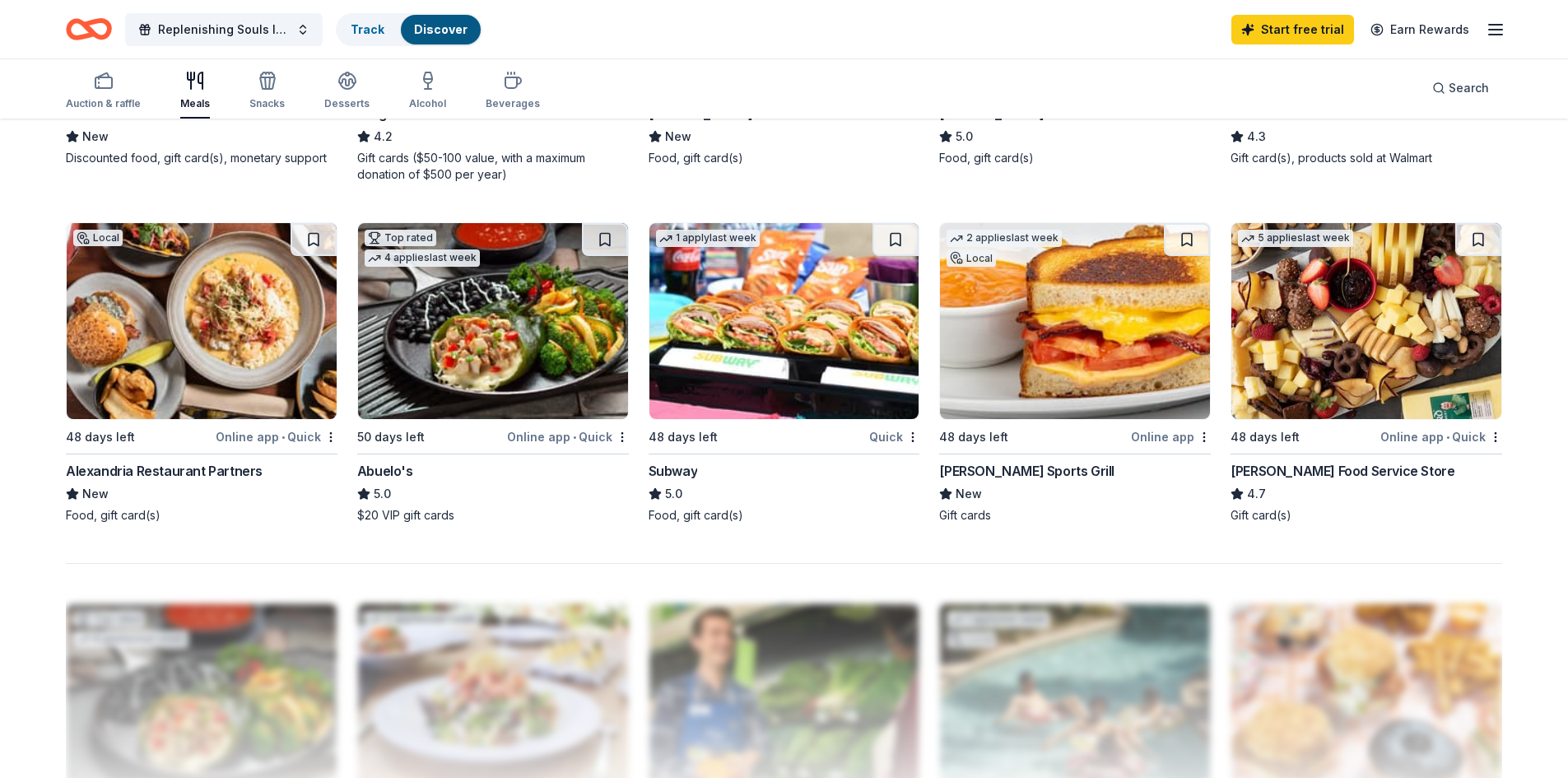
click at [1349, 344] on img at bounding box center [1366, 321] width 270 height 196
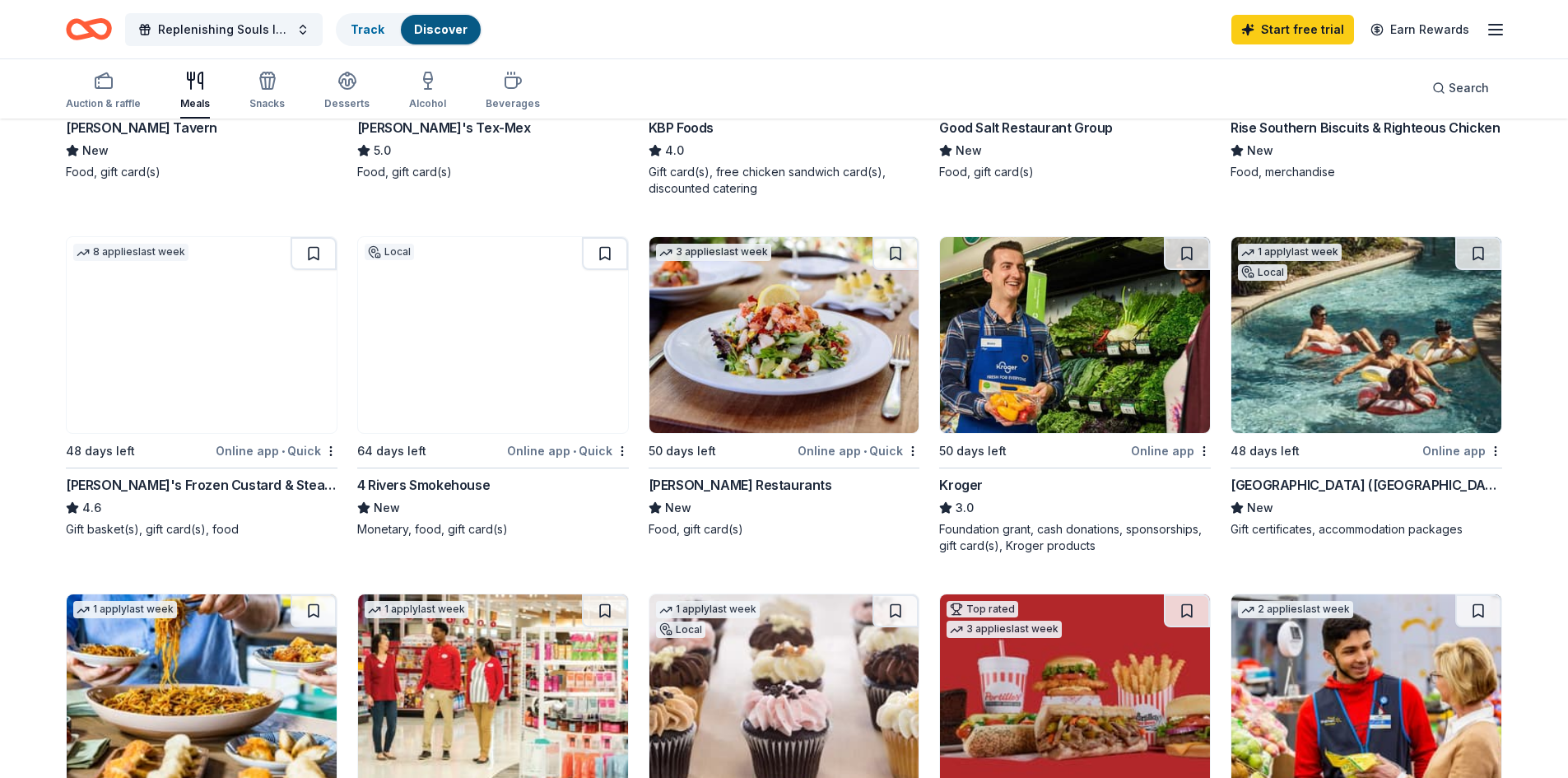
scroll to position [412, 0]
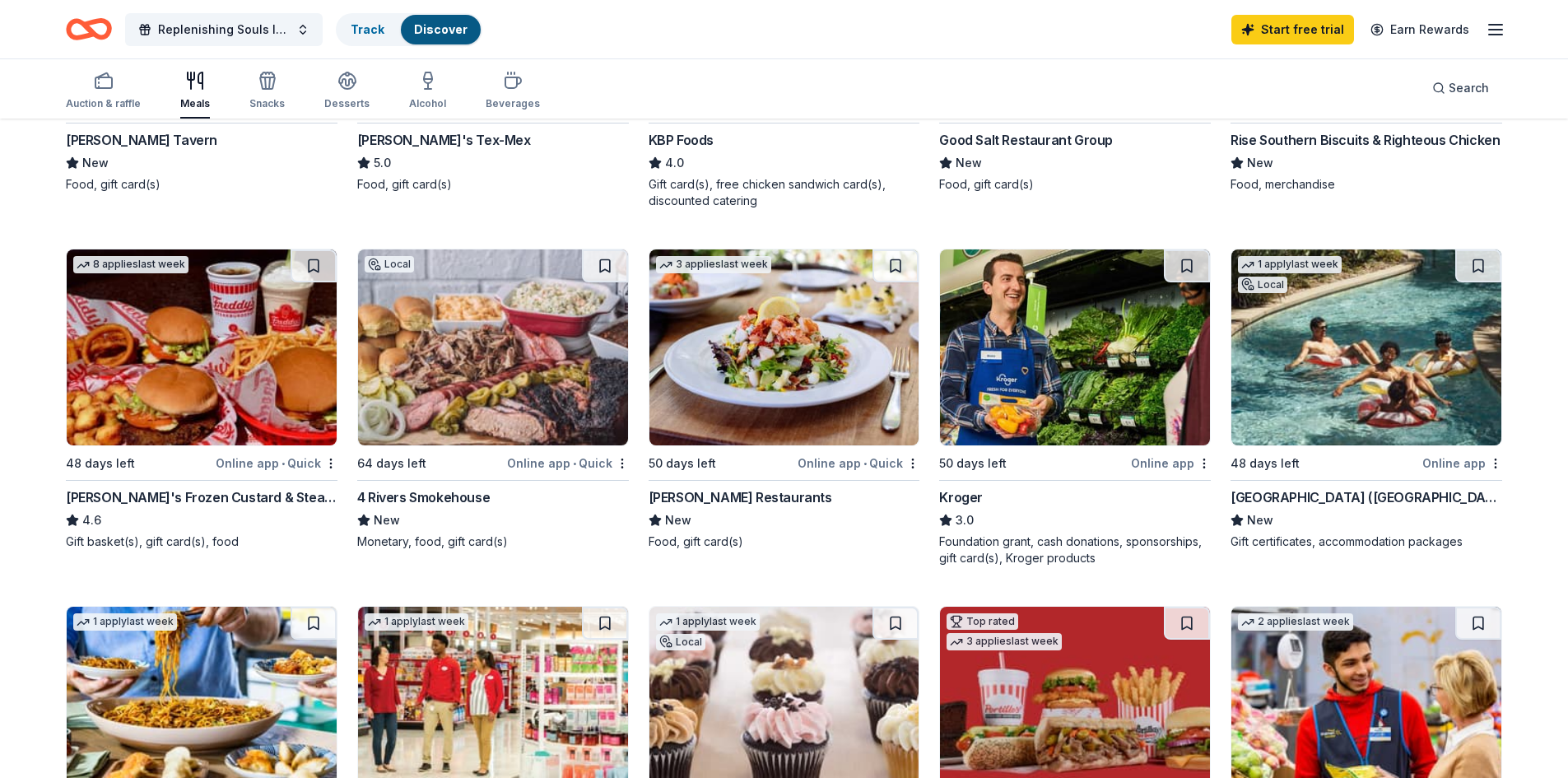
click at [1093, 411] on img at bounding box center [1075, 347] width 270 height 196
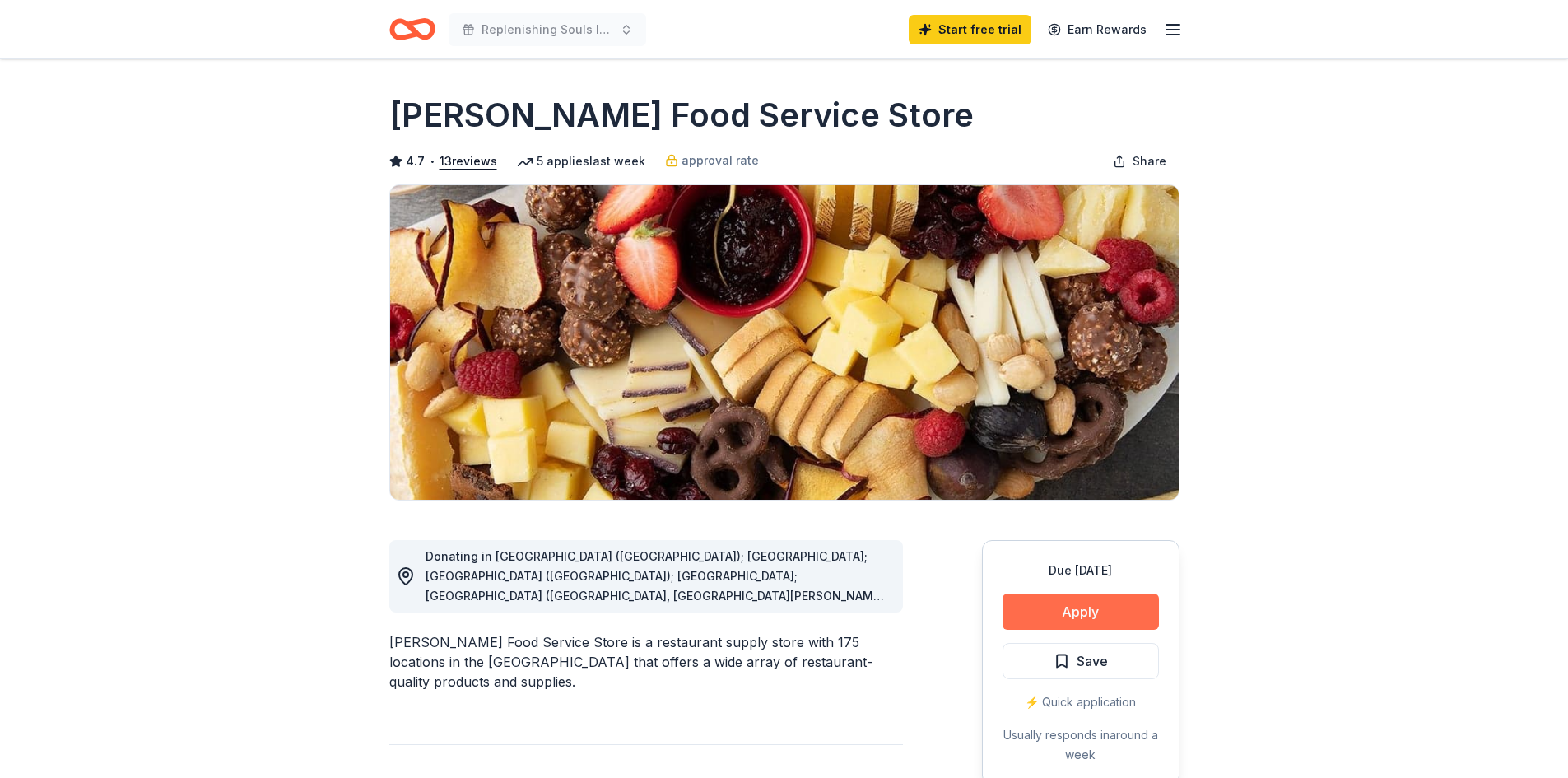
click at [1063, 606] on button "Apply" at bounding box center [1080, 612] width 157 height 36
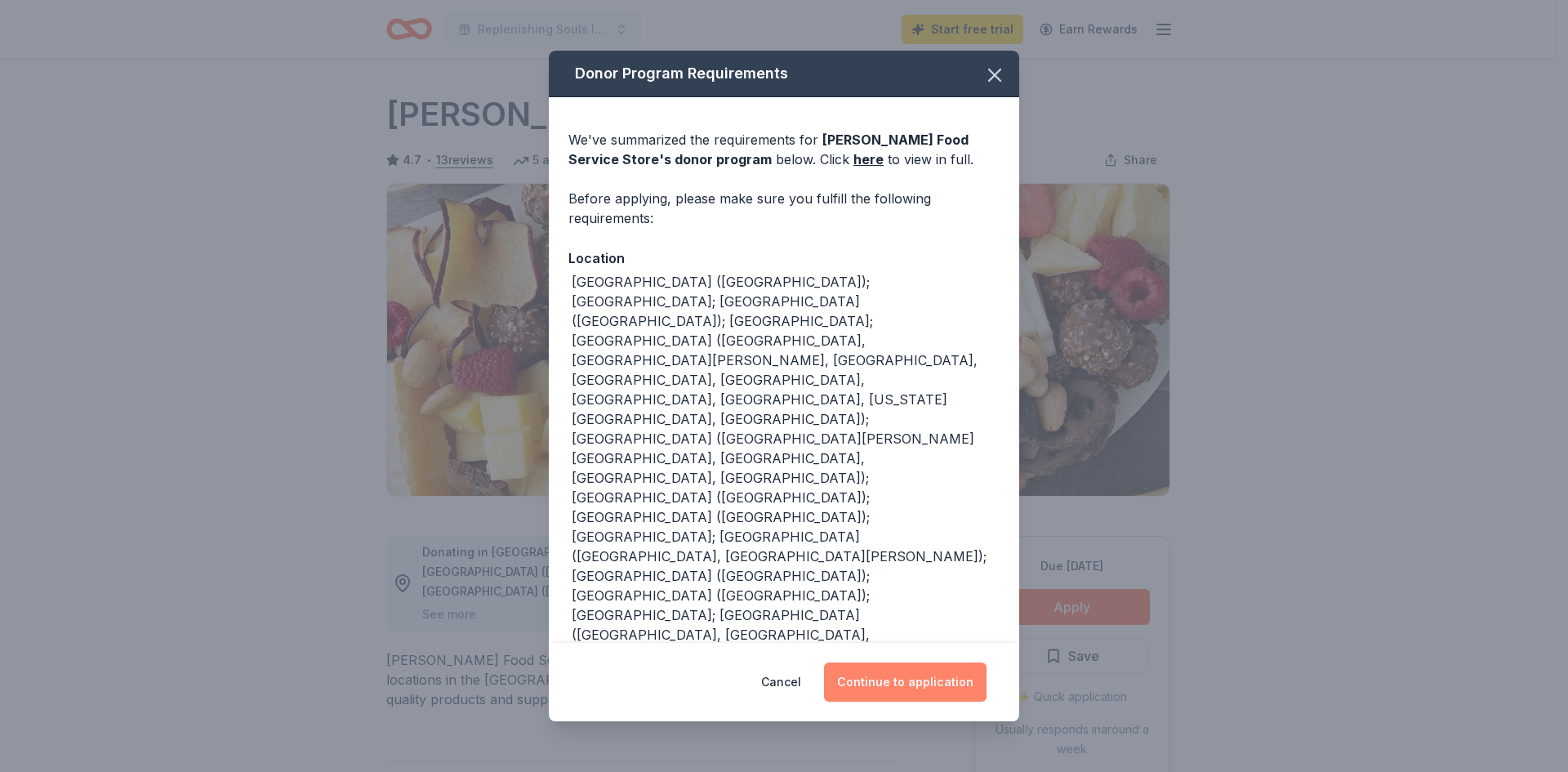
click at [879, 673] on button "Continue to application" at bounding box center [906, 682] width 162 height 39
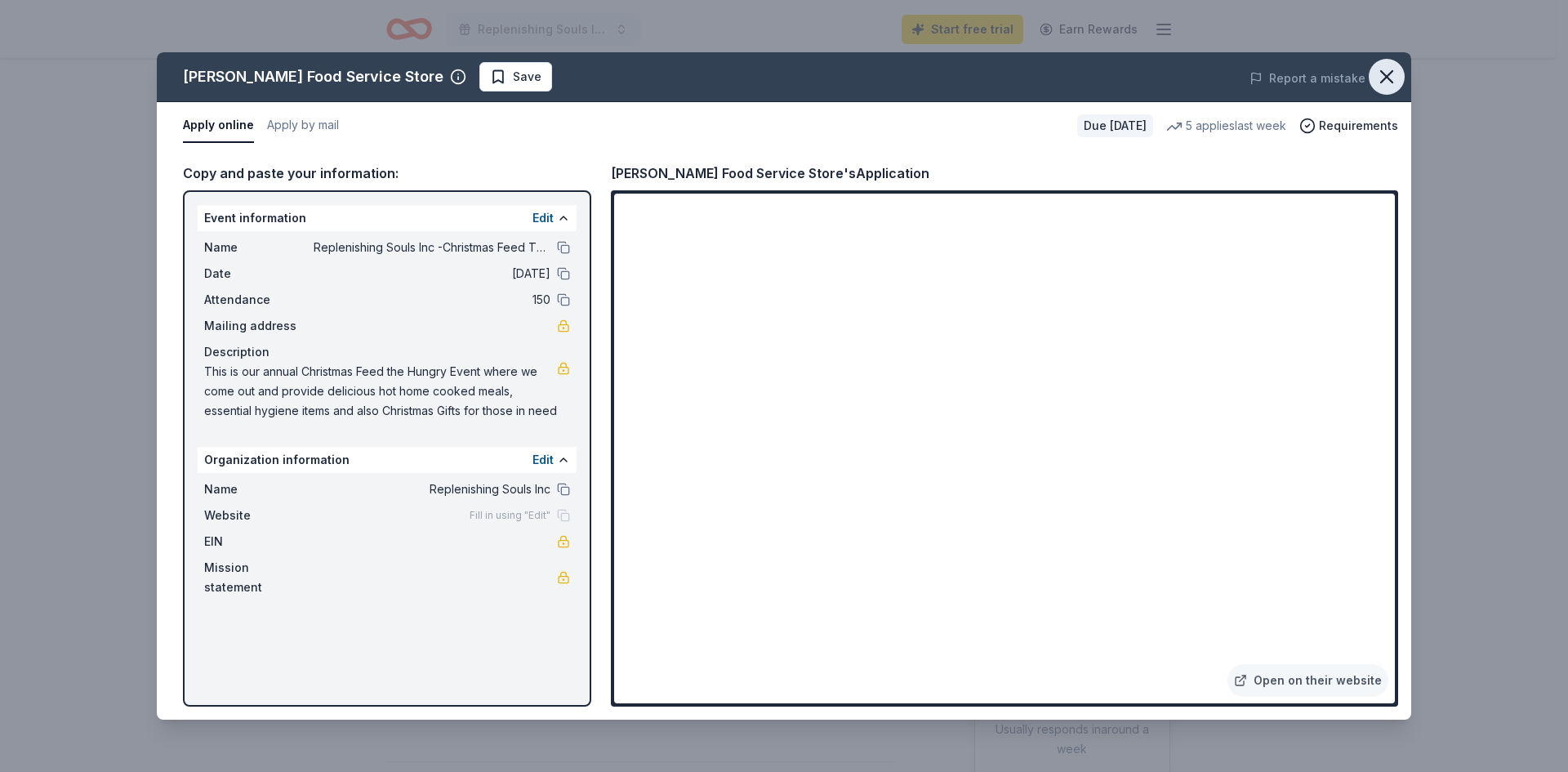
click at [1392, 72] on icon "button" at bounding box center [1387, 77] width 12 height 12
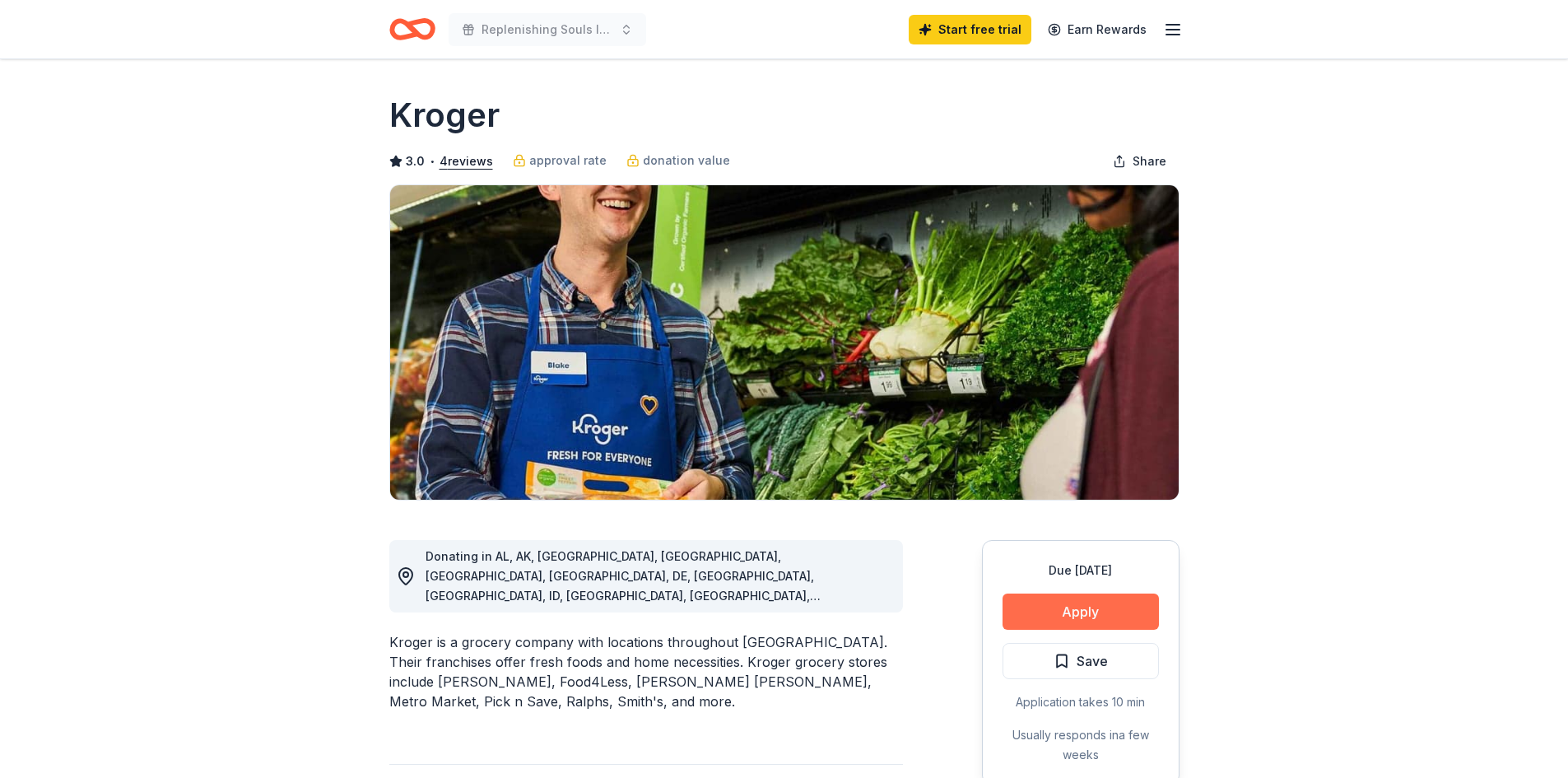
click at [1081, 614] on button "Apply" at bounding box center [1080, 612] width 157 height 36
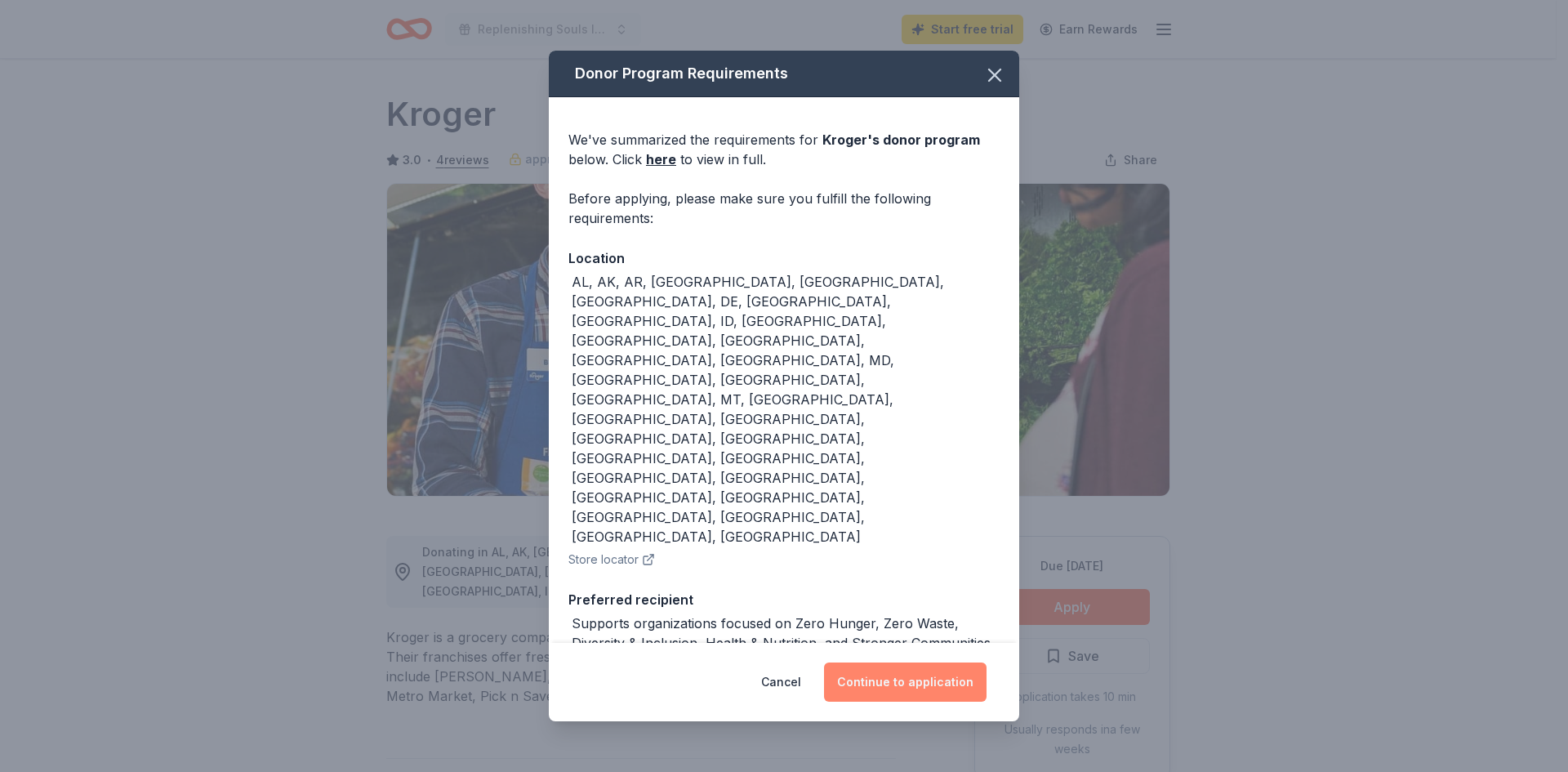
click at [939, 663] on button "Continue to application" at bounding box center [906, 682] width 162 height 39
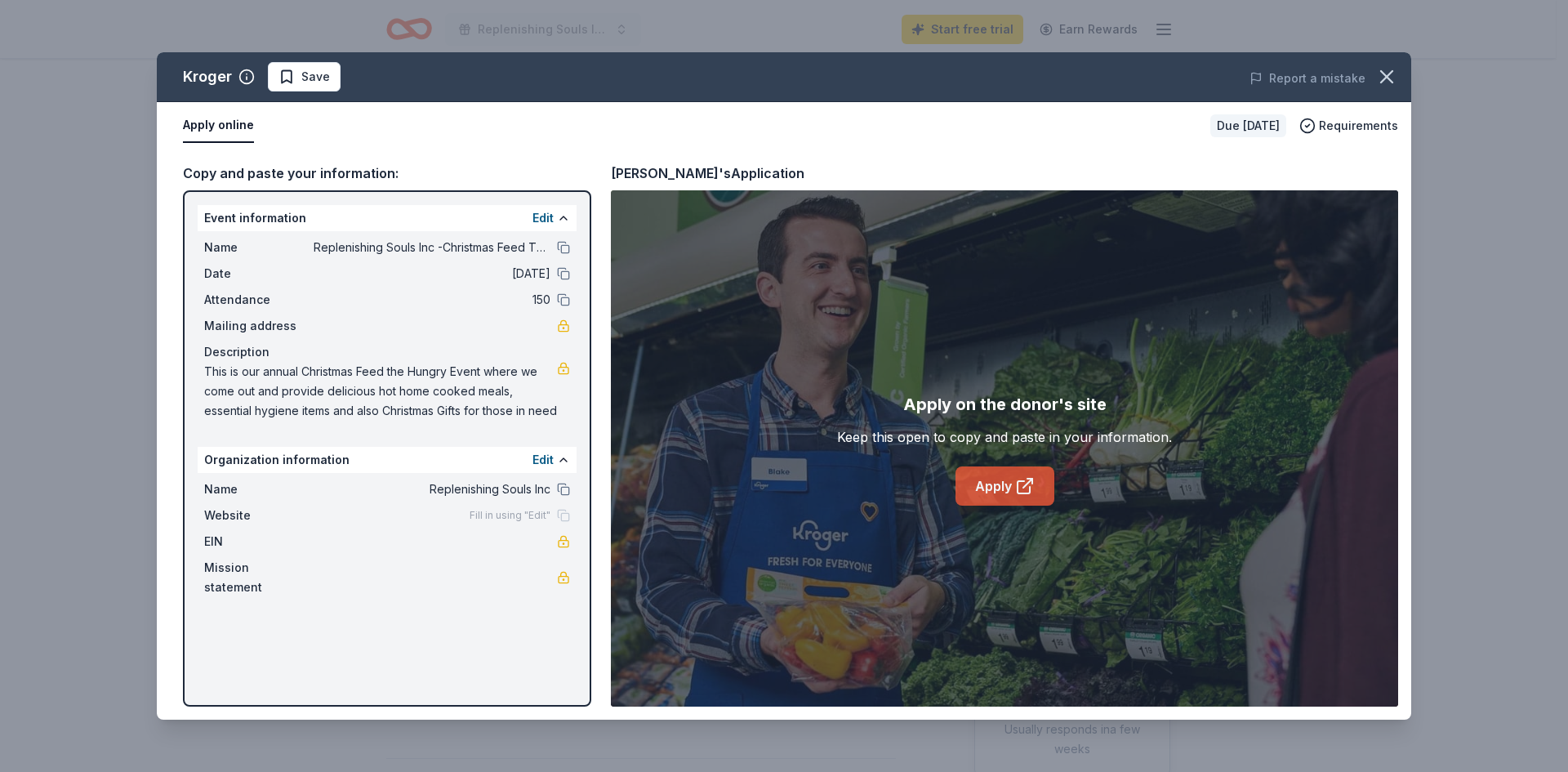
click at [989, 491] on link "Apply" at bounding box center [1004, 486] width 99 height 39
